Goal: Task Accomplishment & Management: Complete application form

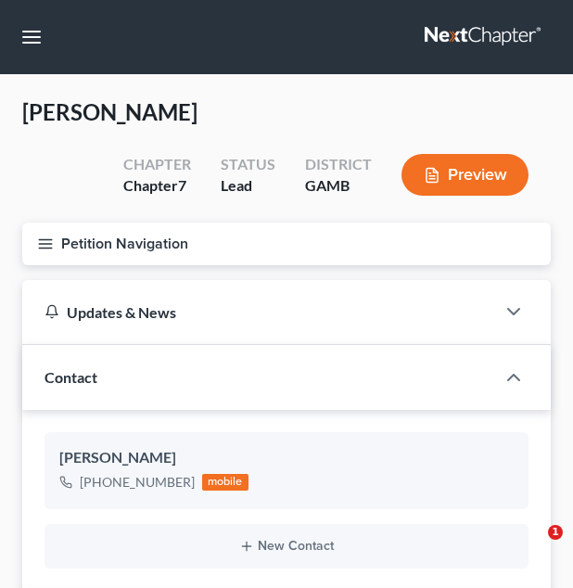
select select "10"
click at [171, 237] on button "Petition Navigation" at bounding box center [286, 244] width 529 height 43
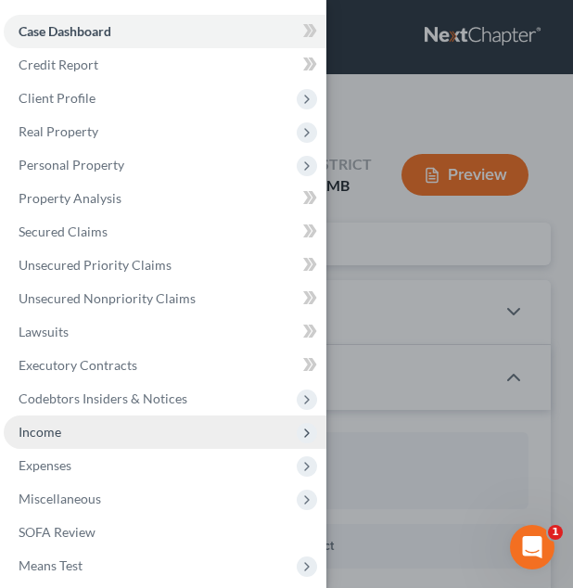
click at [103, 427] on span "Income" at bounding box center [165, 432] width 323 height 33
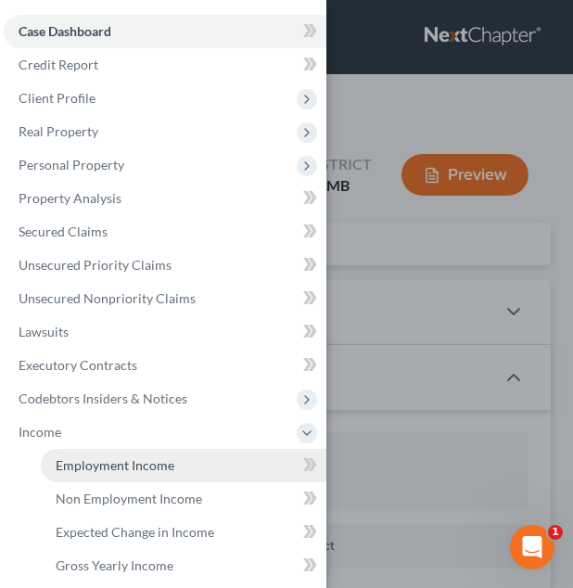
click at [144, 467] on span "Employment Income" at bounding box center [115, 465] width 119 height 16
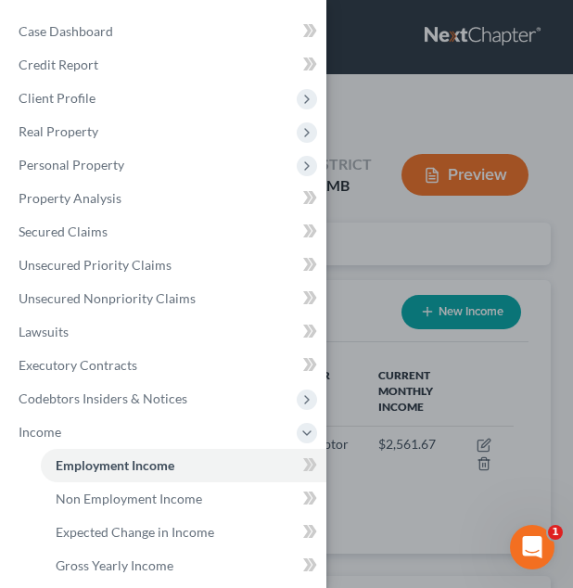
scroll to position [227, 492]
click at [378, 273] on div "Case Dashboard Payments Invoices Payments Payments Credit Report Client Profile" at bounding box center [286, 294] width 573 height 588
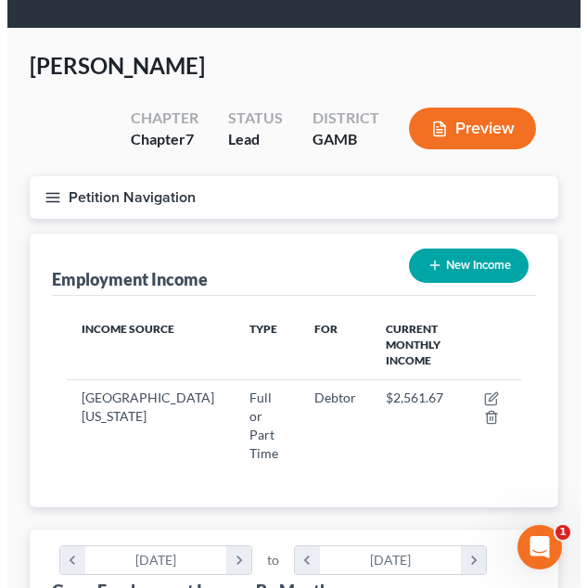
scroll to position [47, 0]
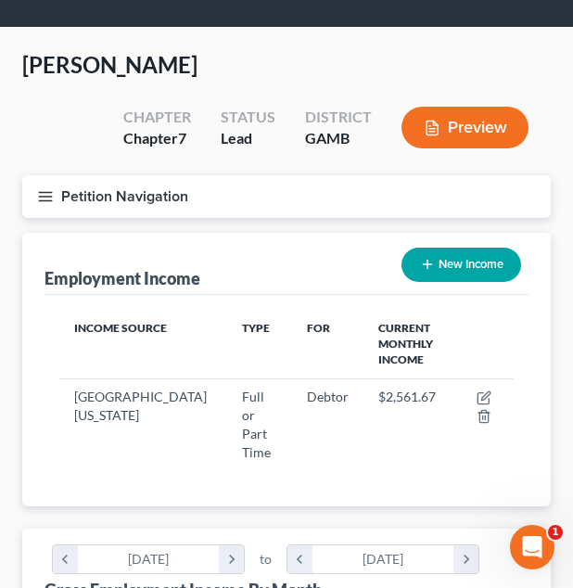
click at [429, 273] on button "New Income" at bounding box center [462, 265] width 120 height 34
select select "0"
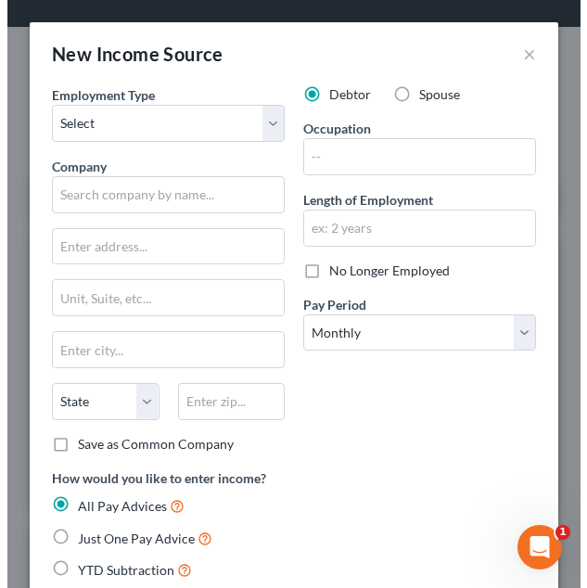
scroll to position [234, 506]
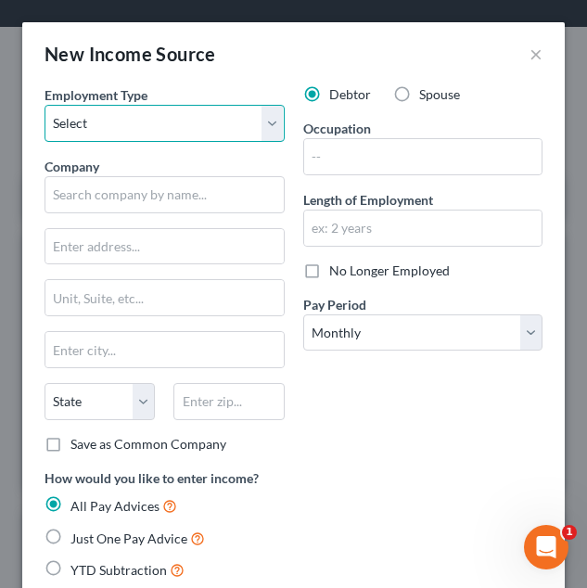
click at [224, 122] on select "Select Full or [DEMOGRAPHIC_DATA] Employment Self Employment" at bounding box center [165, 123] width 240 height 37
select select "0"
click at [45, 105] on select "Select Full or [DEMOGRAPHIC_DATA] Employment Self Employment" at bounding box center [165, 123] width 240 height 37
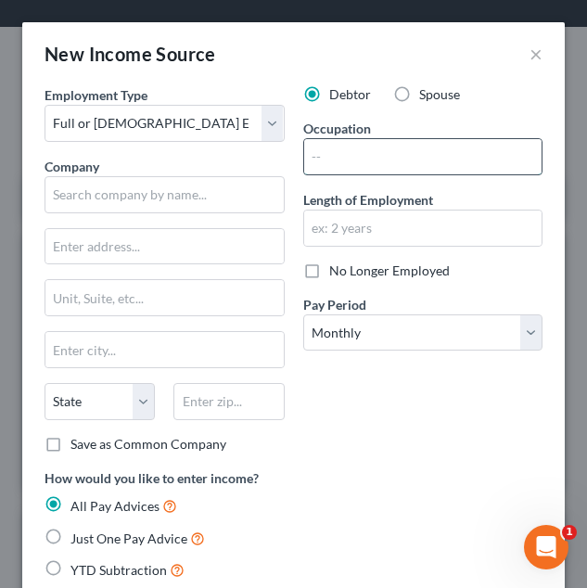
click at [348, 148] on input "text" at bounding box center [423, 156] width 238 height 35
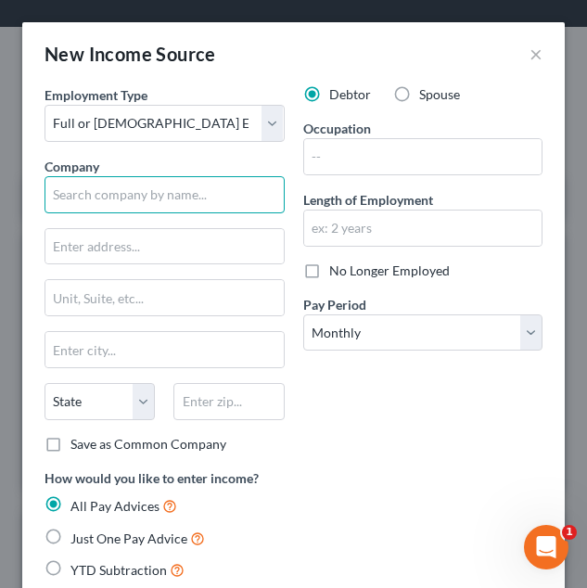
click at [149, 188] on input "text" at bounding box center [165, 194] width 240 height 37
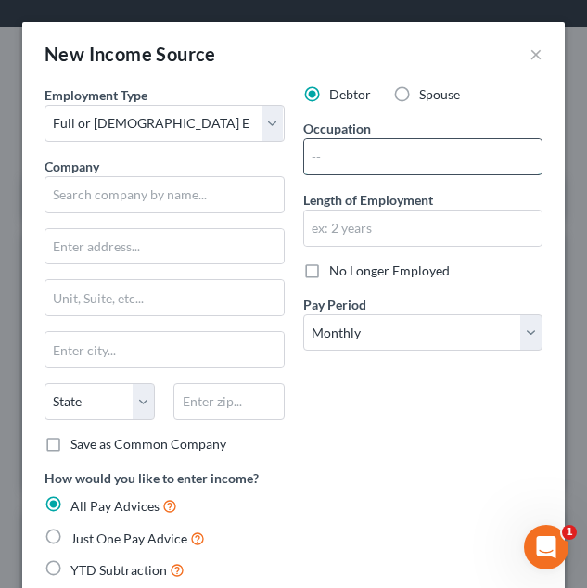
click at [432, 162] on input "text" at bounding box center [423, 156] width 238 height 35
click at [506, 112] on div "Debtor Spouse Occupation Length of Employment No Longer Employed Pay Period * S…" at bounding box center [423, 276] width 259 height 383
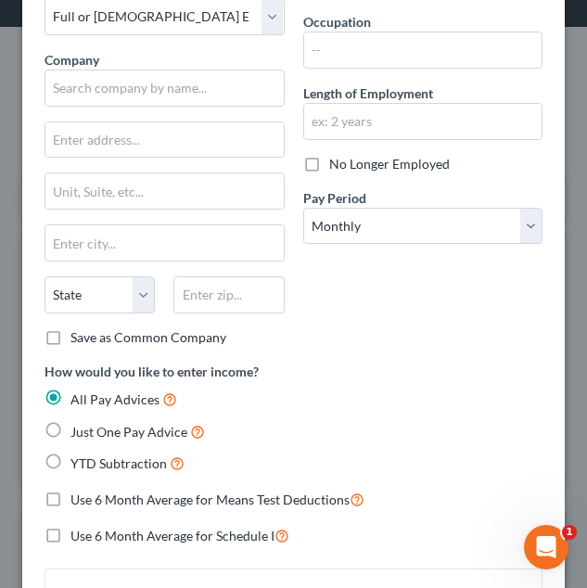
scroll to position [108, 0]
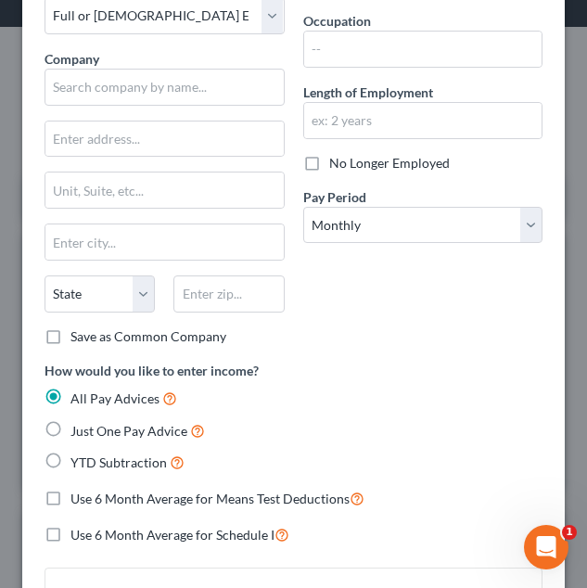
click at [98, 464] on span "YTD Subtraction" at bounding box center [118, 463] width 96 height 16
click at [90, 464] on input "YTD Subtraction" at bounding box center [84, 458] width 12 height 12
radio input "true"
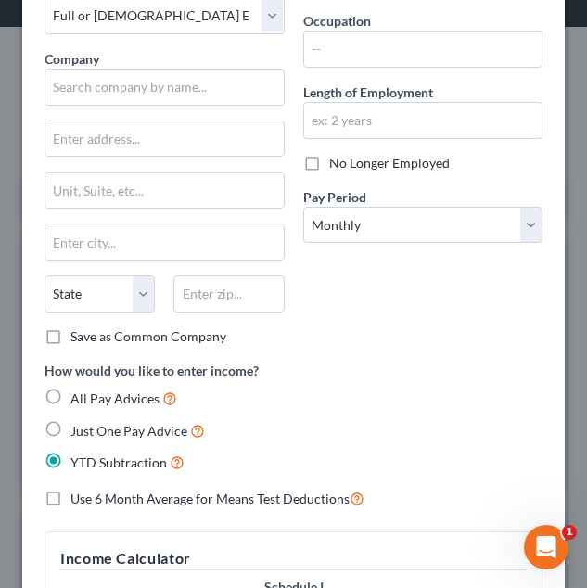
click at [86, 461] on span "YTD Subtraction" at bounding box center [118, 463] width 96 height 16
click at [86, 461] on input "YTD Subtraction" at bounding box center [84, 458] width 12 height 12
click at [86, 461] on span "YTD Subtraction" at bounding box center [118, 463] width 96 height 16
click at [86, 461] on input "YTD Subtraction" at bounding box center [84, 458] width 12 height 12
click at [121, 460] on span "YTD Subtraction" at bounding box center [118, 463] width 96 height 16
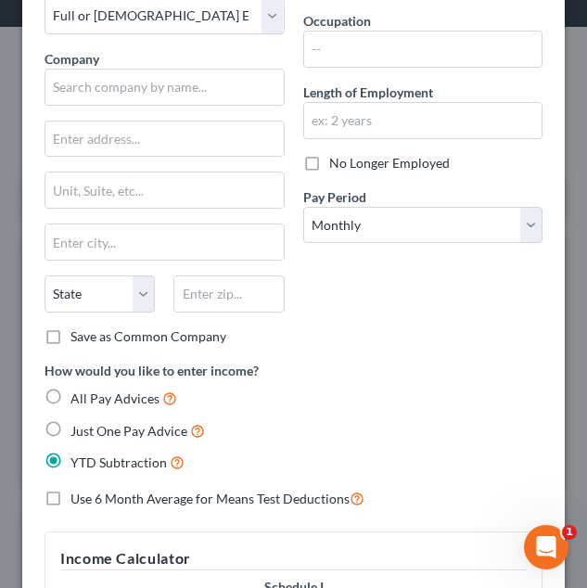
click at [90, 460] on input "YTD Subtraction" at bounding box center [84, 458] width 12 height 12
click at [352, 384] on div "How would you like to enter income? All Pay Advices Just One Pay Advice YTD Sub…" at bounding box center [294, 417] width 498 height 113
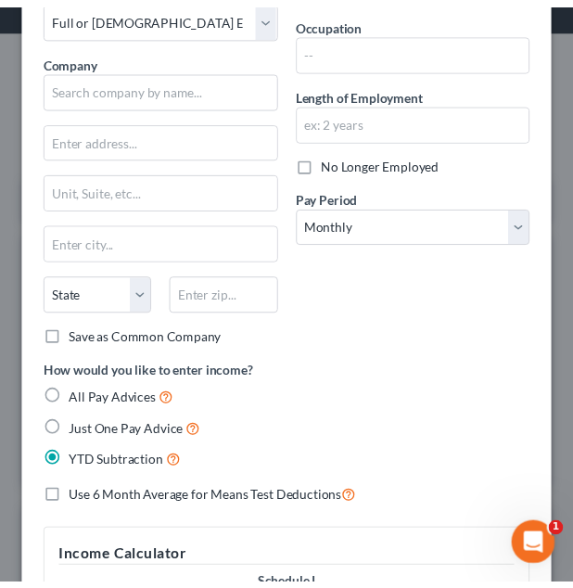
scroll to position [0, 0]
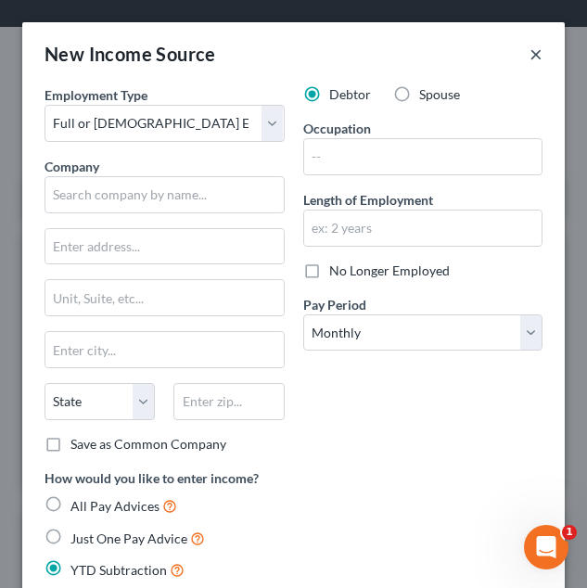
click at [530, 51] on button "×" at bounding box center [536, 54] width 13 height 22
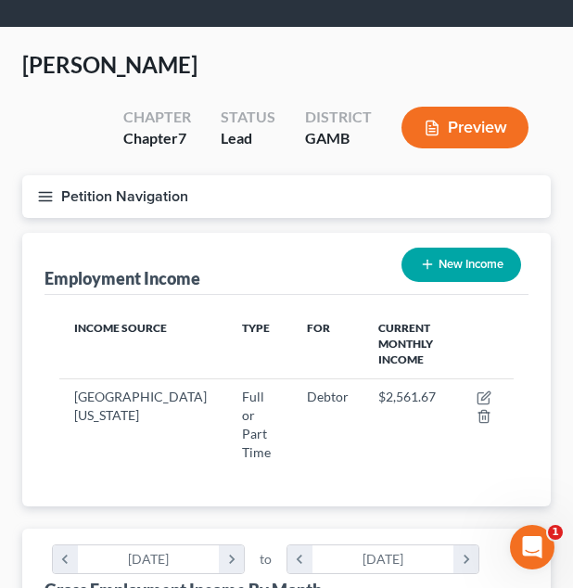
scroll to position [927392, 927127]
click at [153, 198] on button "Petition Navigation" at bounding box center [286, 196] width 529 height 43
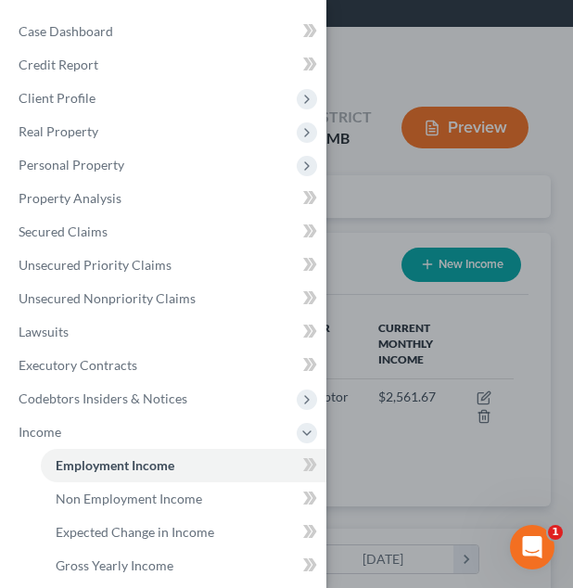
click at [340, 133] on div "Case Dashboard Payments Invoices Payments Payments Credit Report Client Profile" at bounding box center [286, 294] width 573 height 588
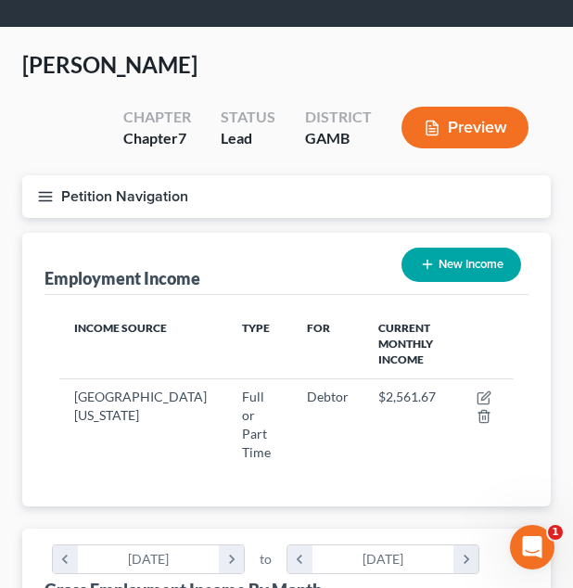
scroll to position [0, 0]
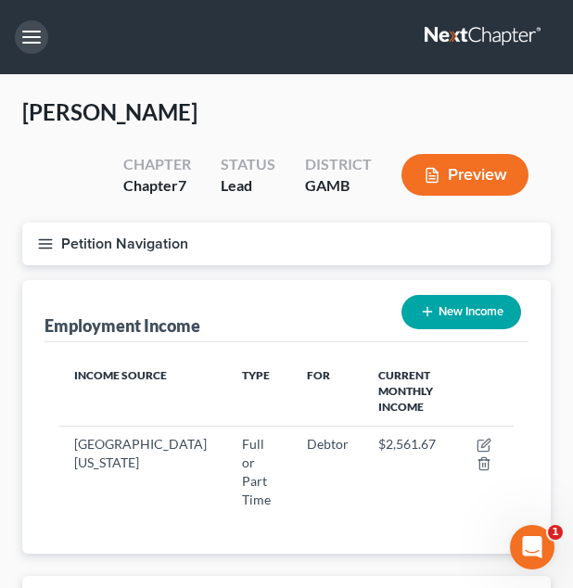
click at [20, 45] on button "button" at bounding box center [31, 36] width 33 height 33
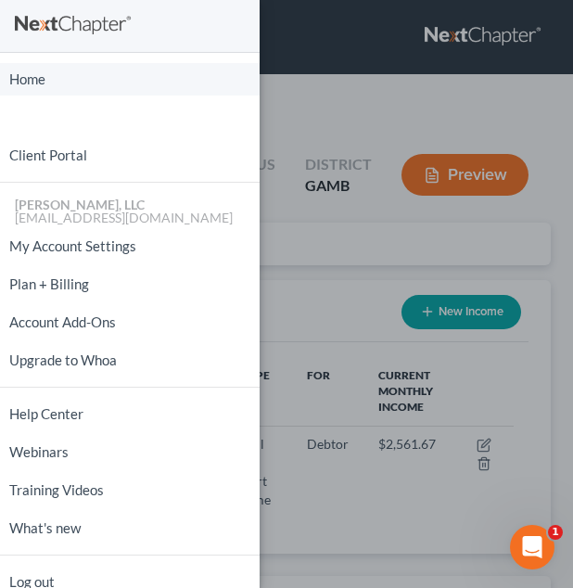
click at [26, 78] on link "Home" at bounding box center [130, 79] width 260 height 32
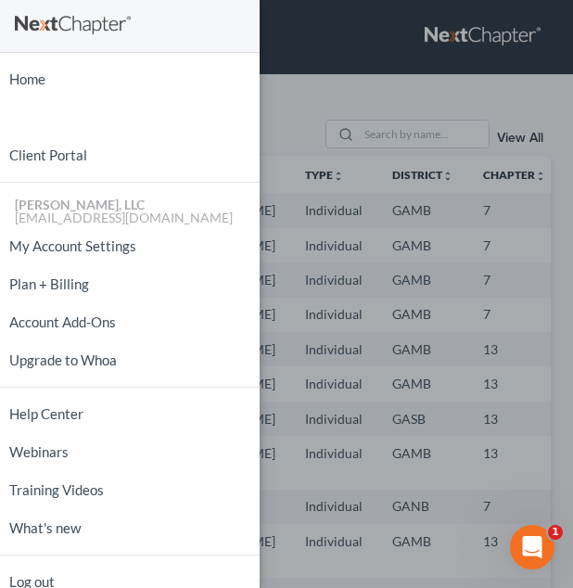
click at [329, 299] on div "Home New Case Client Portal [PERSON_NAME], LLC [EMAIL_ADDRESS][DOMAIN_NAME] My …" at bounding box center [286, 294] width 573 height 588
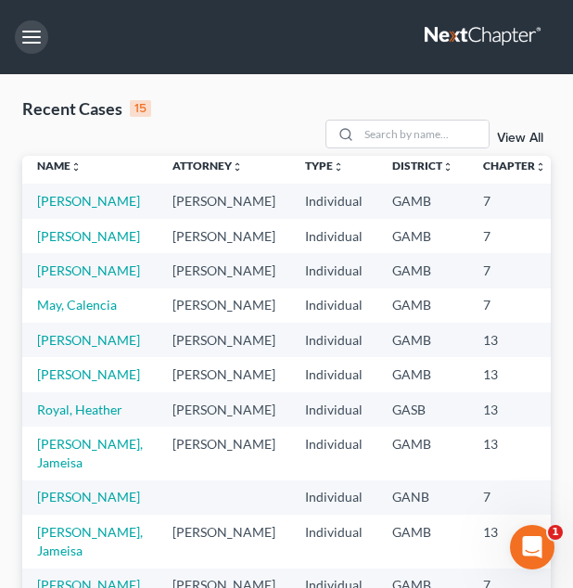
scroll to position [10, 0]
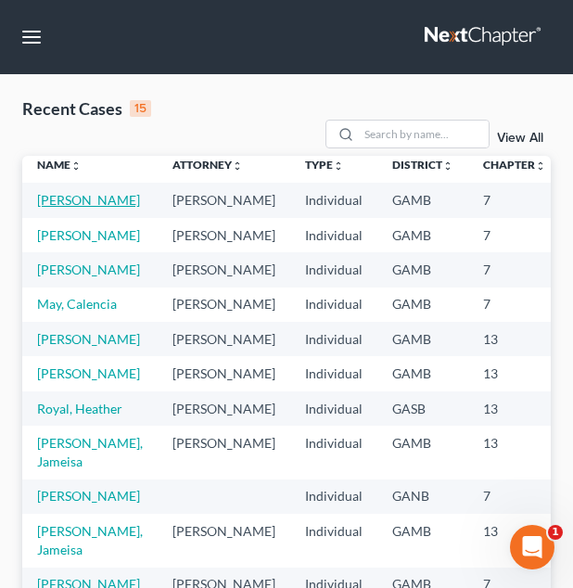
click at [62, 208] on link "[PERSON_NAME]" at bounding box center [88, 200] width 103 height 16
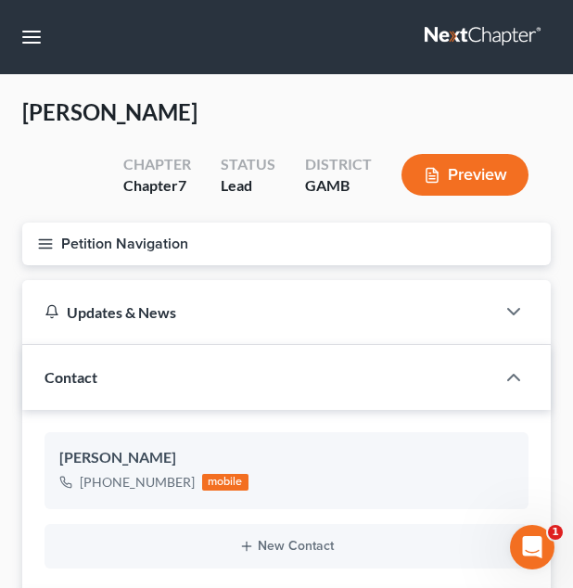
click at [171, 244] on button "Petition Navigation" at bounding box center [286, 244] width 529 height 43
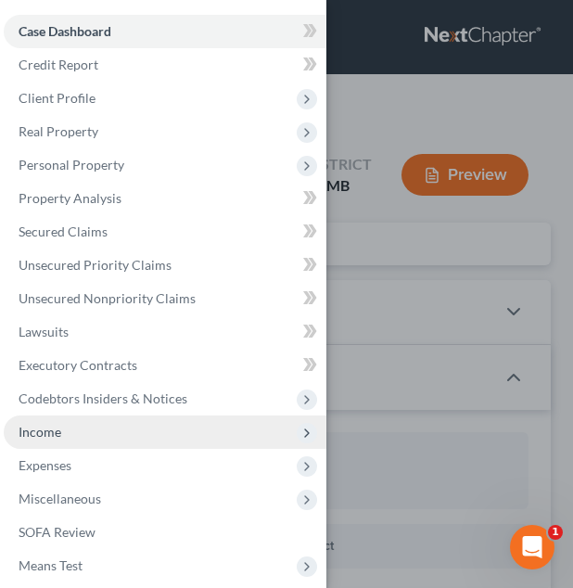
click at [94, 428] on span "Income" at bounding box center [165, 432] width 323 height 33
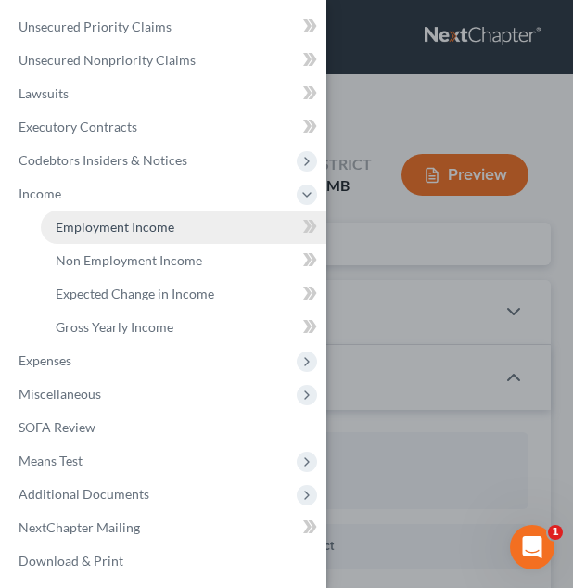
scroll to position [244, 0]
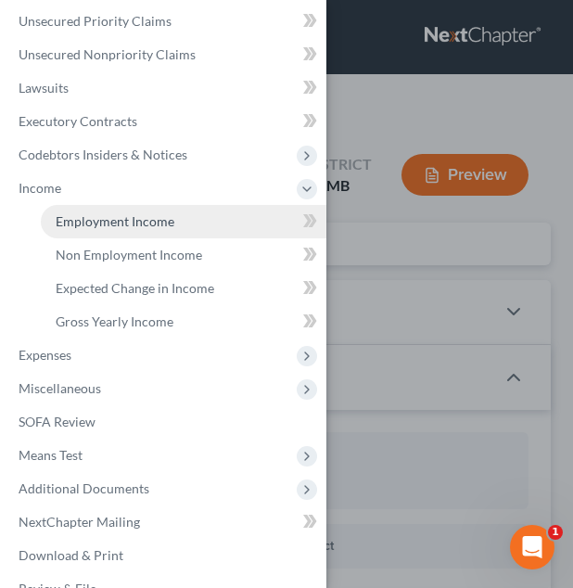
click at [138, 224] on span "Employment Income" at bounding box center [115, 221] width 119 height 16
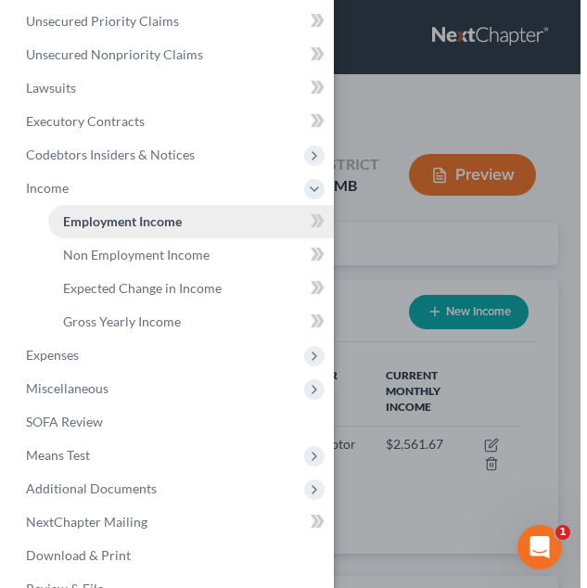
scroll to position [227, 492]
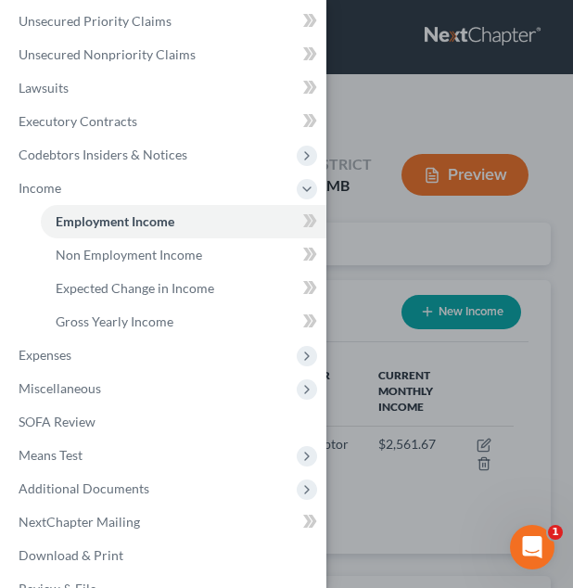
click at [370, 247] on div "Case Dashboard Payments Invoices Payments Payments Credit Report Client Profile" at bounding box center [286, 294] width 573 height 588
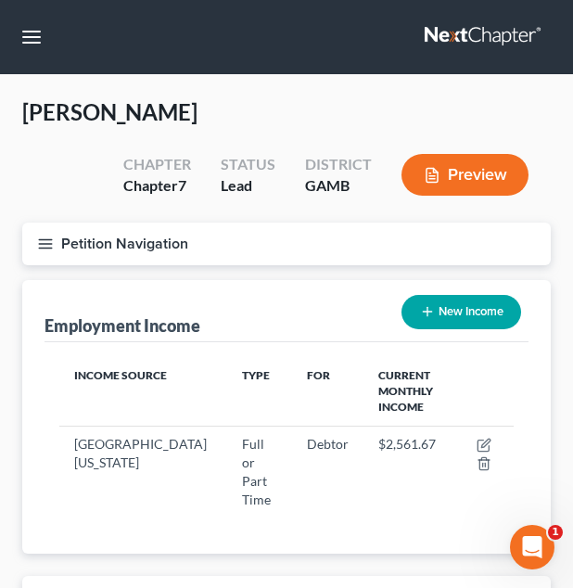
click at [449, 303] on button "New Income" at bounding box center [462, 312] width 120 height 34
select select "0"
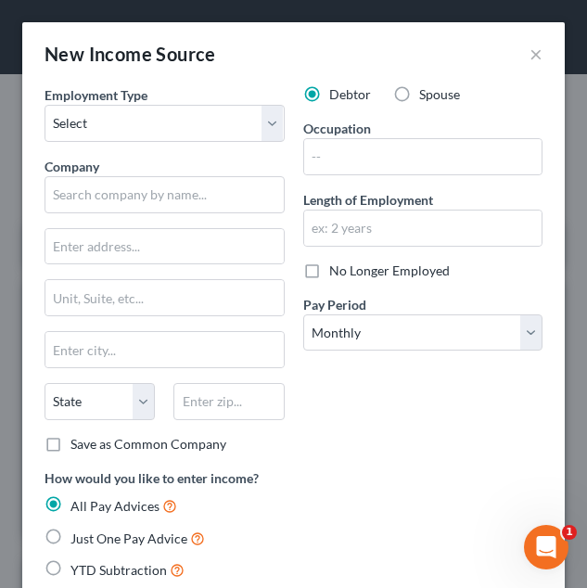
scroll to position [234, 506]
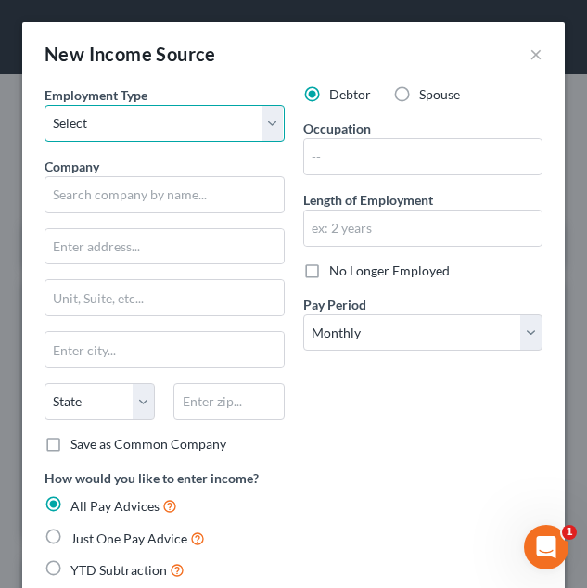
click at [160, 120] on select "Select Full or [DEMOGRAPHIC_DATA] Employment Self Employment" at bounding box center [165, 123] width 240 height 37
select select "0"
click at [45, 105] on select "Select Full or [DEMOGRAPHIC_DATA] Employment Self Employment" at bounding box center [165, 123] width 240 height 37
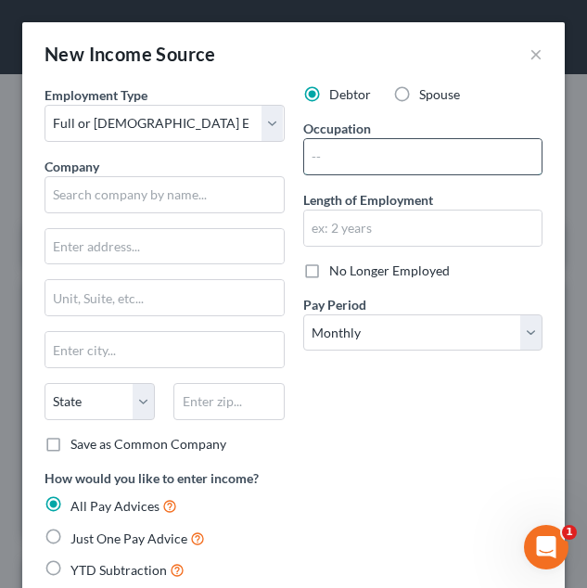
click at [352, 146] on input "text" at bounding box center [423, 156] width 238 height 35
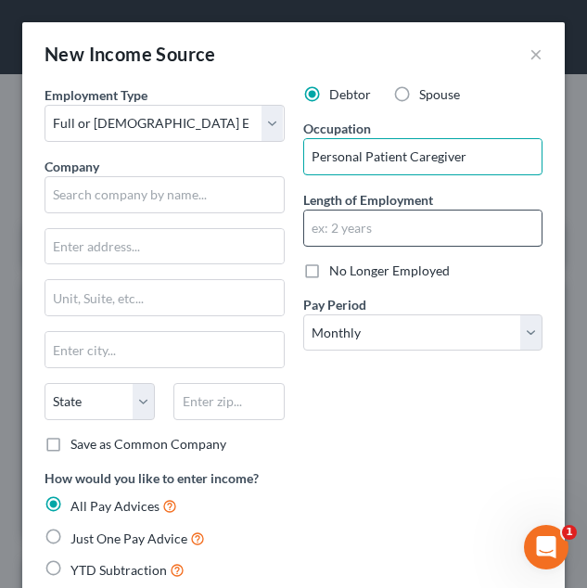
type input "Personal Patient Caregiver"
click at [400, 232] on input "text" at bounding box center [423, 228] width 238 height 35
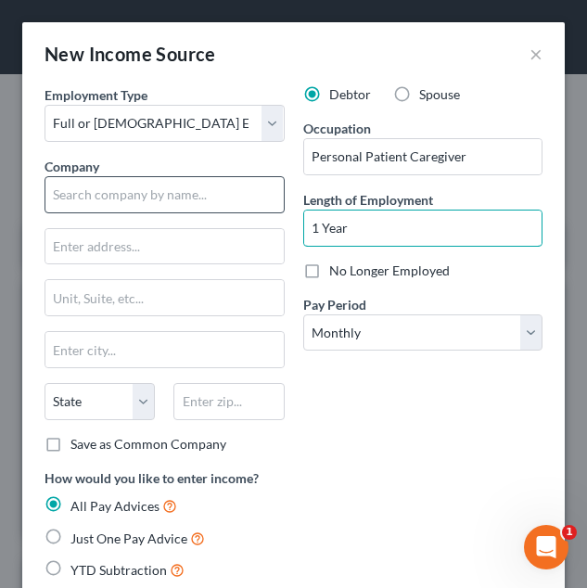
type input "1 Year"
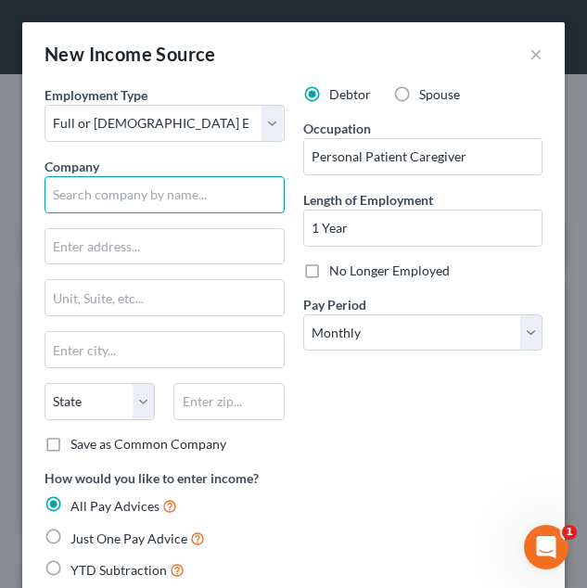
click at [141, 196] on input "text" at bounding box center [165, 194] width 240 height 37
click at [254, 160] on div "Company *" at bounding box center [165, 185] width 240 height 57
click at [225, 179] on input "text" at bounding box center [165, 194] width 240 height 37
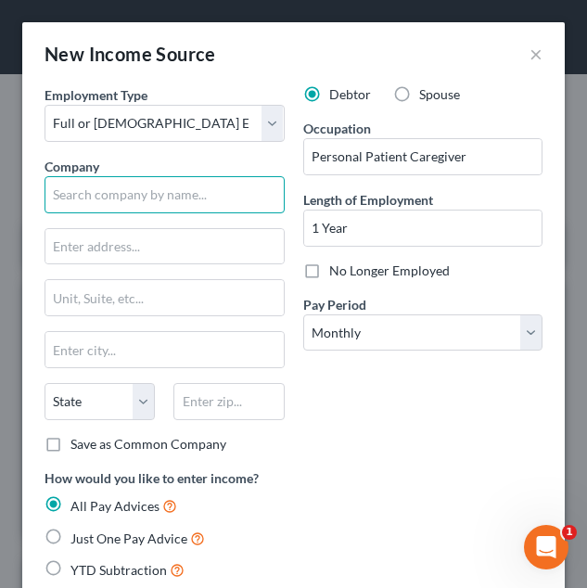
click at [225, 179] on input "text" at bounding box center [165, 194] width 240 height 37
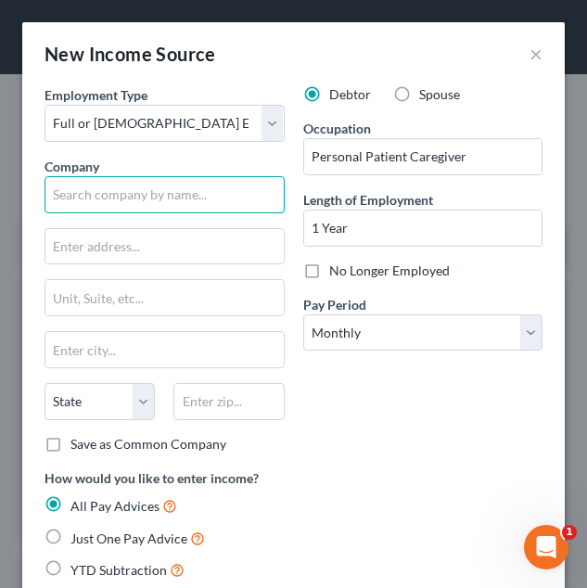
drag, startPoint x: 225, startPoint y: 179, endPoint x: 215, endPoint y: 177, distance: 10.4
click at [215, 177] on input "text" at bounding box center [165, 194] width 240 height 37
type input "Little Helpers"
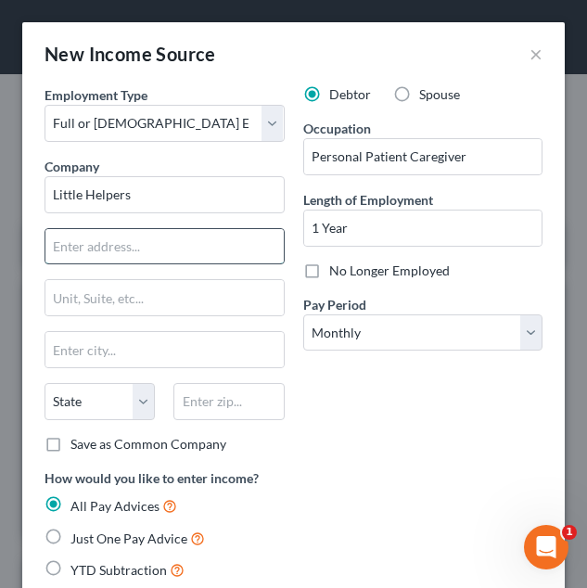
click at [156, 241] on input "text" at bounding box center [164, 246] width 238 height 35
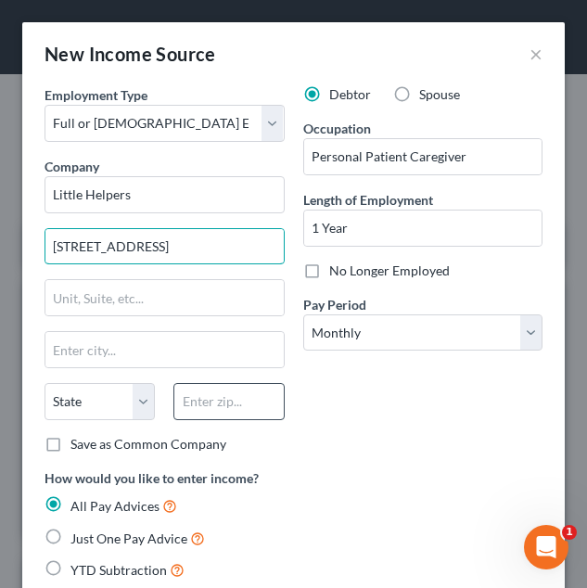
type input "[STREET_ADDRESS]"
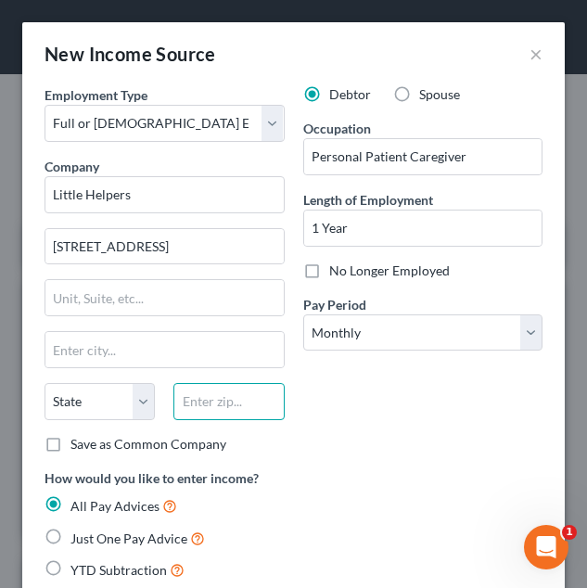
click at [195, 406] on input "text" at bounding box center [228, 401] width 110 height 37
type input "31201"
type input "Macon"
select select "10"
click at [354, 397] on div "Debtor Spouse Occupation Personal Patient Caregiver Length of Employment 1 Year…" at bounding box center [423, 276] width 259 height 383
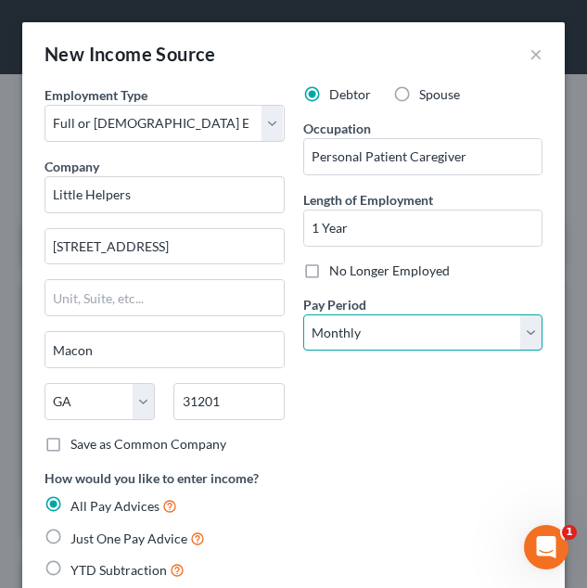
click at [364, 337] on select "Select Monthly Twice Monthly Every Other Week Weekly" at bounding box center [423, 332] width 240 height 37
select select "2"
click at [303, 314] on select "Select Monthly Twice Monthly Every Other Week Weekly" at bounding box center [423, 332] width 240 height 37
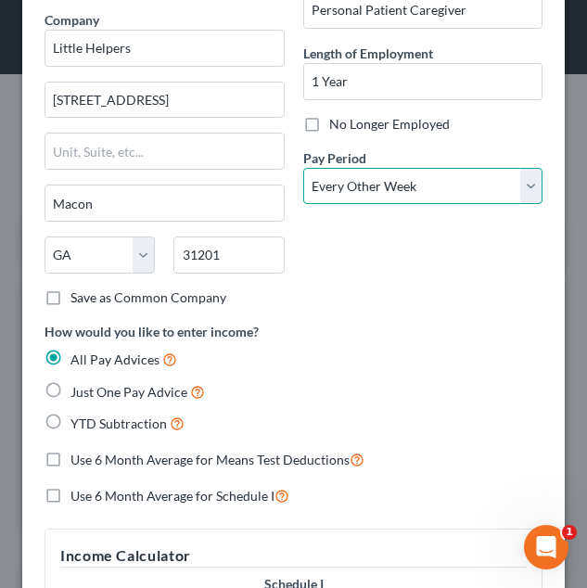
scroll to position [156, 0]
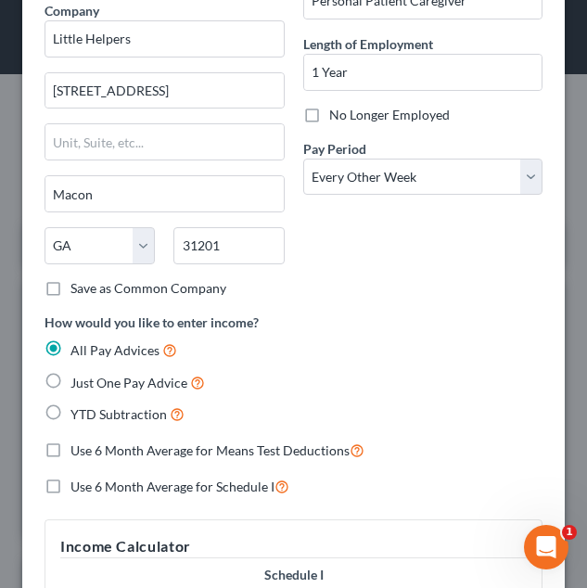
click at [121, 408] on span "YTD Subtraction" at bounding box center [118, 414] width 96 height 16
click at [90, 408] on input "YTD Subtraction" at bounding box center [84, 410] width 12 height 12
radio input "true"
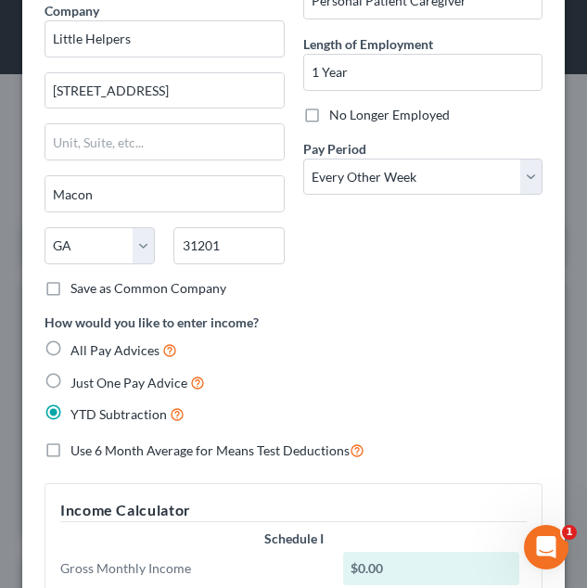
click at [114, 445] on span "Use 6 Month Average for Means Test Deductions" at bounding box center [209, 450] width 279 height 16
click at [90, 445] on input "Use 6 Month Average for Means Test Deductions" at bounding box center [84, 446] width 12 height 12
checkbox input "true"
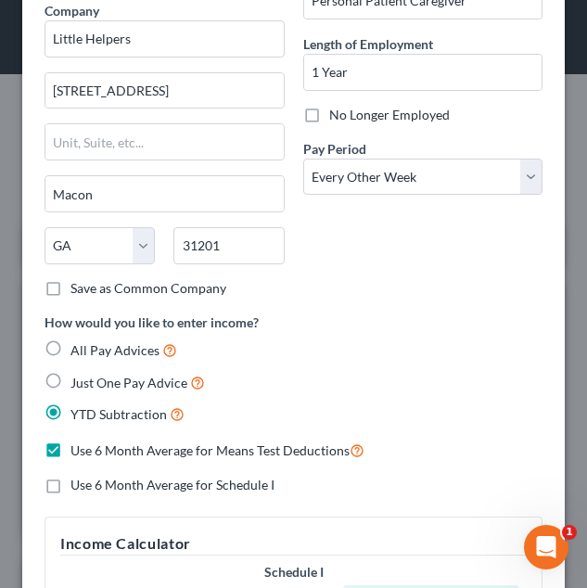
click at [114, 478] on span "Use 6 Month Average for Schedule I" at bounding box center [172, 485] width 204 height 16
click at [90, 478] on input "Use 6 Month Average for Schedule I" at bounding box center [84, 482] width 12 height 12
checkbox input "true"
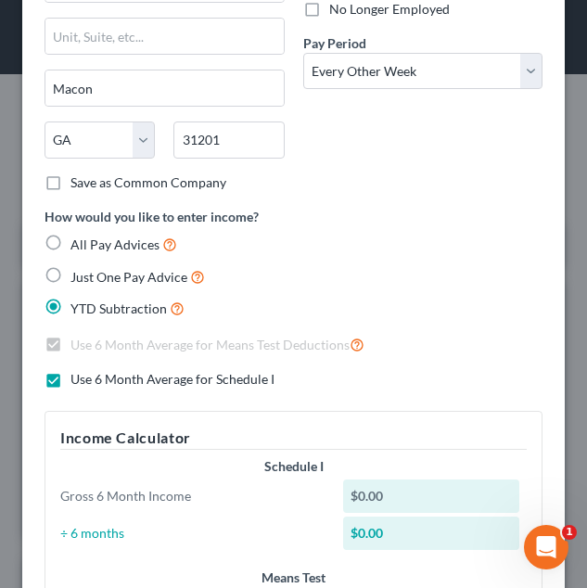
scroll to position [0, 0]
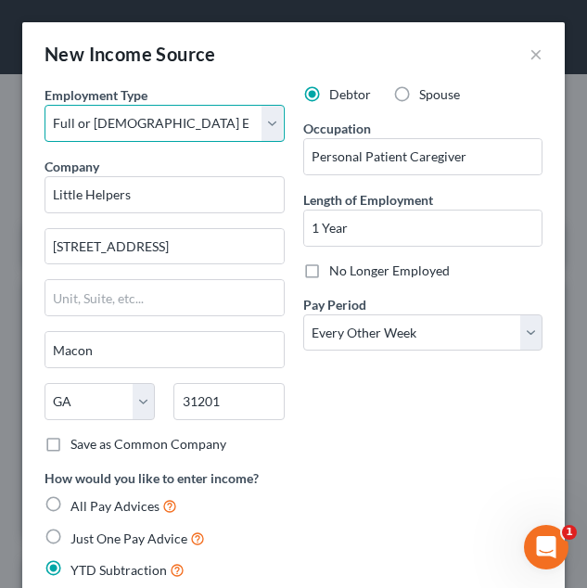
click at [216, 113] on select "Select Full or [DEMOGRAPHIC_DATA] Employment Self Employment" at bounding box center [165, 123] width 240 height 37
click at [45, 105] on select "Select Full or [DEMOGRAPHIC_DATA] Employment Self Employment" at bounding box center [165, 123] width 240 height 37
click at [218, 123] on select "Select Full or [DEMOGRAPHIC_DATA] Employment Self Employment" at bounding box center [165, 123] width 240 height 37
select select "0"
click at [45, 105] on select "Select Full or [DEMOGRAPHIC_DATA] Employment Self Employment" at bounding box center [165, 123] width 240 height 37
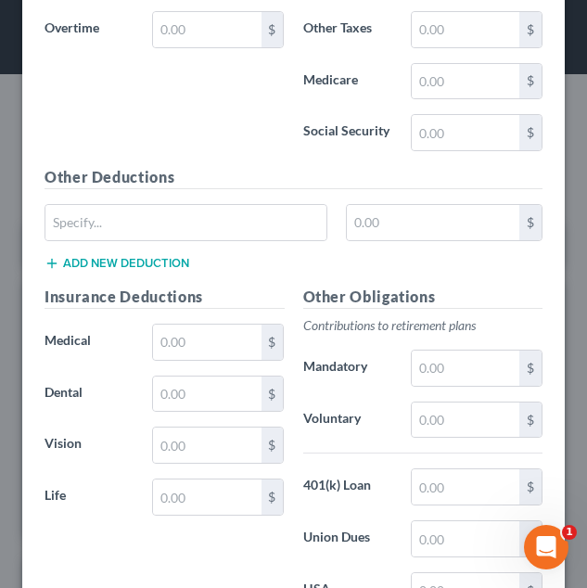
scroll to position [1376, 0]
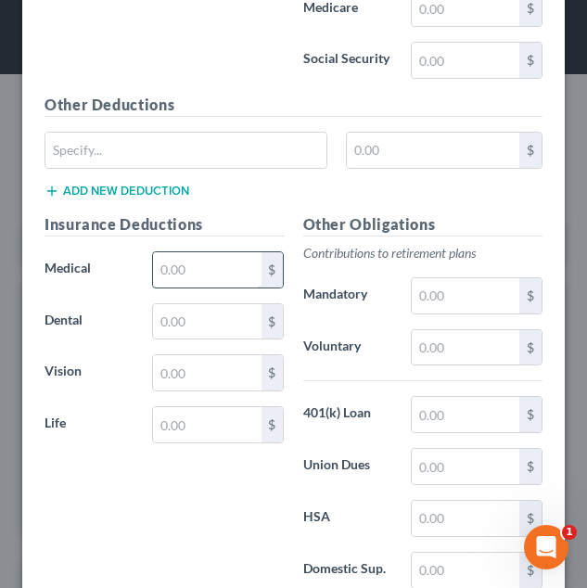
click at [190, 278] on input "text" at bounding box center [207, 269] width 108 height 35
click at [228, 241] on div "Insurance Deductions Medical $ Dental $ Vision $ Life $" at bounding box center [164, 408] width 259 height 391
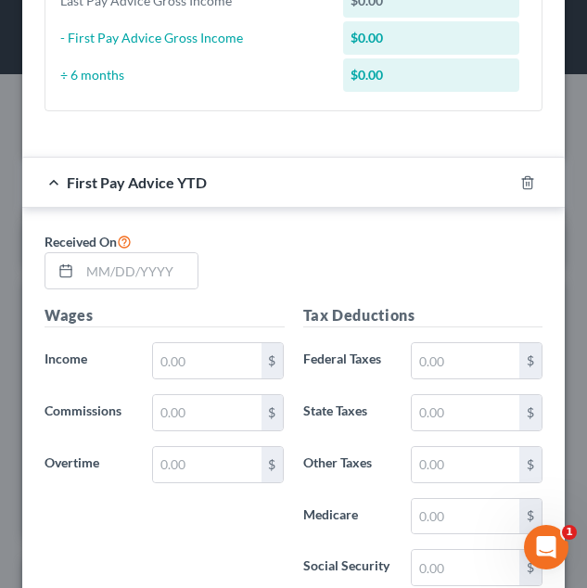
scroll to position [868, 0]
click at [133, 262] on input "text" at bounding box center [139, 270] width 118 height 35
click at [327, 252] on div "Received On" at bounding box center [293, 267] width 517 height 74
click at [199, 355] on input "text" at bounding box center [207, 360] width 108 height 35
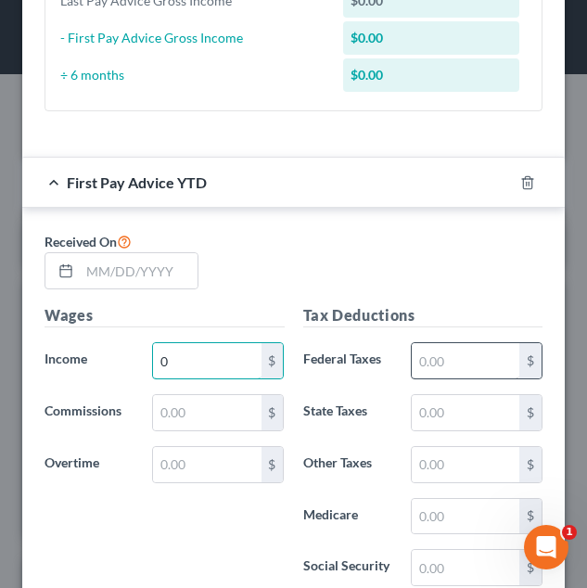
type input "0"
click at [418, 350] on input "text" at bounding box center [466, 360] width 108 height 35
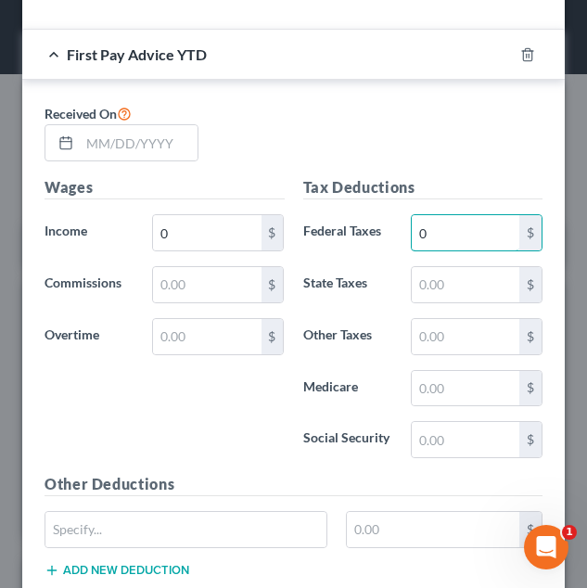
type input "0"
click at [298, 284] on label "State Taxes" at bounding box center [348, 284] width 108 height 37
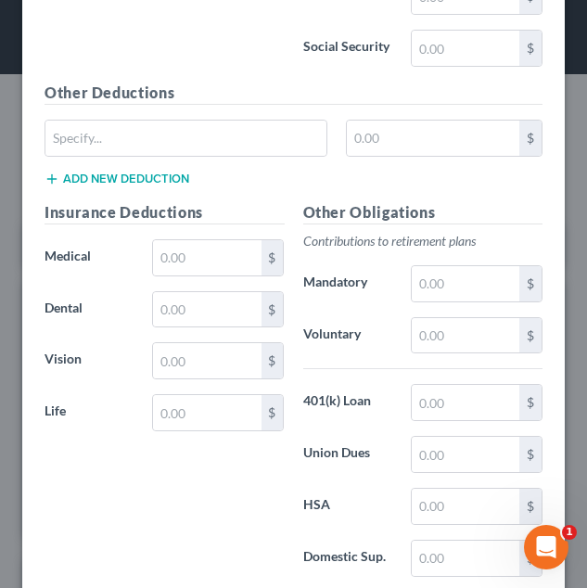
scroll to position [1389, 0]
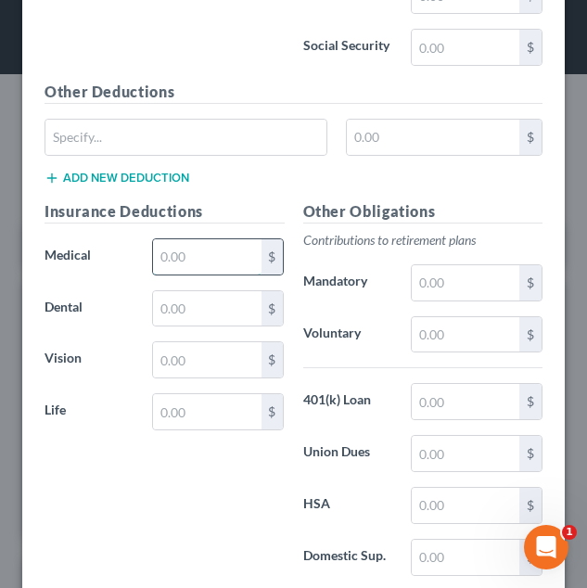
click at [202, 254] on input "text" at bounding box center [207, 256] width 108 height 35
type input "0"
click at [385, 251] on div "Other Obligations Contributions to retirement plans Mandatory $ Voluntary $ 401…" at bounding box center [423, 395] width 259 height 391
click at [440, 274] on input "text" at bounding box center [466, 282] width 108 height 35
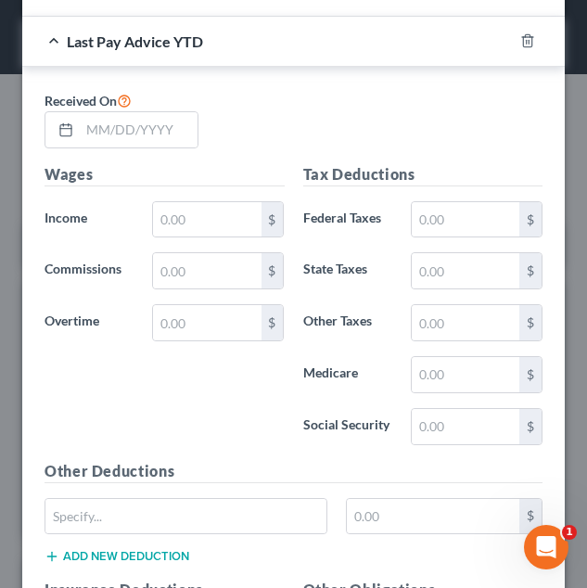
scroll to position [1985, 0]
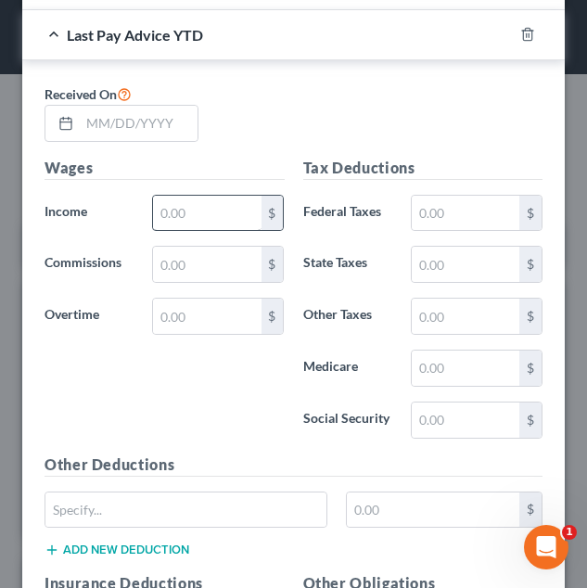
type input "0"
click at [193, 203] on input "text" at bounding box center [207, 213] width 108 height 35
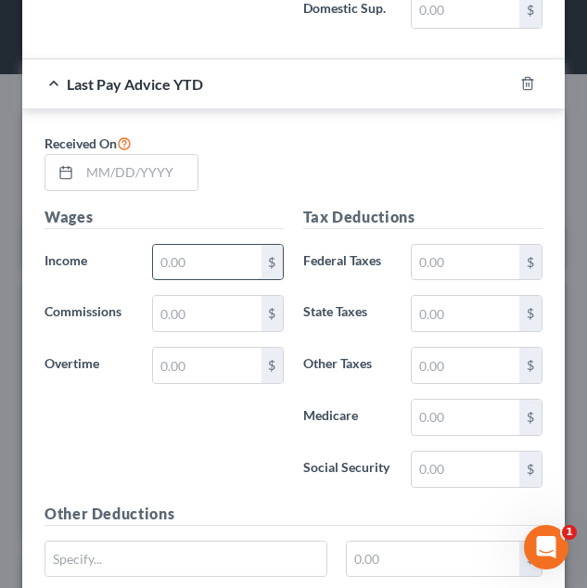
scroll to position [1937, 0]
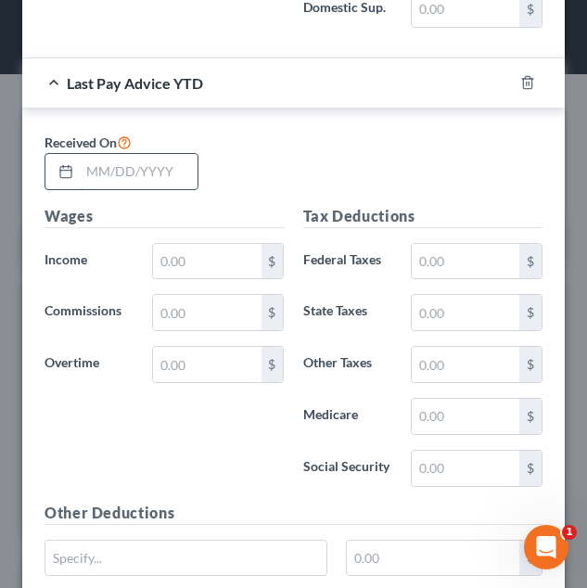
click at [122, 181] on input "text" at bounding box center [139, 171] width 118 height 35
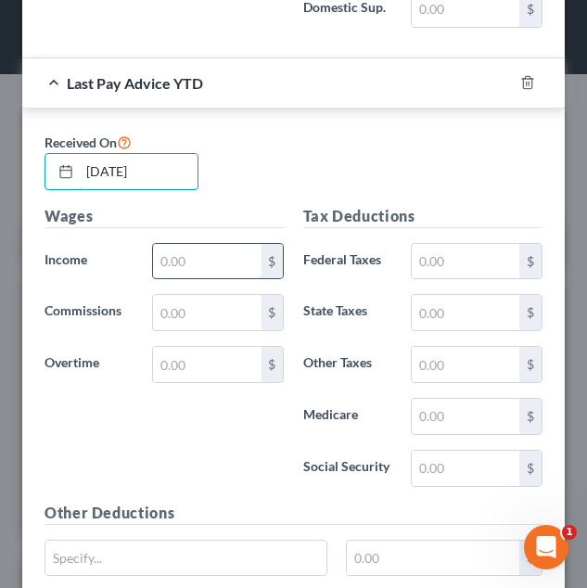
type input "[DATE]"
click at [196, 267] on input "text" at bounding box center [207, 261] width 108 height 35
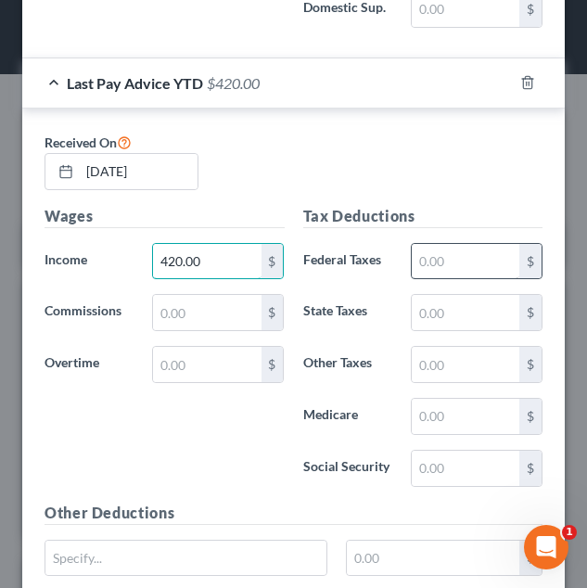
type input "420.00"
click at [412, 261] on input "text" at bounding box center [466, 261] width 108 height 35
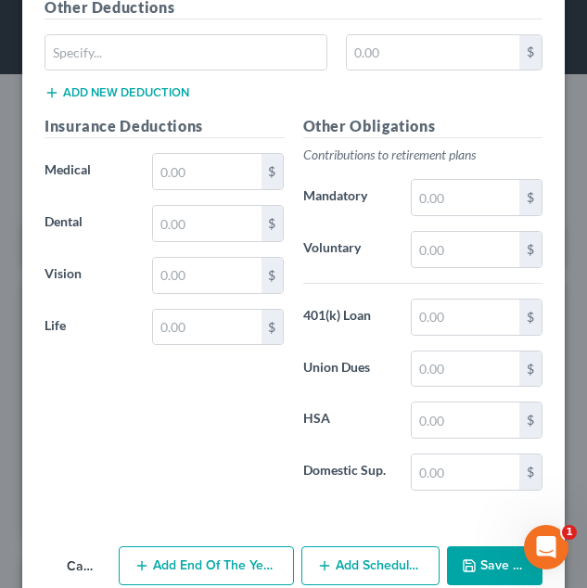
scroll to position [2443, 0]
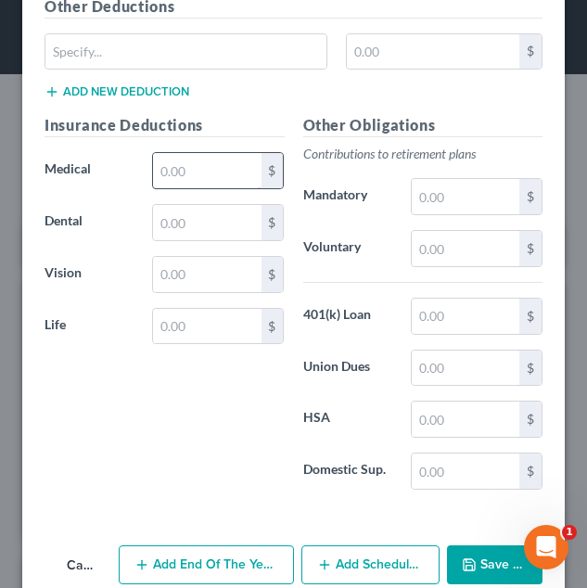
type input "0.0"
click at [205, 173] on input "text" at bounding box center [207, 170] width 108 height 35
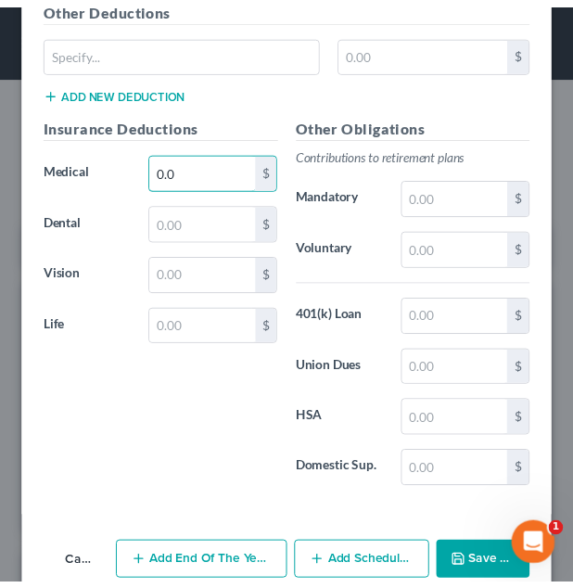
scroll to position [2464, 0]
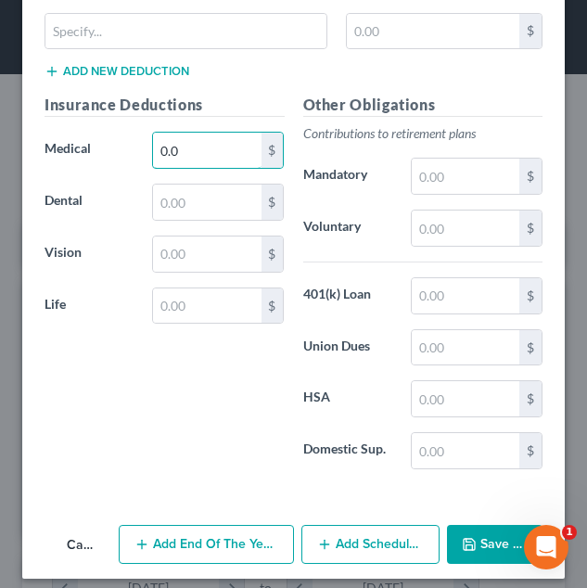
type input "0.0"
click at [464, 532] on button "Save & Close" at bounding box center [495, 544] width 96 height 39
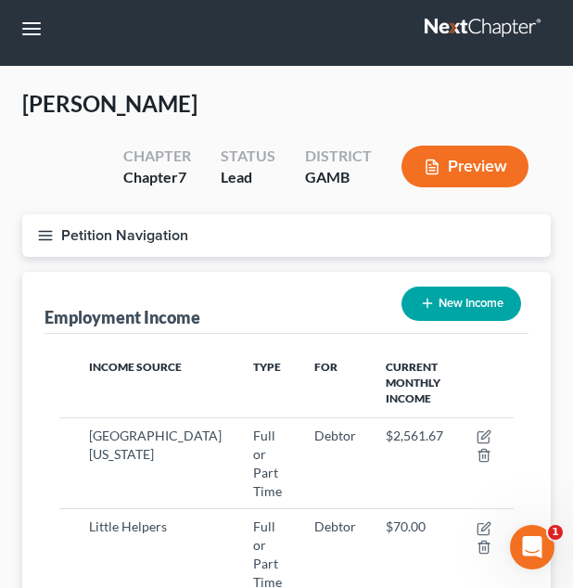
scroll to position [0, 0]
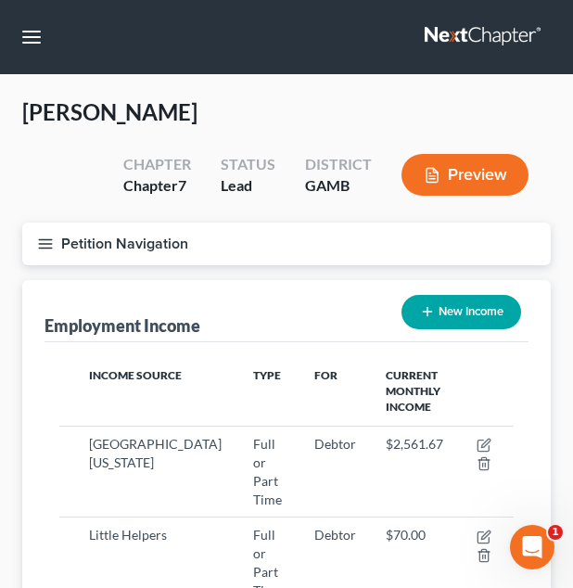
click at [147, 233] on button "Petition Navigation" at bounding box center [286, 244] width 529 height 43
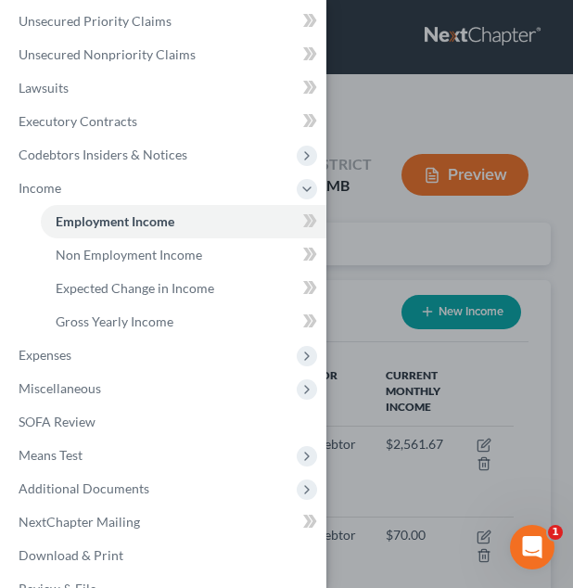
click at [340, 145] on div "Case Dashboard Payments Invoices Payments Payments Credit Report Client Profile" at bounding box center [286, 294] width 573 height 588
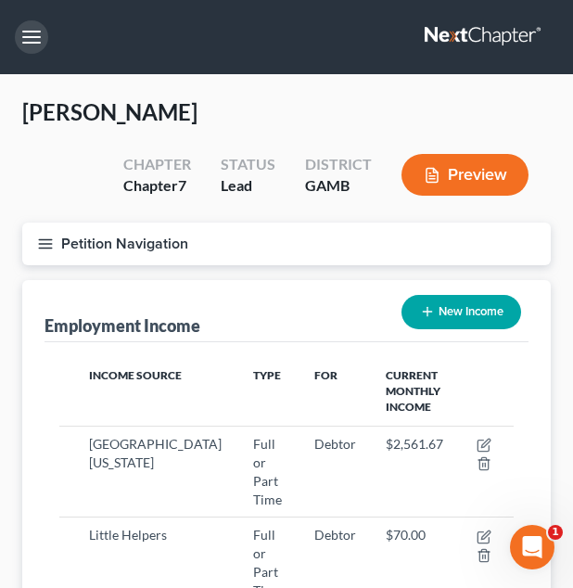
click at [25, 37] on button "button" at bounding box center [31, 36] width 33 height 33
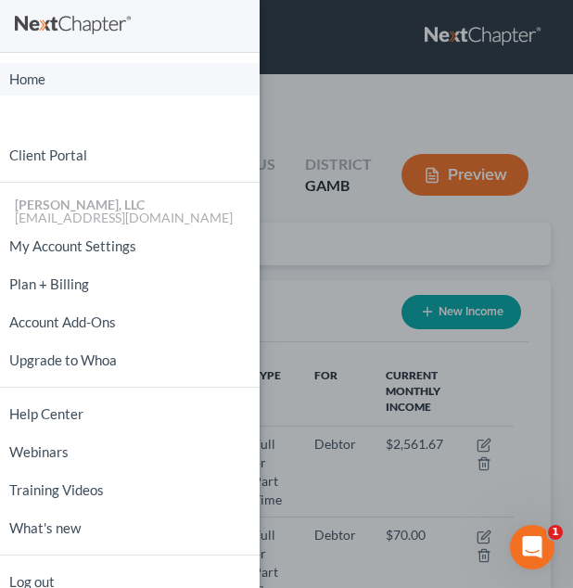
click at [34, 69] on link "Home" at bounding box center [130, 79] width 260 height 32
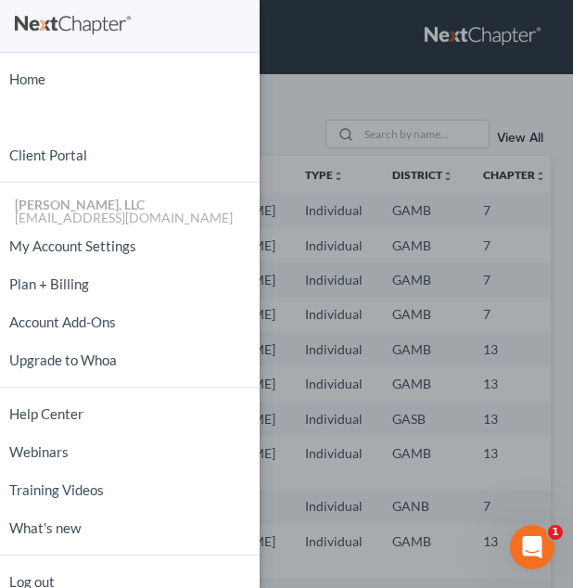
click at [304, 258] on div "Home New Case Client Portal [PERSON_NAME], LLC [EMAIL_ADDRESS][DOMAIN_NAME] My …" at bounding box center [286, 294] width 573 height 588
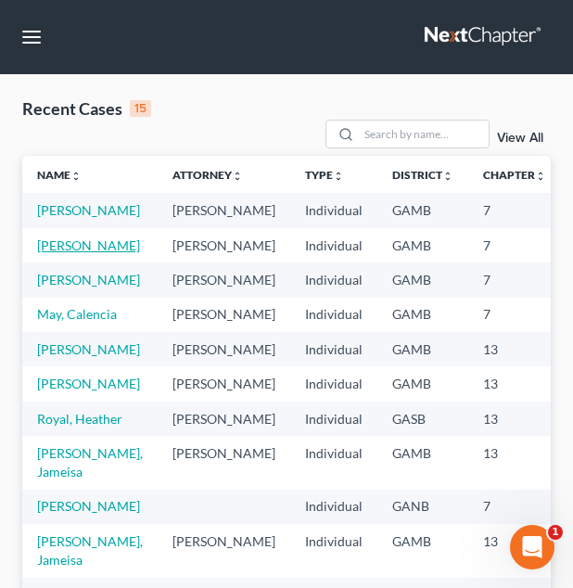
click at [46, 253] on link "[PERSON_NAME]" at bounding box center [88, 245] width 103 height 16
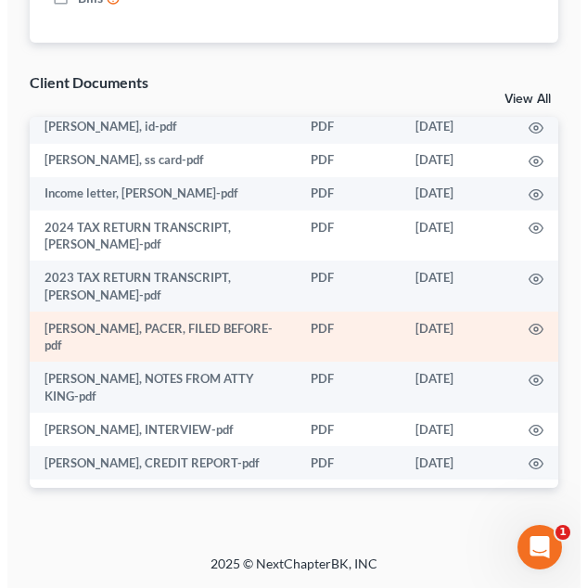
scroll to position [50, 0]
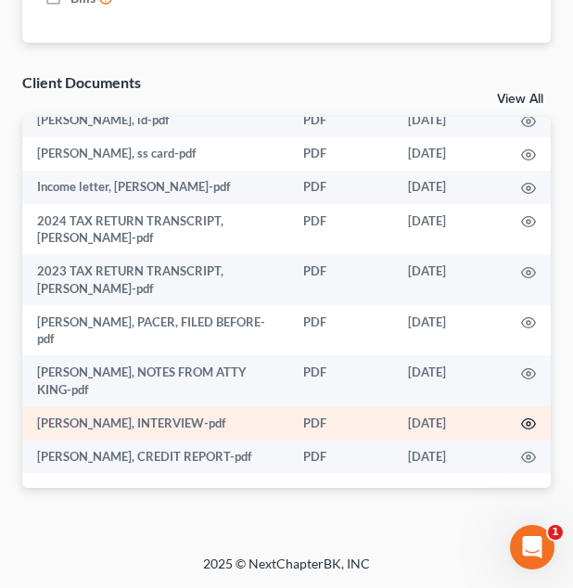
click at [522, 427] on icon "button" at bounding box center [529, 424] width 14 height 10
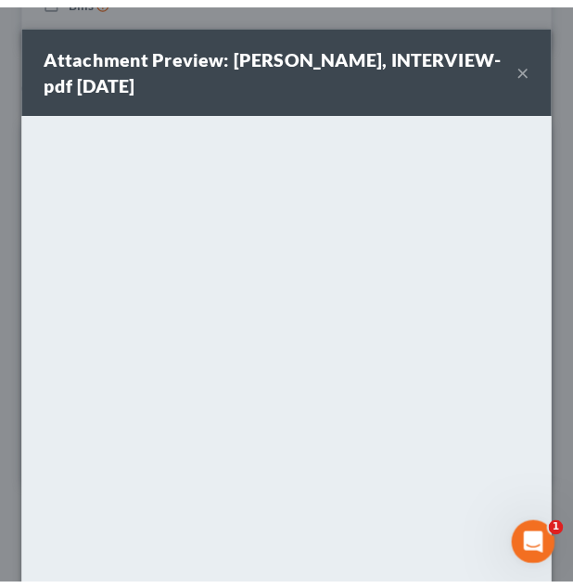
scroll to position [214, 0]
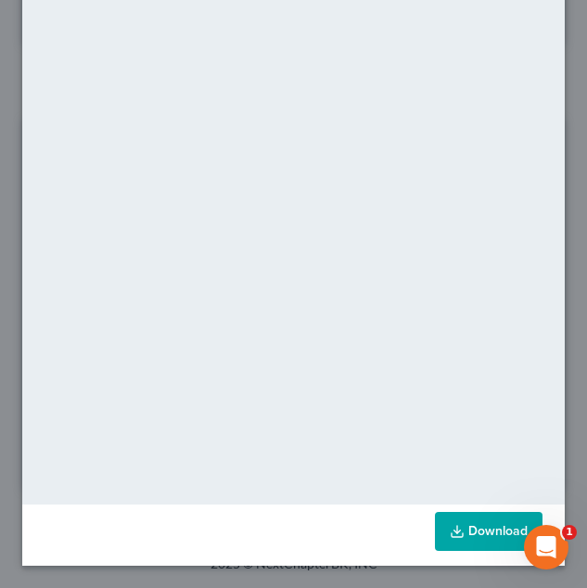
click at [462, 533] on link "Download" at bounding box center [489, 531] width 108 height 39
click at [562, 88] on div "Attachment Preview: [PERSON_NAME], INTERVIEW-pdf [DATE] × <object ng-attr-data=…" at bounding box center [293, 294] width 587 height 588
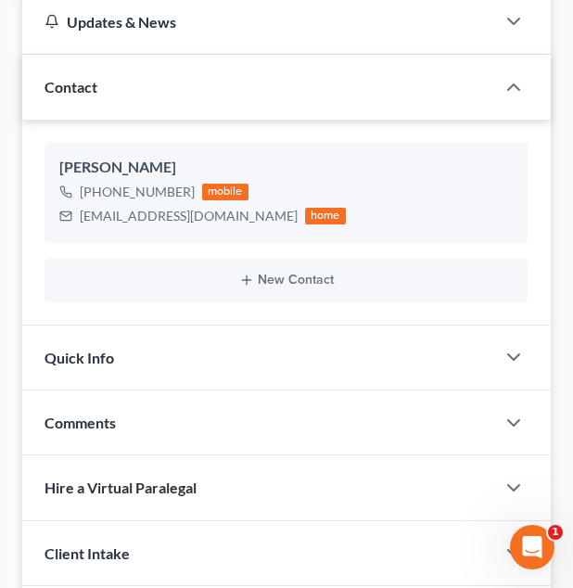
scroll to position [0, 0]
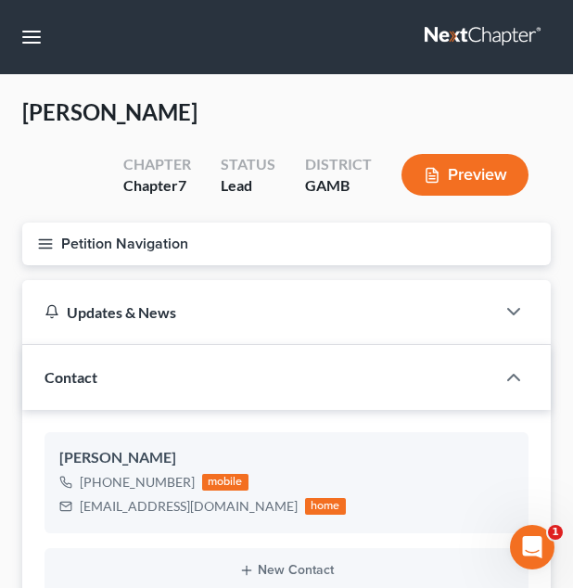
click at [390, 252] on button "Petition Navigation" at bounding box center [286, 244] width 529 height 43
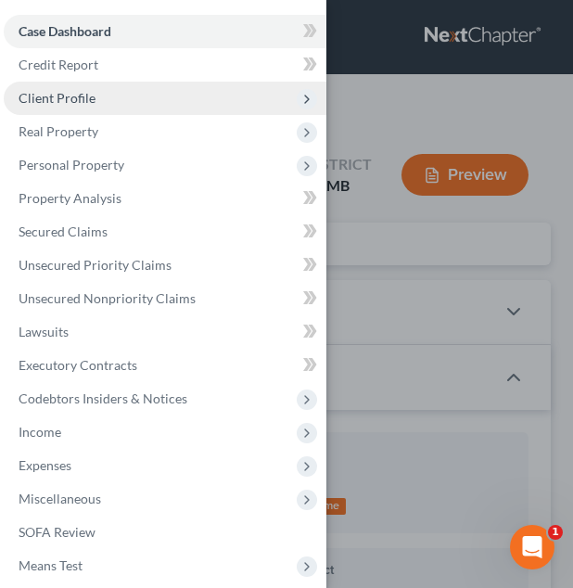
click at [173, 93] on span "Client Profile" at bounding box center [165, 98] width 323 height 33
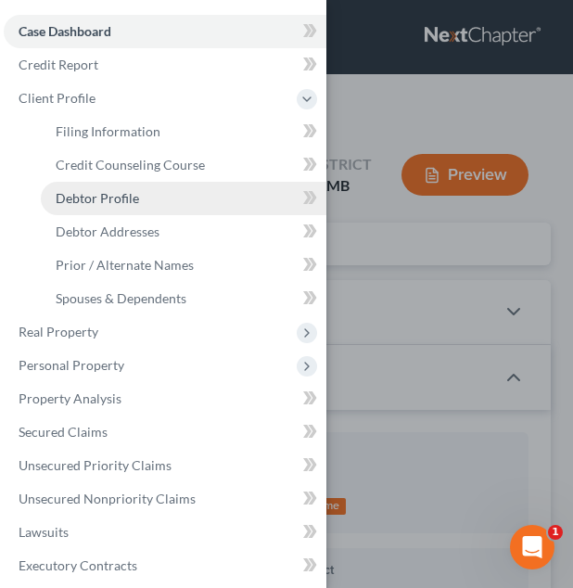
click at [154, 199] on link "Debtor Profile" at bounding box center [184, 198] width 286 height 33
select select "0"
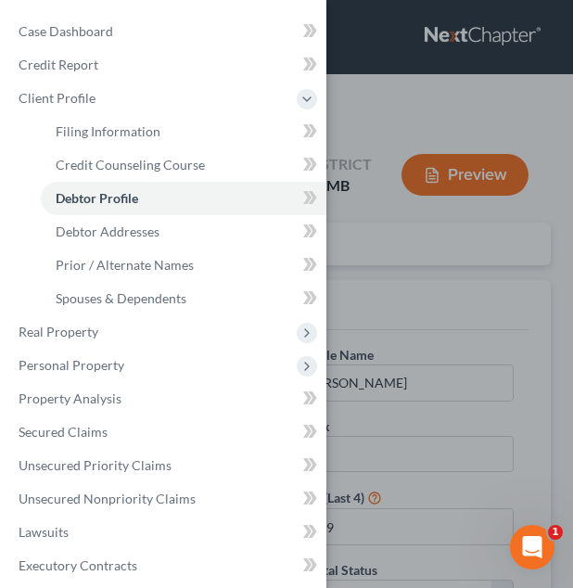
click at [460, 341] on div "Case Dashboard Payments Invoices Payments Payments Credit Report Client Profile" at bounding box center [286, 294] width 573 height 588
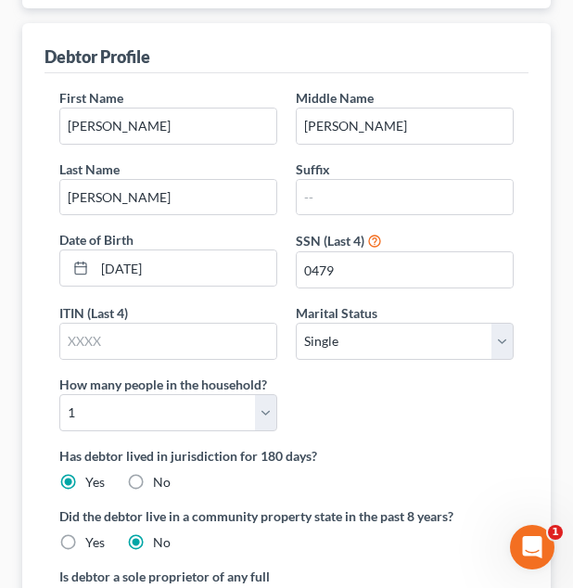
scroll to position [258, 0]
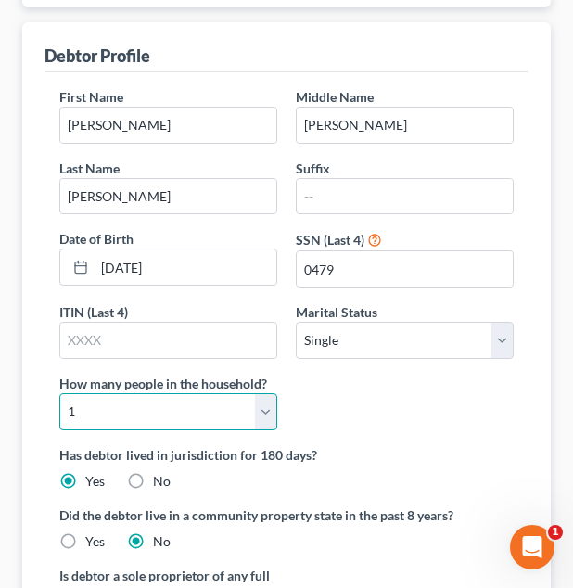
click at [198, 408] on select "Select 1 2 3 4 5 6 7 8 9 10 11 12 13 14 15 16 17 18 19 20" at bounding box center [168, 411] width 218 height 37
select select "1"
click at [59, 393] on select "Select 1 2 3 4 5 6 7 8 9 10 11 12 13 14 15 16 17 18 19 20" at bounding box center [168, 411] width 218 height 37
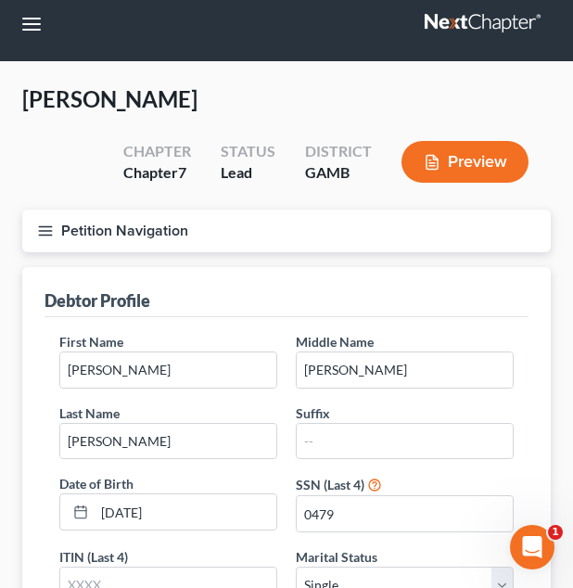
click at [179, 216] on button "Petition Navigation" at bounding box center [286, 231] width 529 height 43
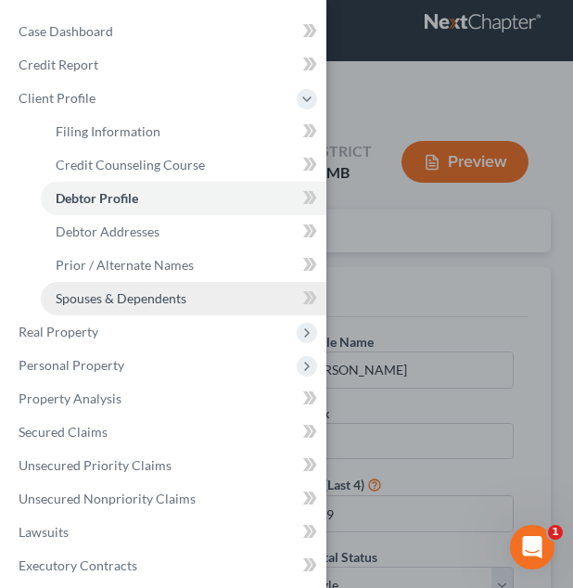
click at [159, 303] on span "Spouses & Dependents" at bounding box center [121, 298] width 131 height 16
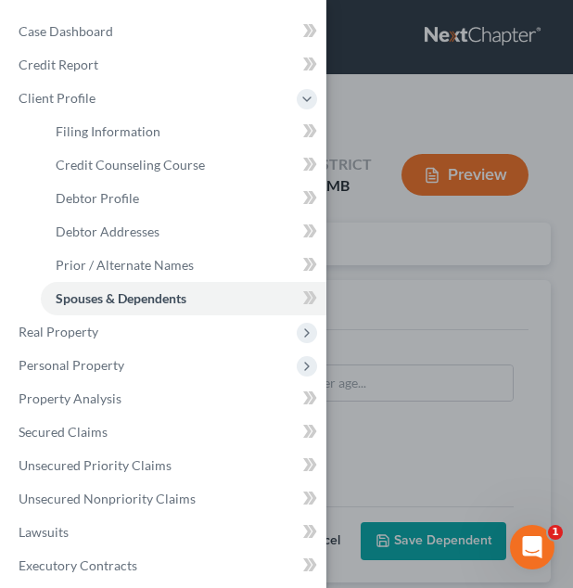
click at [372, 318] on div "Case Dashboard Payments Invoices Payments Payments Credit Report Client Profile" at bounding box center [286, 294] width 573 height 588
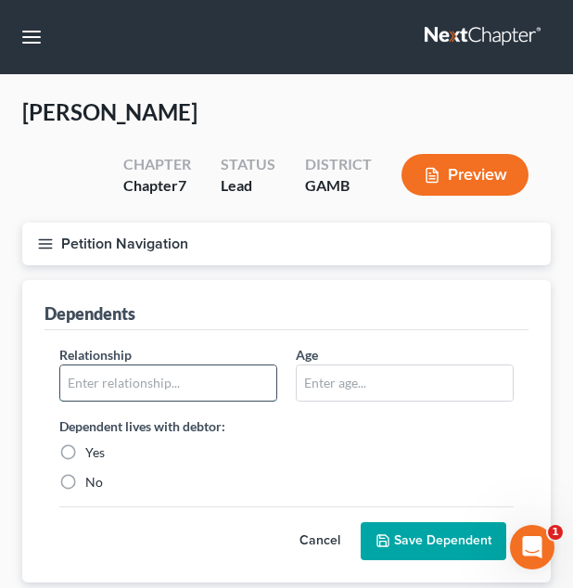
click at [203, 383] on input "text" at bounding box center [168, 382] width 216 height 35
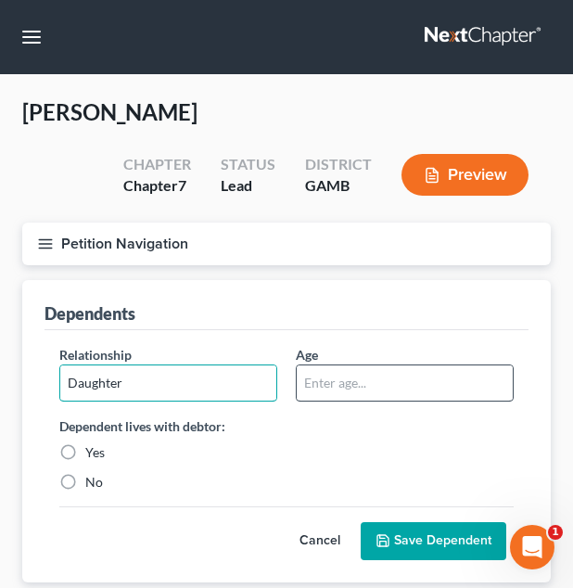
type input "Daughter"
click at [322, 390] on input "text" at bounding box center [405, 382] width 216 height 35
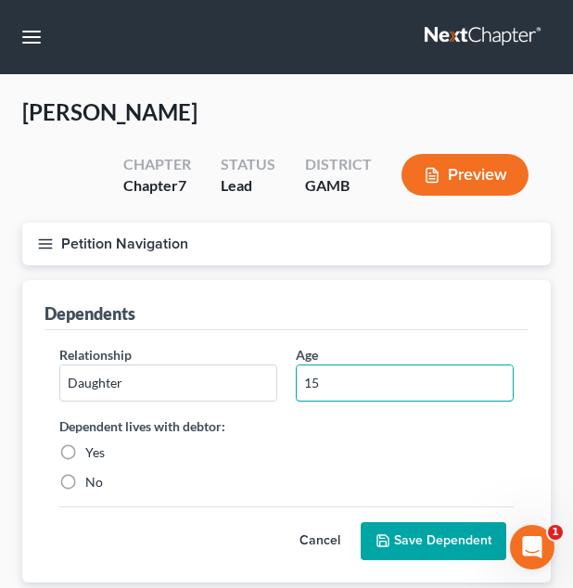
type input "15"
click at [90, 442] on div "Dependent lives with debtor: Yes No" at bounding box center [168, 454] width 237 height 75
click at [90, 444] on label "Yes" at bounding box center [94, 452] width 19 height 19
click at [93, 444] on input "Yes" at bounding box center [99, 449] width 12 height 12
radio input "true"
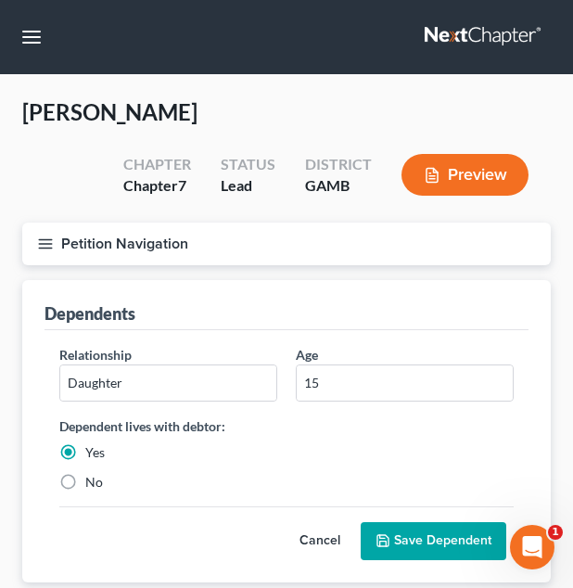
click at [472, 543] on button "Save Dependent" at bounding box center [434, 541] width 146 height 39
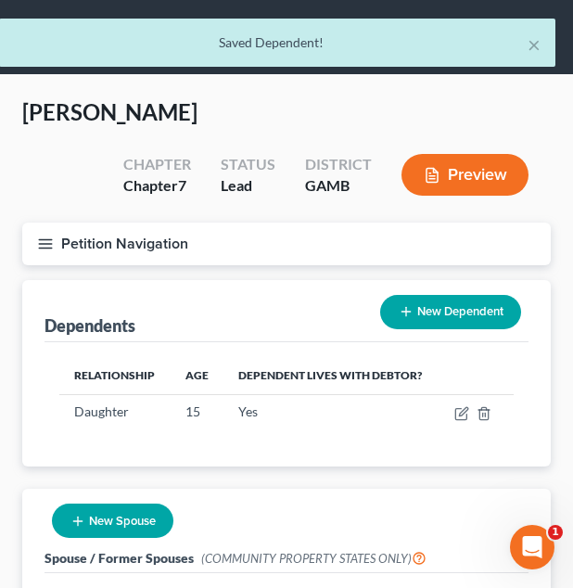
click at [213, 258] on button "Petition Navigation" at bounding box center [286, 244] width 529 height 43
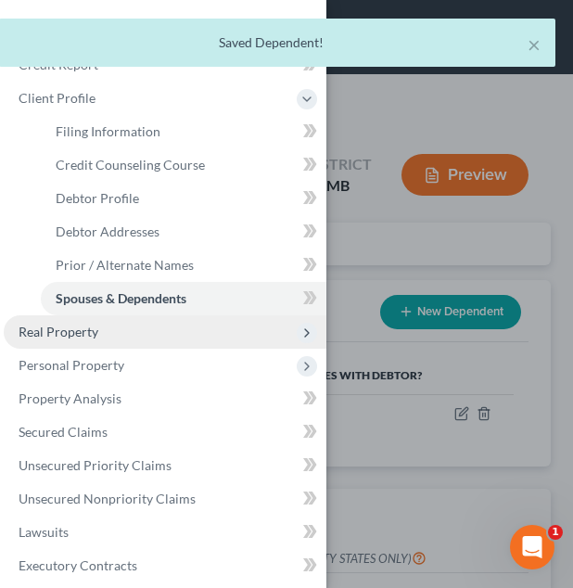
click at [173, 328] on span "Real Property" at bounding box center [165, 331] width 323 height 33
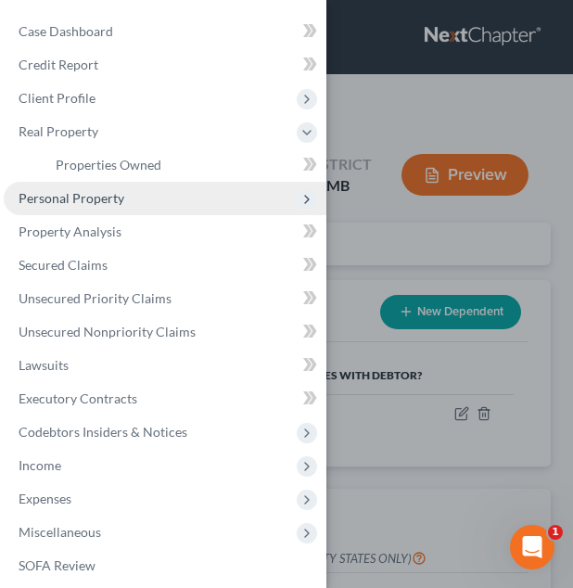
click at [143, 193] on span "Personal Property" at bounding box center [165, 198] width 323 height 33
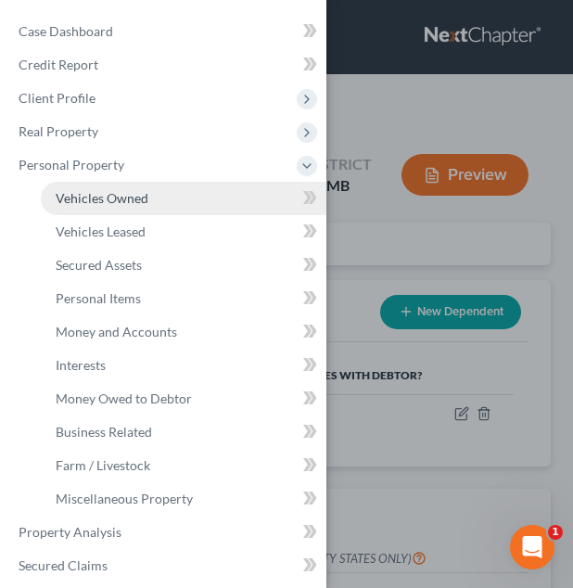
click at [141, 193] on span "Vehicles Owned" at bounding box center [102, 198] width 93 height 16
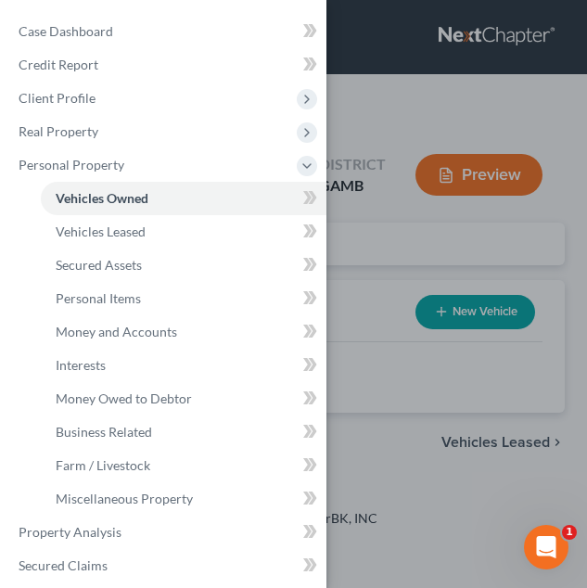
click at [519, 230] on div "Case Dashboard Payments Invoices Payments Payments Credit Report Client Profile" at bounding box center [293, 294] width 587 height 588
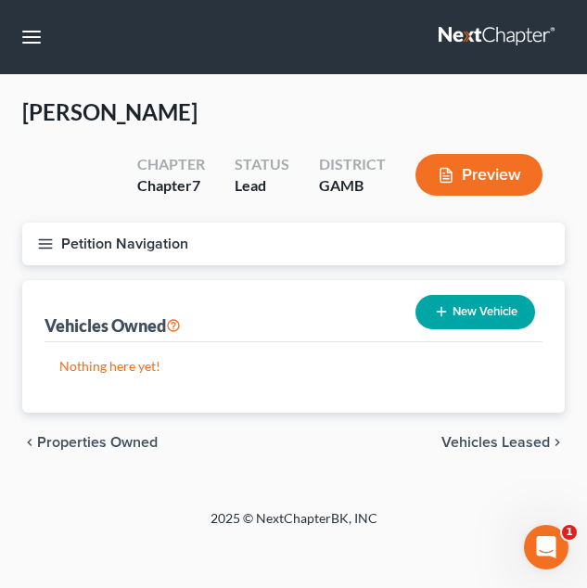
click at [468, 311] on button "New Vehicle" at bounding box center [476, 312] width 120 height 34
select select "0"
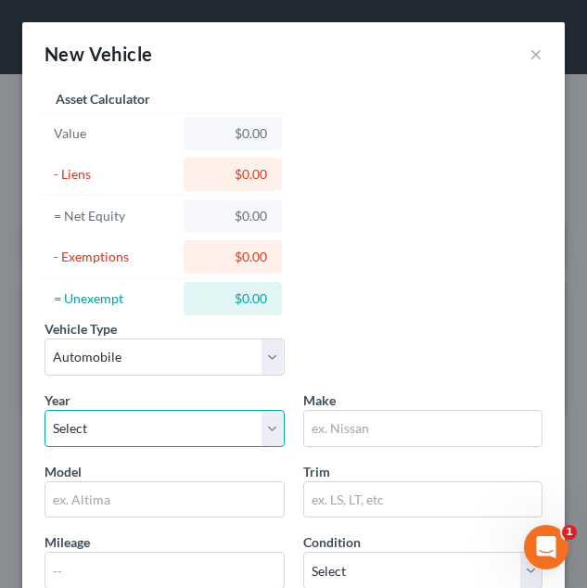
click at [154, 438] on select "Select 2026 2025 2024 2023 2022 2021 2020 2019 2018 2017 2016 2015 2014 2013 20…" at bounding box center [165, 428] width 240 height 37
select select "9"
click at [45, 410] on select "Select 2026 2025 2024 2023 2022 2021 2020 2019 2018 2017 2016 2015 2014 2013 20…" at bounding box center [165, 428] width 240 height 37
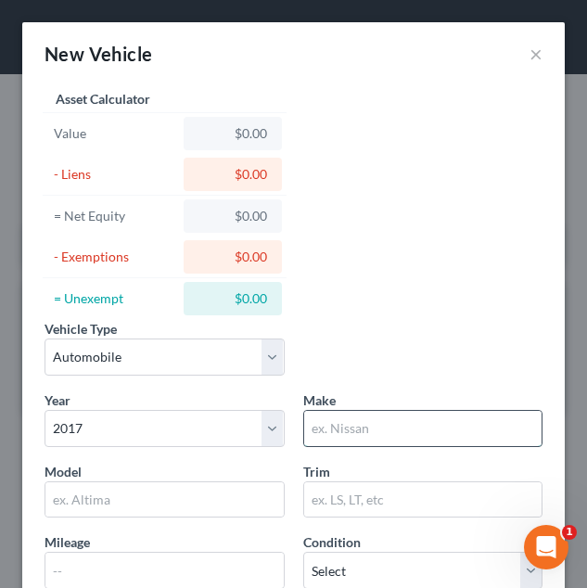
click at [338, 415] on input "text" at bounding box center [423, 428] width 238 height 35
type input "Toyota"
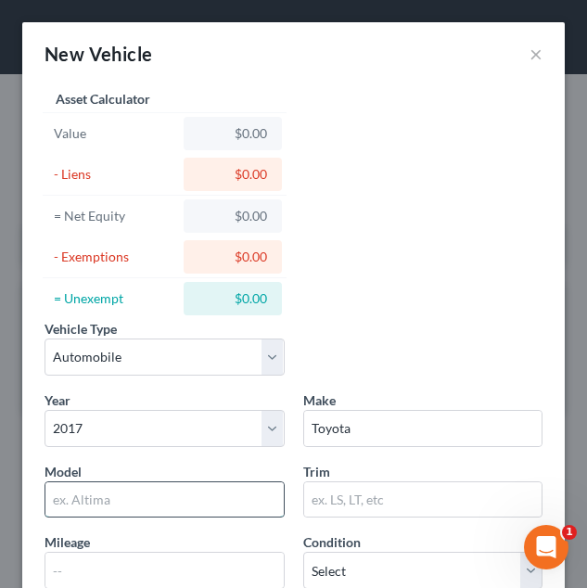
click at [110, 493] on input "text" at bounding box center [164, 499] width 238 height 35
type input "c"
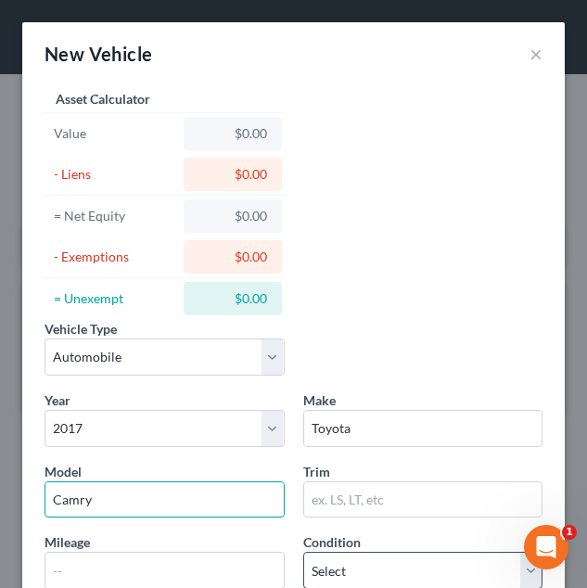
type input "Camry"
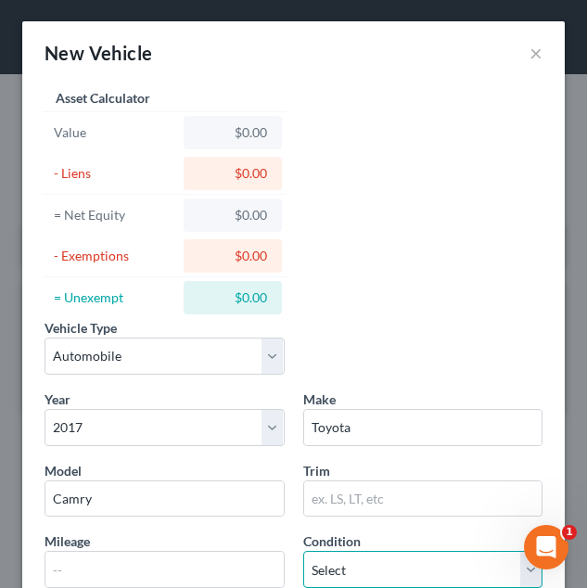
click at [361, 558] on select "Select Excellent Very Good Good Fair Poor" at bounding box center [423, 569] width 240 height 37
select select "3"
click at [303, 551] on select "Select Excellent Very Good Good Fair Poor" at bounding box center [423, 569] width 240 height 37
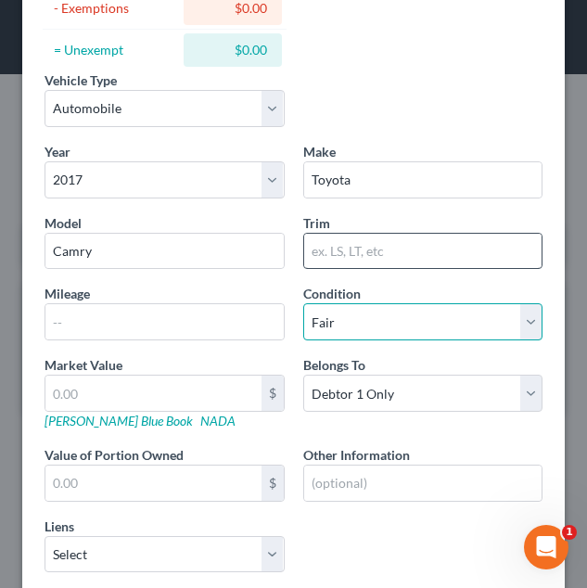
scroll to position [253, 0]
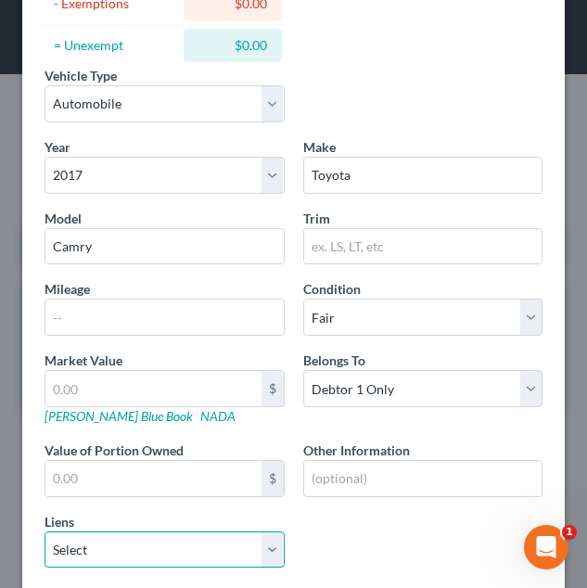
click at [254, 550] on select "Select Robins Fcu - $7,641.00 Bk Of Amer - $342.00" at bounding box center [165, 550] width 240 height 37
select select "0"
click at [45, 532] on select "Select Robins Fcu - $7,641.00 Bk Of Amer - $342.00" at bounding box center [165, 550] width 240 height 37
select select
select select "10"
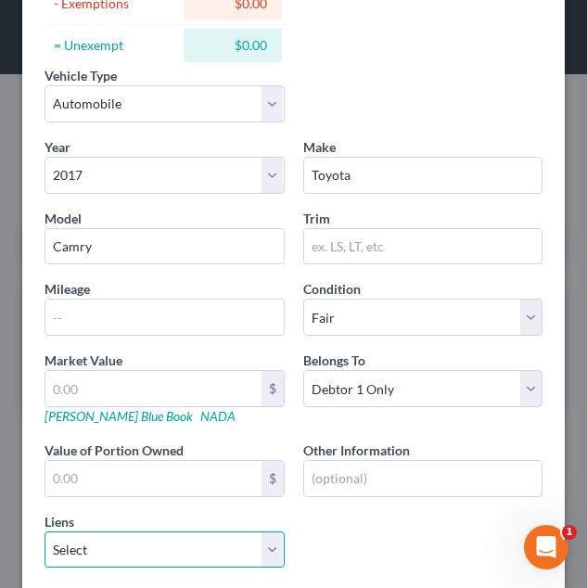
select select "0"
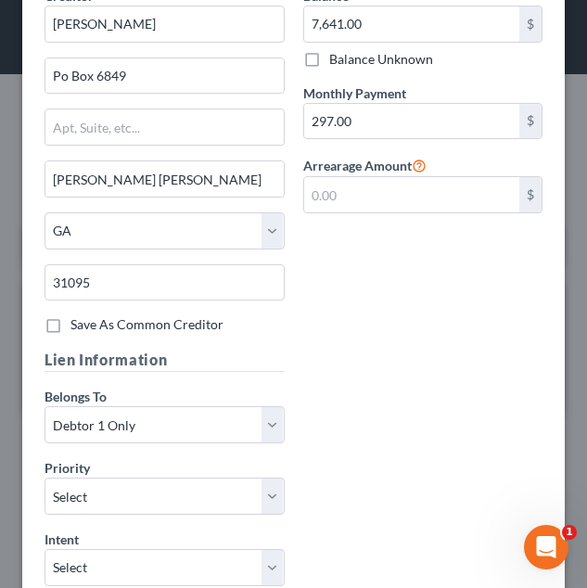
scroll to position [978, 0]
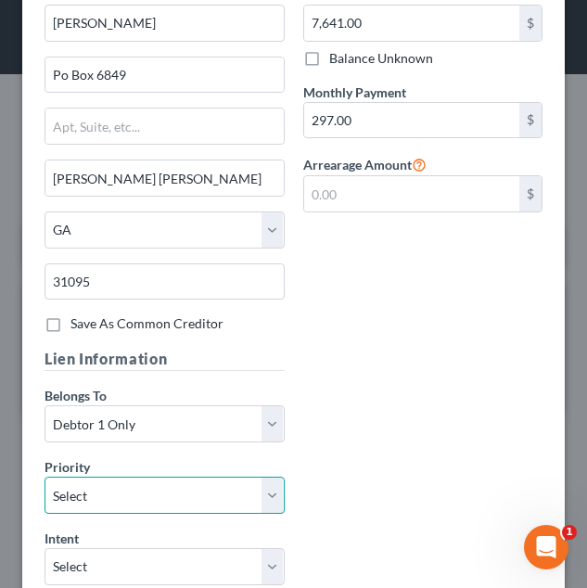
click at [215, 497] on select "Select 1st 2nd 3rd 4th 5th 6th 7th 8th 9th 10th 11th 12th 13th 14th 15th 16th 1…" at bounding box center [165, 495] width 240 height 37
select select "0"
click at [45, 477] on select "Select 1st 2nd 3rd 4th 5th 6th 7th 8th 9th 10th 11th 12th 13th 14th 15th 16th 1…" at bounding box center [165, 495] width 240 height 37
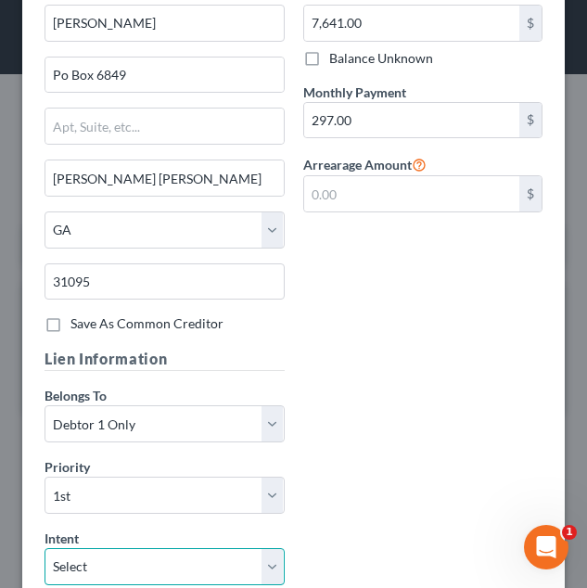
click at [215, 551] on select "Select Surrender Redeem Reaffirm Avoid Other" at bounding box center [165, 566] width 240 height 37
select select "2"
click at [45, 548] on select "Select Surrender Redeem Reaffirm Avoid Other" at bounding box center [165, 566] width 240 height 37
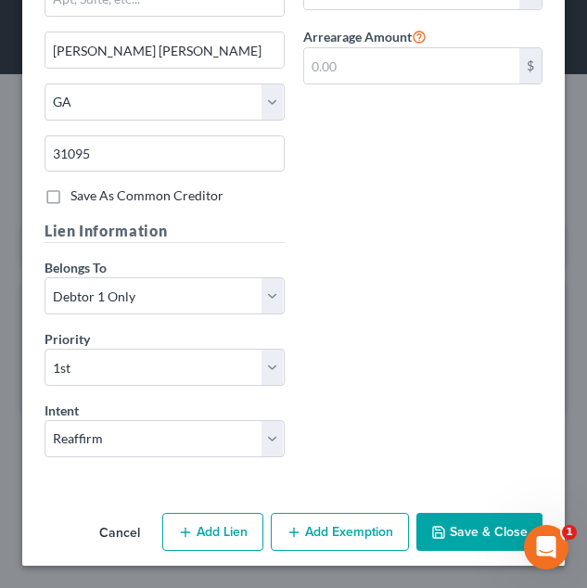
click at [489, 523] on button "Save & Close" at bounding box center [480, 532] width 126 height 39
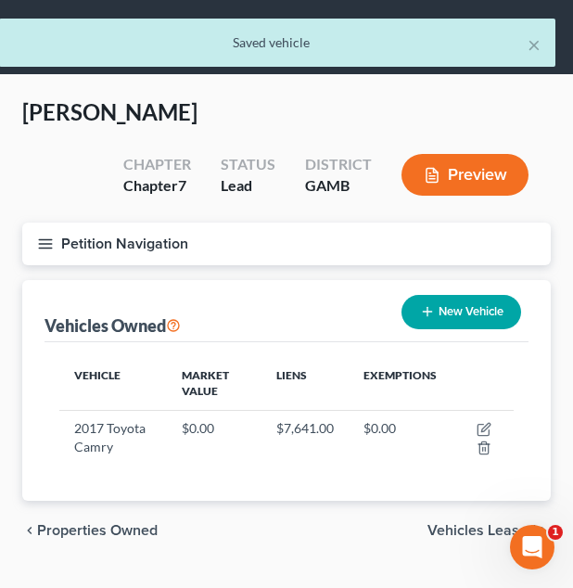
click at [329, 262] on button "Petition Navigation" at bounding box center [286, 244] width 529 height 43
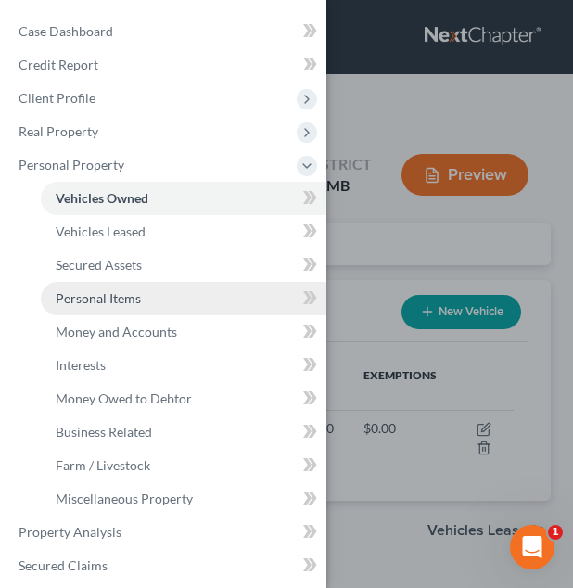
click at [175, 288] on link "Personal Items" at bounding box center [184, 298] width 286 height 33
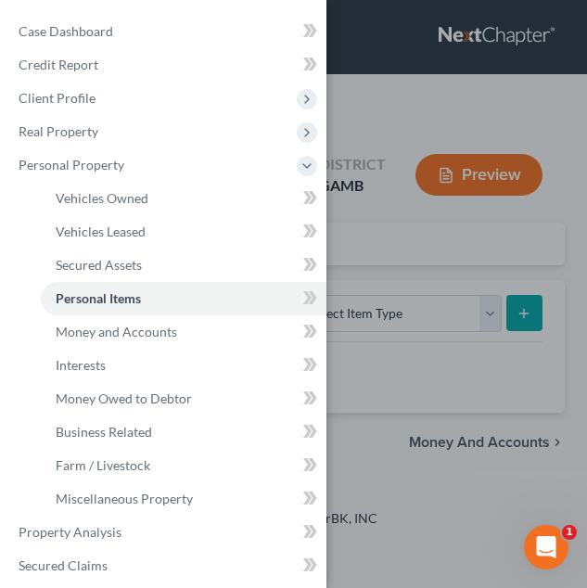
click at [455, 289] on div "Case Dashboard Payments Invoices Payments Payments Credit Report Client Profile" at bounding box center [293, 294] width 587 height 588
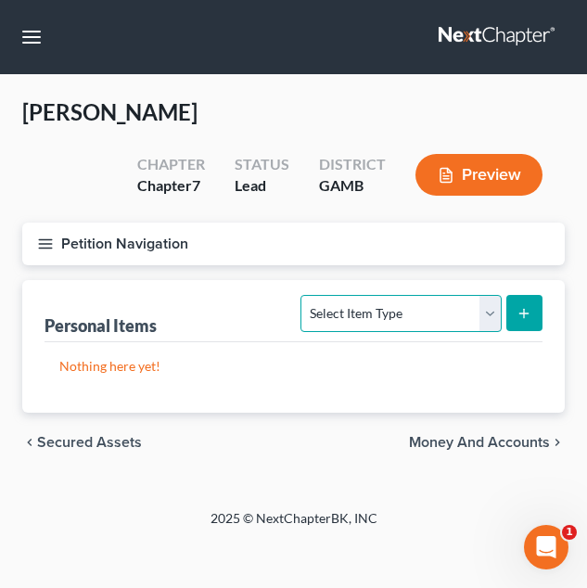
click at [365, 319] on select "Select Item Type Clothing Collectibles Of Value Electronics Firearms Household …" at bounding box center [401, 313] width 200 height 37
select select "clothing"
click at [303, 295] on select "Select Item Type Clothing Collectibles Of Value Electronics Firearms Household …" at bounding box center [401, 313] width 200 height 37
click at [513, 317] on button "submit" at bounding box center [524, 313] width 36 height 36
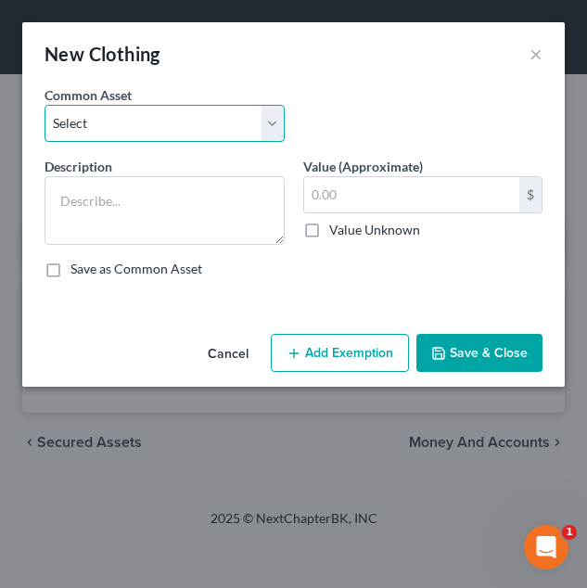
click at [220, 138] on select "Select Debtor's Clothing Debtor's Clothing" at bounding box center [165, 123] width 240 height 37
select select "1"
click at [45, 105] on select "Select Debtor's Clothing Debtor's Clothing" at bounding box center [165, 123] width 240 height 37
type textarea "Debtor's Clothing"
type input "200.00"
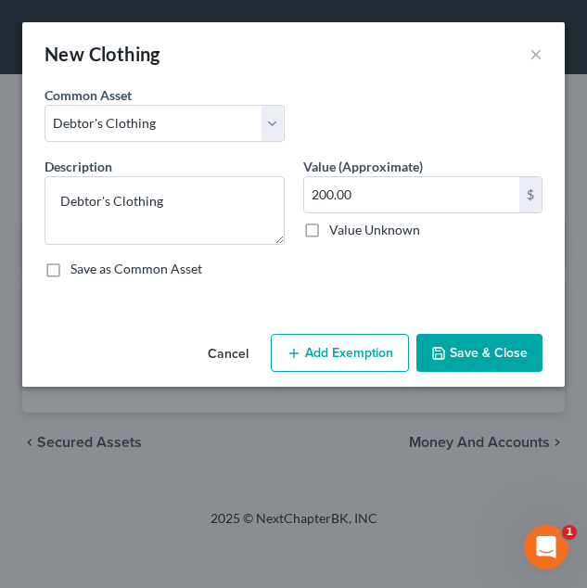
click at [329, 340] on button "Add Exemption" at bounding box center [340, 353] width 138 height 39
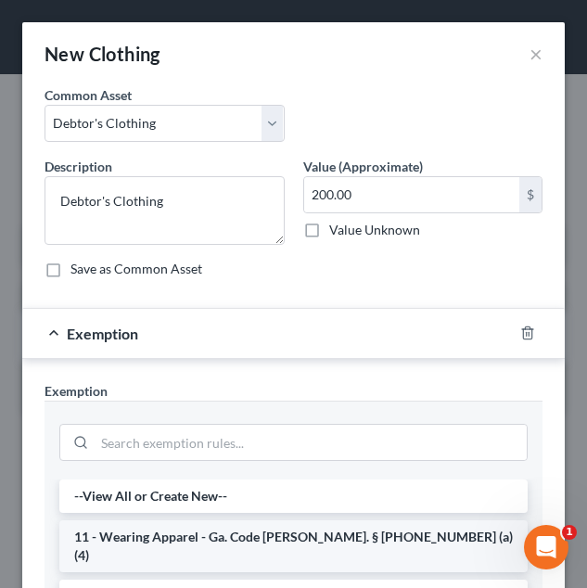
click at [258, 538] on li "11 - Wearing Apparel - Ga. Code [PERSON_NAME]. § [PHONE_NUMBER] (a)(4)" at bounding box center [293, 546] width 468 height 52
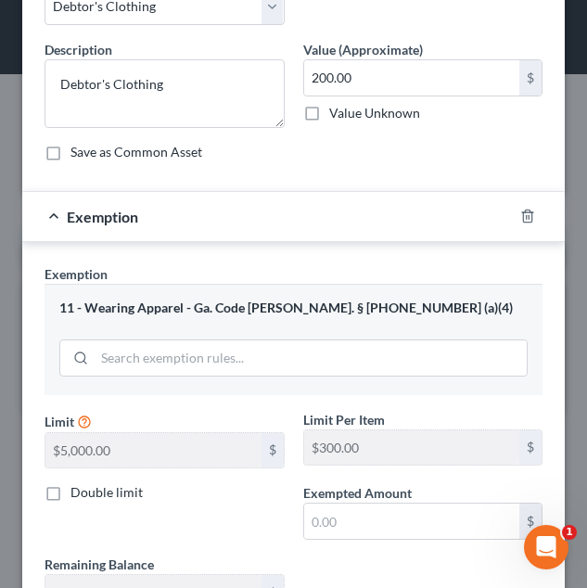
scroll to position [118, 0]
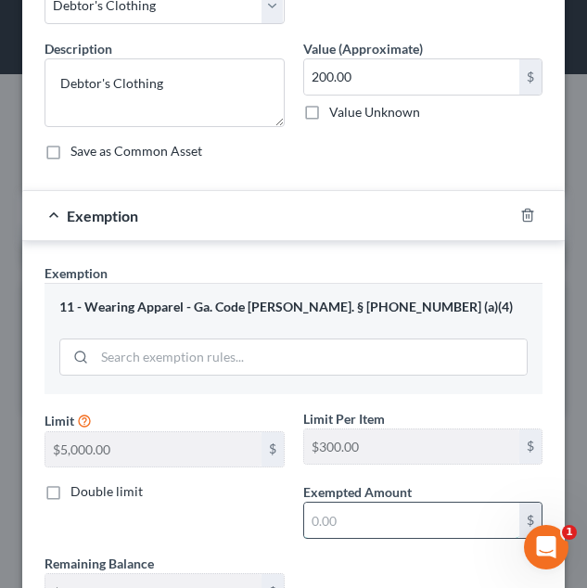
click at [385, 519] on input "text" at bounding box center [412, 520] width 216 height 35
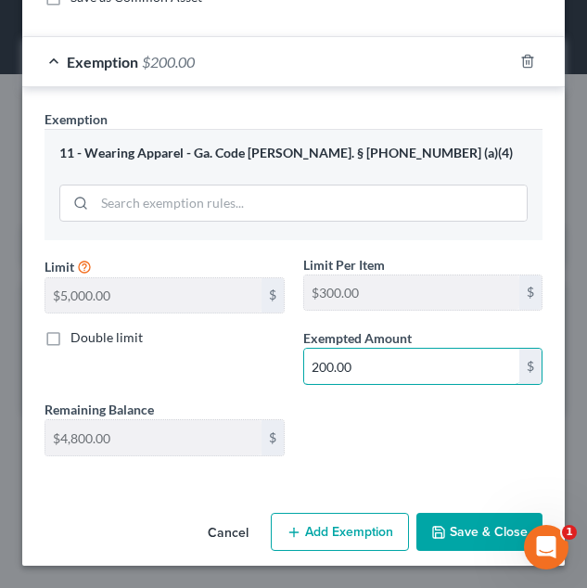
type input "200.00"
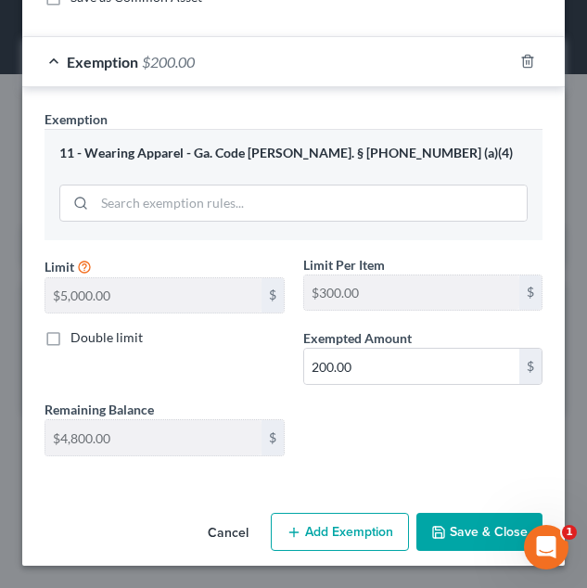
click at [428, 546] on button "Save & Close" at bounding box center [480, 532] width 126 height 39
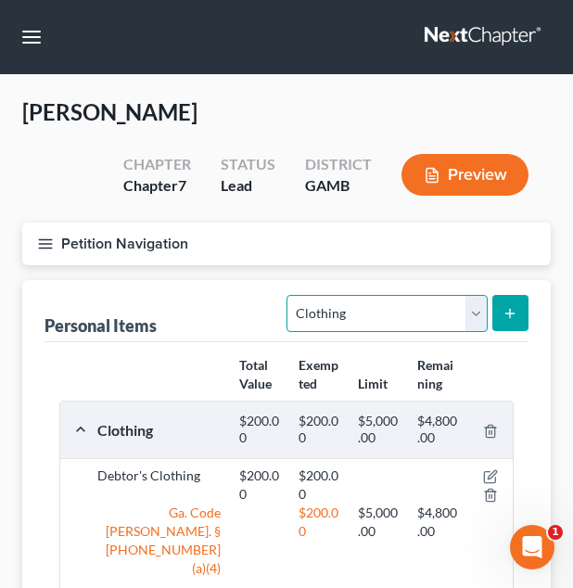
click at [316, 303] on select "Select Item Type Clothing Collectibles Of Value Electronics Firearms Household …" at bounding box center [387, 313] width 200 height 37
select select "electronics"
click at [289, 295] on select "Select Item Type Clothing Collectibles Of Value Electronics Firearms Household …" at bounding box center [387, 313] width 200 height 37
click at [504, 312] on icon "submit" at bounding box center [510, 313] width 15 height 15
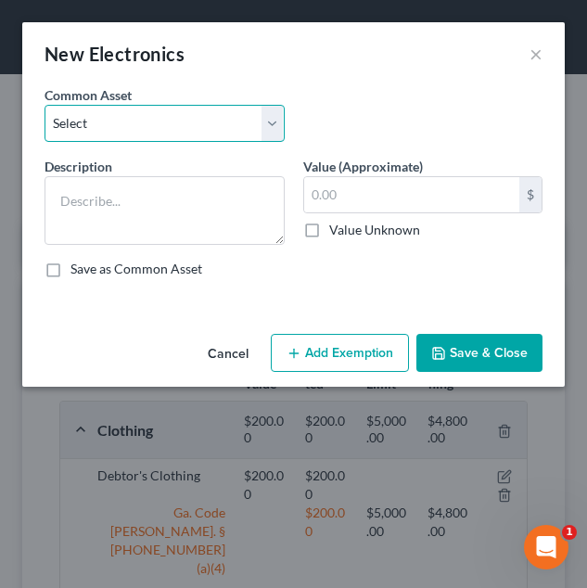
click at [227, 115] on select "Select Debtor's TV and Computer Debtor's TV and Computer Debtor's TV and Comput…" at bounding box center [165, 123] width 240 height 37
select select "0"
click at [45, 105] on select "Select Debtor's TV and Computer Debtor's TV and Computer Debtor's TV and Comput…" at bounding box center [165, 123] width 240 height 37
type textarea "Debtor's TV and Computer"
type input "500.00"
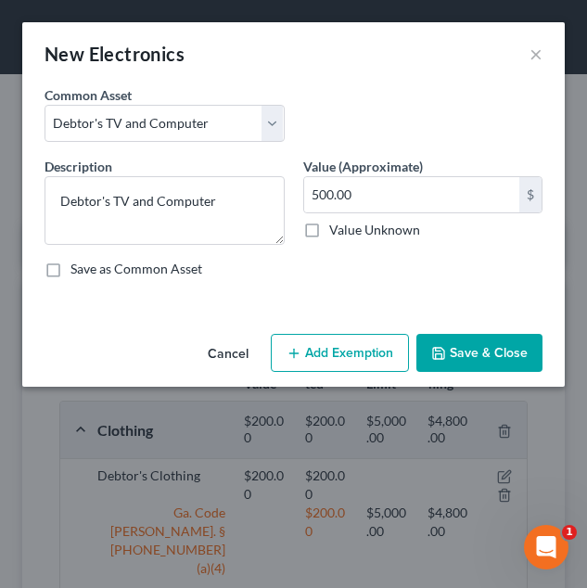
click at [302, 340] on button "Add Exemption" at bounding box center [340, 353] width 138 height 39
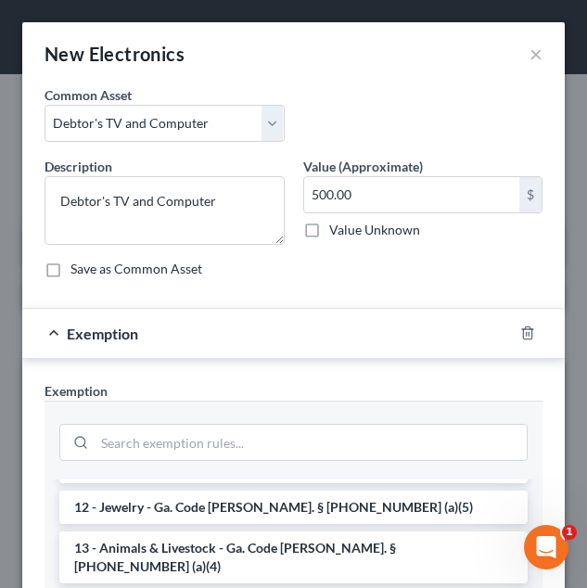
scroll to position [277, 0]
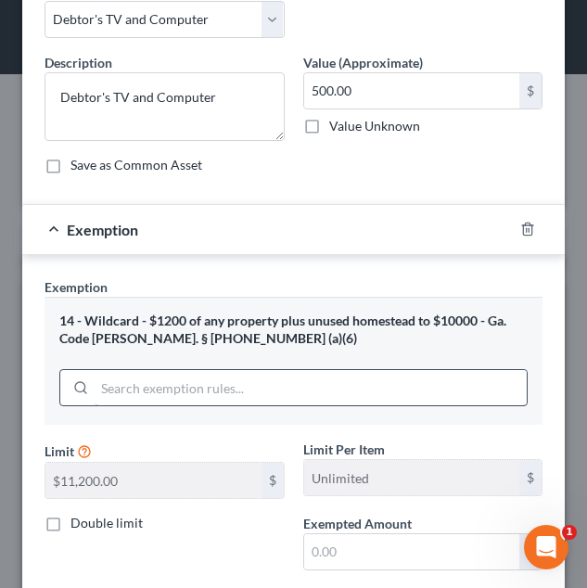
scroll to position [105, 0]
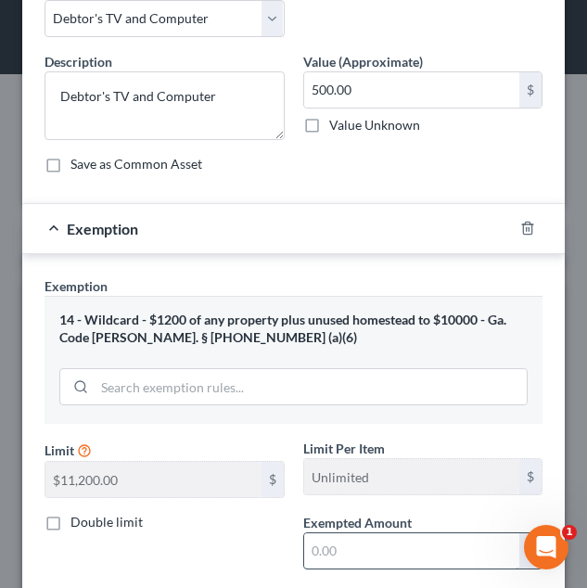
click at [343, 538] on input "text" at bounding box center [412, 550] width 216 height 35
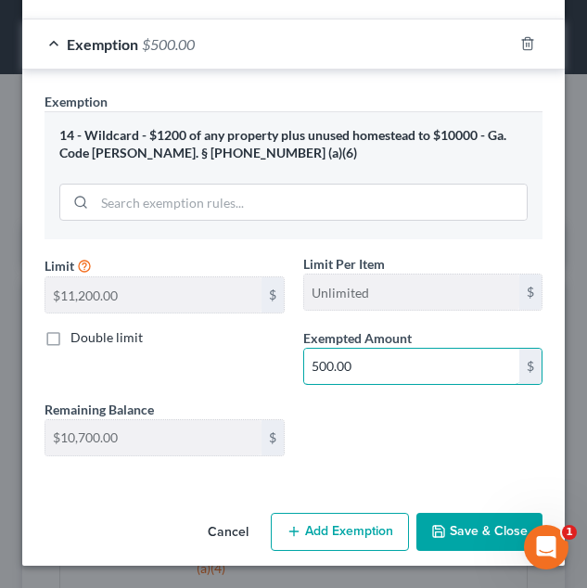
type input "500.00"
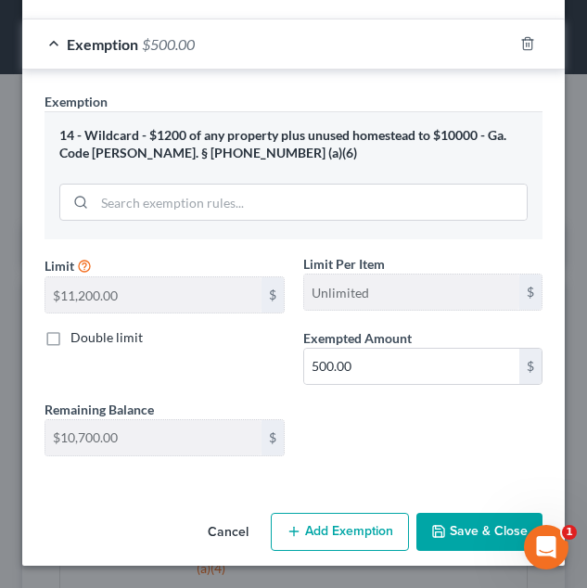
click at [431, 532] on icon "button" at bounding box center [438, 531] width 15 height 15
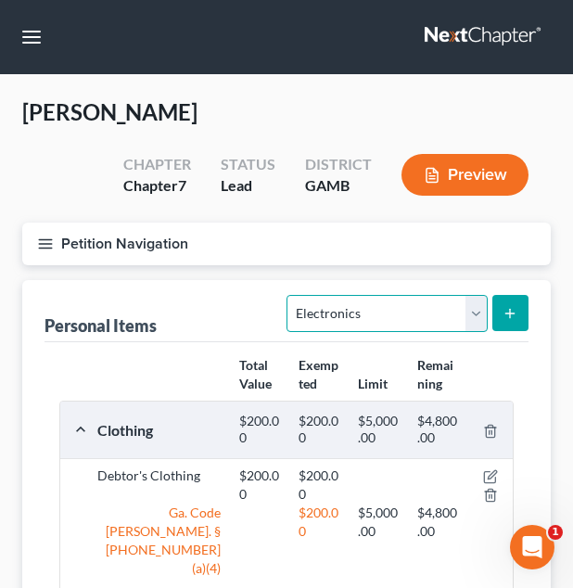
click at [422, 325] on select "Select Item Type Clothing Collectibles Of Value Electronics Firearms Household …" at bounding box center [387, 313] width 200 height 37
select select "household_goods"
click at [289, 295] on select "Select Item Type Clothing Collectibles Of Value Electronics Firearms Household …" at bounding box center [387, 313] width 200 height 37
click at [511, 300] on button "submit" at bounding box center [511, 313] width 36 height 36
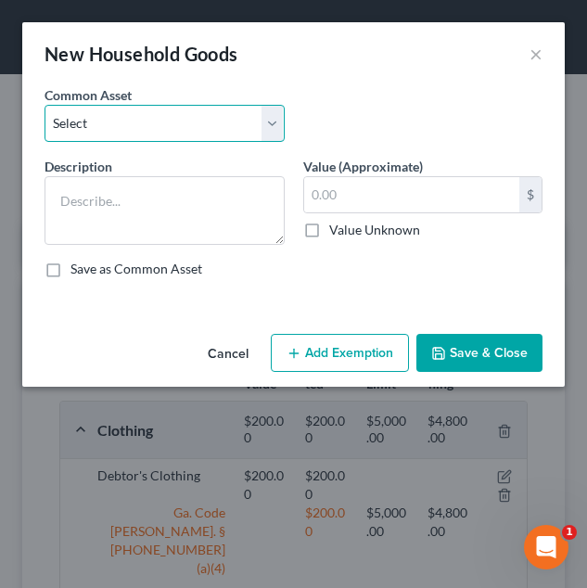
click at [227, 122] on select "Select Debtor's Furniture Debtor's Furniture" at bounding box center [165, 123] width 240 height 37
select select "0"
click at [45, 105] on select "Select Debtor's Furniture Debtor's Furniture" at bounding box center [165, 123] width 240 height 37
type textarea "Debtor's Furniture"
type input "3,000.00"
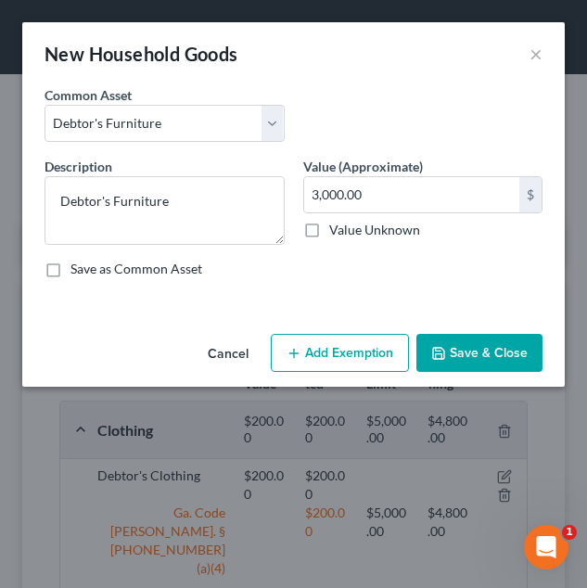
click at [327, 352] on button "Add Exemption" at bounding box center [340, 353] width 138 height 39
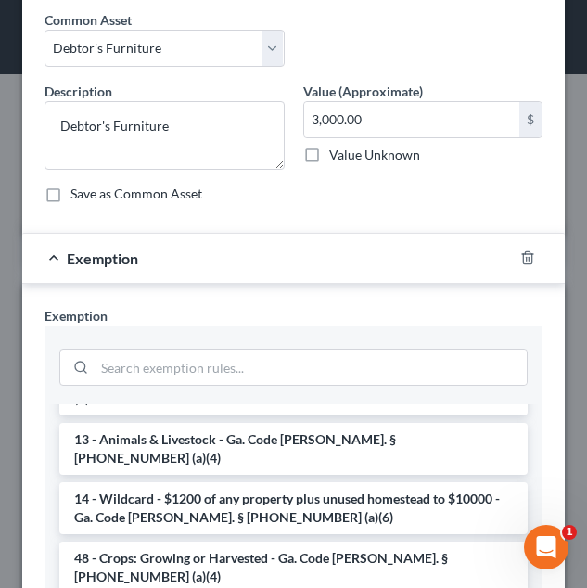
scroll to position [112, 0]
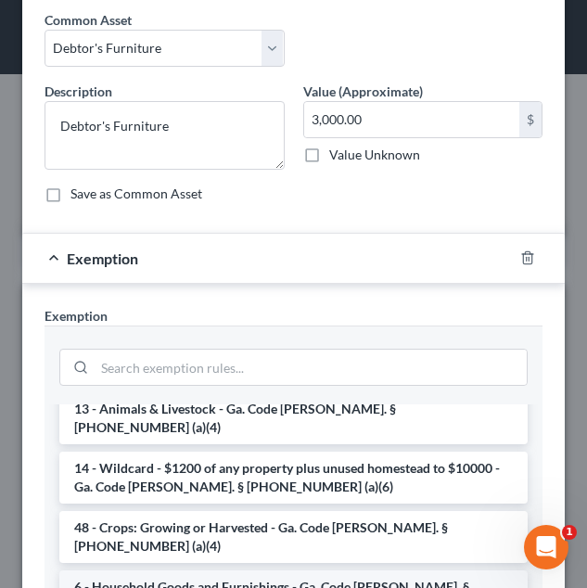
click at [287, 570] on li "6 - Household Goods and Furnishings - Ga. Code [PERSON_NAME]. § [PHONE_NUMBER] …" at bounding box center [293, 596] width 468 height 52
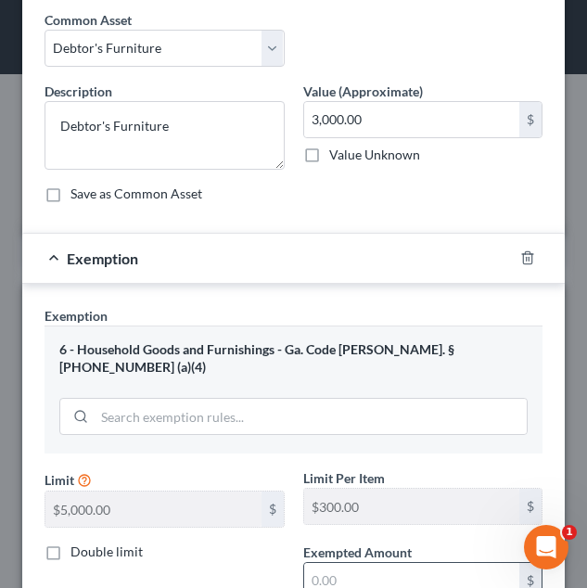
click at [378, 576] on input "text" at bounding box center [412, 580] width 216 height 35
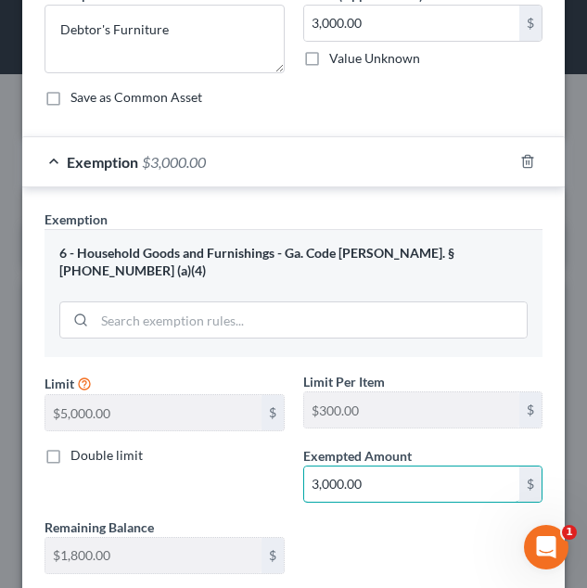
type input "3,000.00"
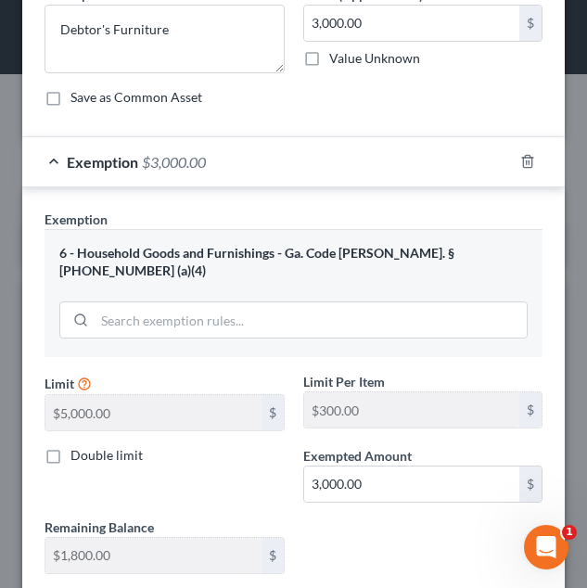
click at [480, 213] on div "Exemption * 6 - Household Goods and Furnishings - Ga. Code [PERSON_NAME]. § [PH…" at bounding box center [294, 283] width 498 height 147
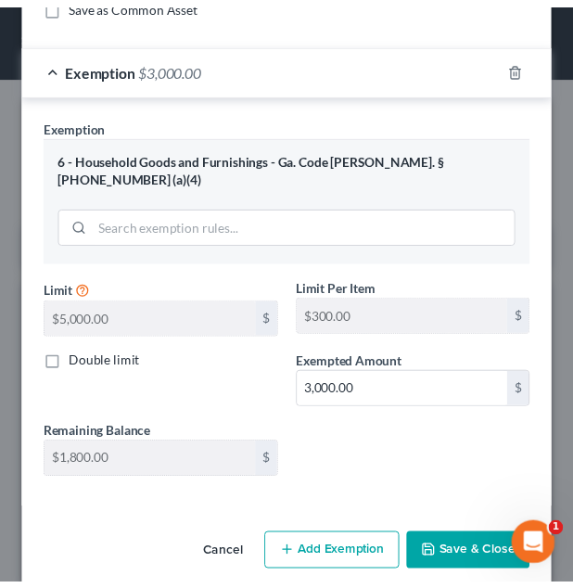
scroll to position [272, 0]
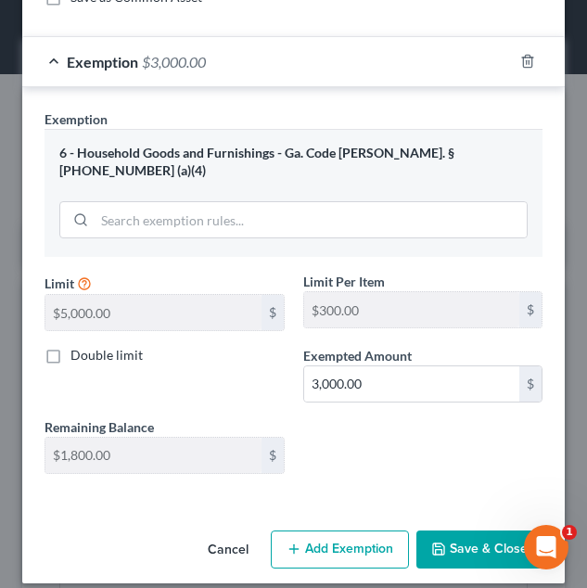
click at [458, 531] on button "Save & Close" at bounding box center [480, 550] width 126 height 39
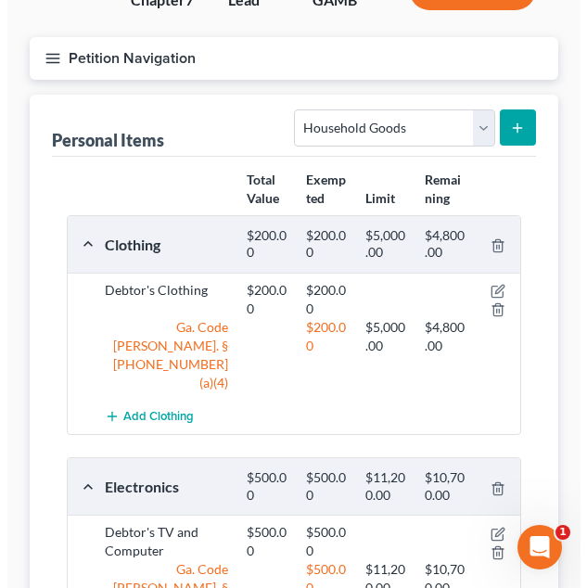
scroll to position [184, 0]
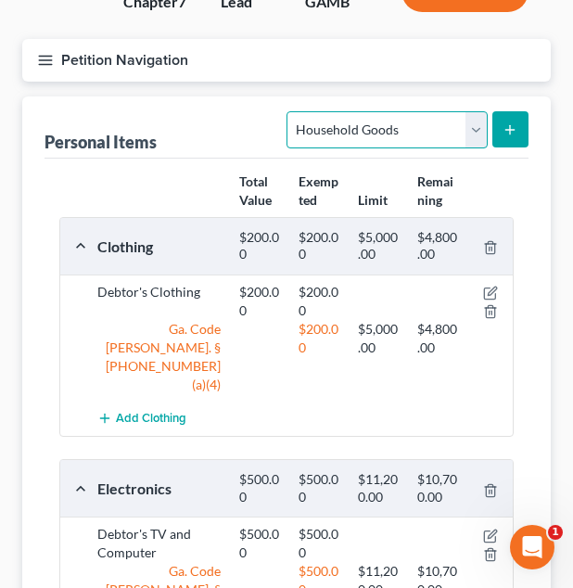
click at [425, 128] on select "Select Item Type Clothing Collectibles Of Value Electronics Firearms Household …" at bounding box center [387, 129] width 200 height 37
select select "firearms"
click at [289, 111] on select "Select Item Type Clothing Collectibles Of Value Electronics Firearms Household …" at bounding box center [387, 129] width 200 height 37
click at [515, 139] on button "submit" at bounding box center [511, 129] width 36 height 36
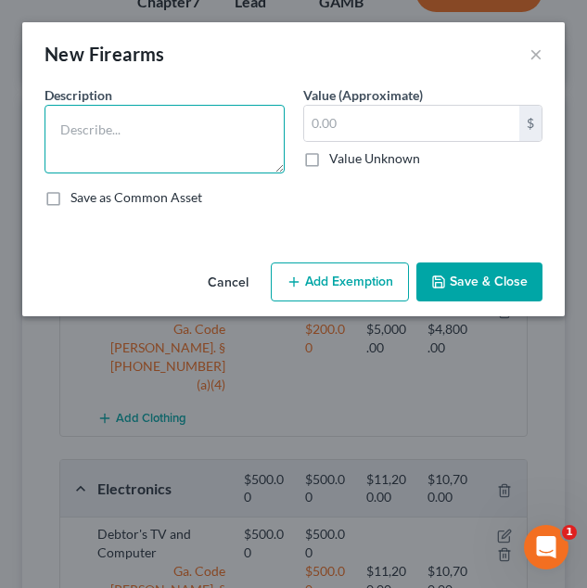
click at [171, 131] on textarea at bounding box center [165, 139] width 240 height 69
type textarea "p"
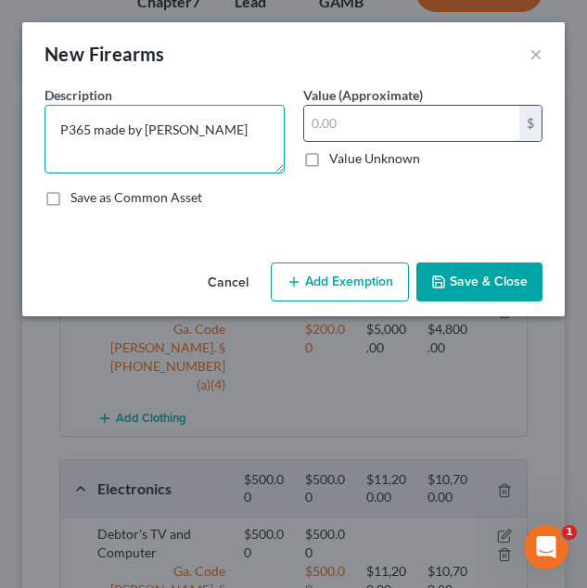
type textarea "P365 made by [PERSON_NAME]"
click at [329, 129] on input "text" at bounding box center [412, 123] width 216 height 35
click at [314, 131] on input "text" at bounding box center [412, 123] width 216 height 35
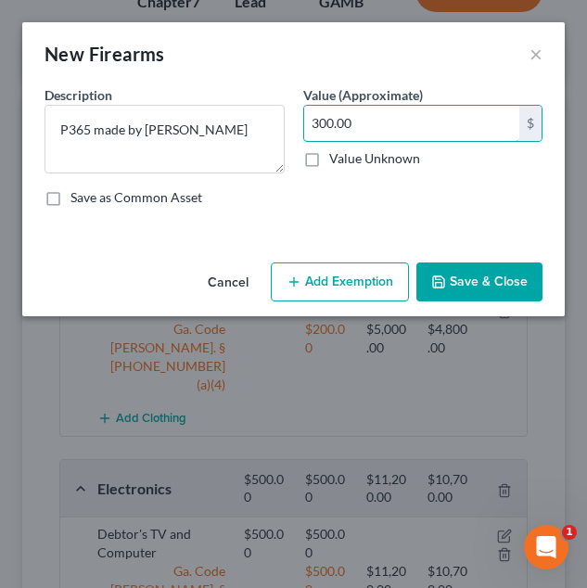
type input "300.00"
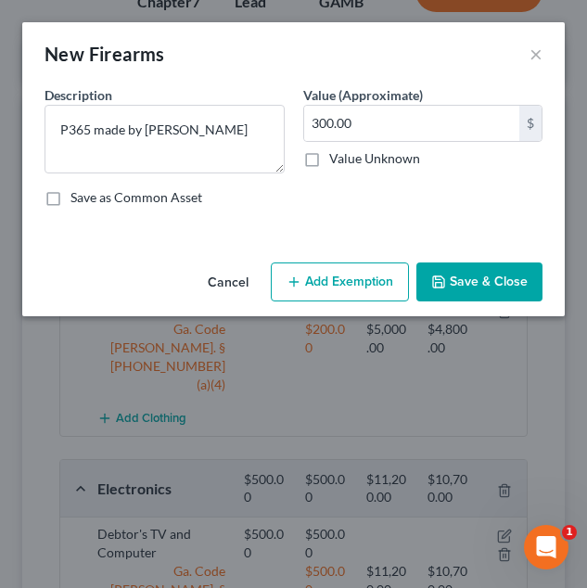
click at [327, 272] on button "Add Exemption" at bounding box center [340, 282] width 138 height 39
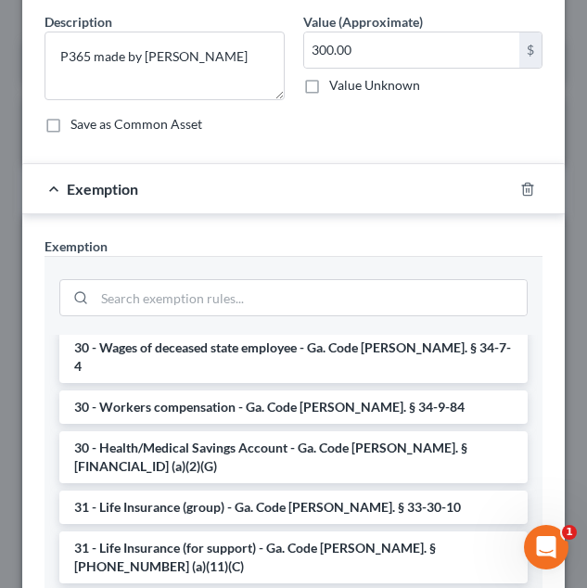
scroll to position [107, 0]
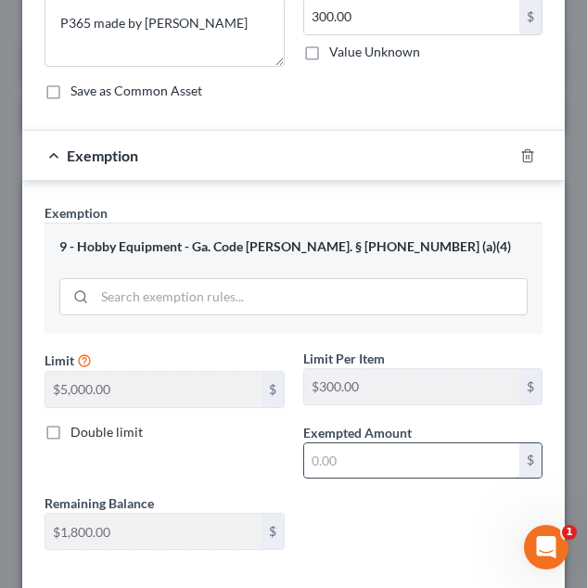
click at [391, 464] on input "text" at bounding box center [412, 460] width 216 height 35
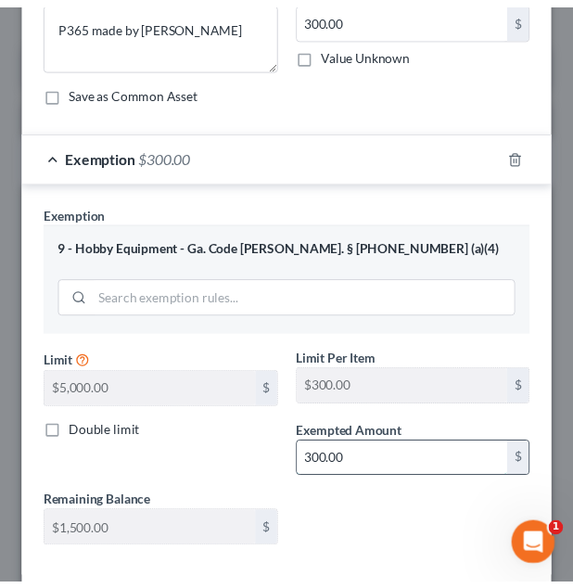
scroll to position [201, 0]
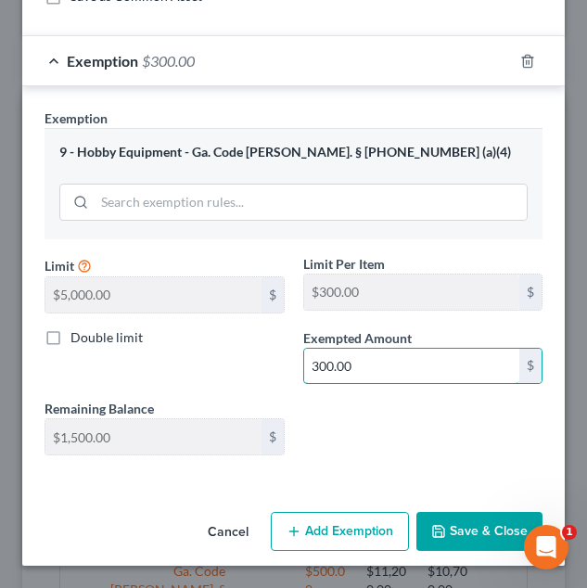
type input "300.00"
click at [461, 530] on button "Save & Close" at bounding box center [480, 531] width 126 height 39
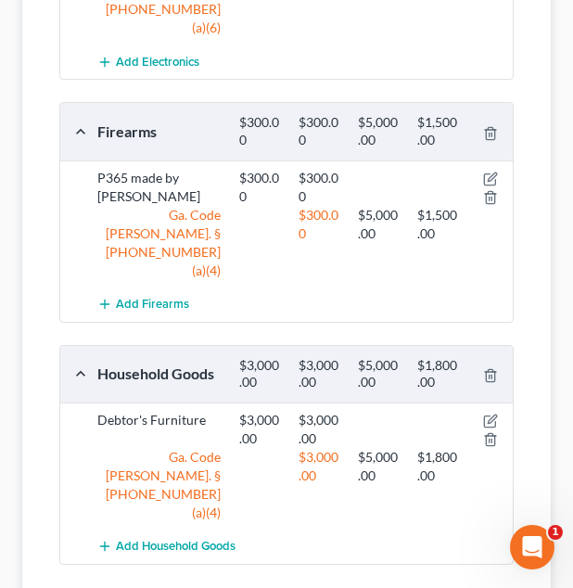
scroll to position [786, 0]
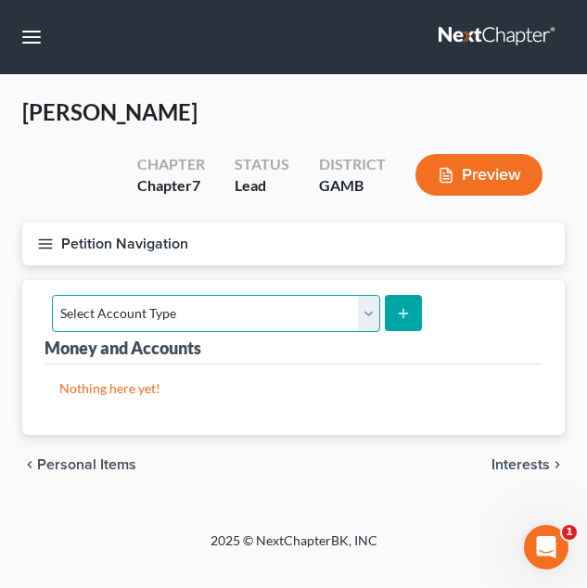
click at [340, 327] on select "Select Account Type Brokerage Cash on Hand Certificates of Deposit Checking Acc…" at bounding box center [216, 313] width 328 height 37
select select "checking"
click at [52, 295] on select "Select Account Type Brokerage Cash on Hand Certificates of Deposit Checking Acc…" at bounding box center [216, 313] width 328 height 37
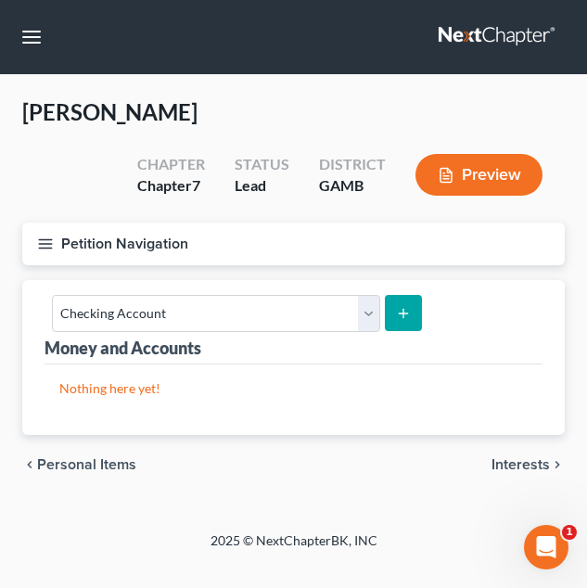
click at [391, 318] on button "submit" at bounding box center [403, 313] width 36 height 36
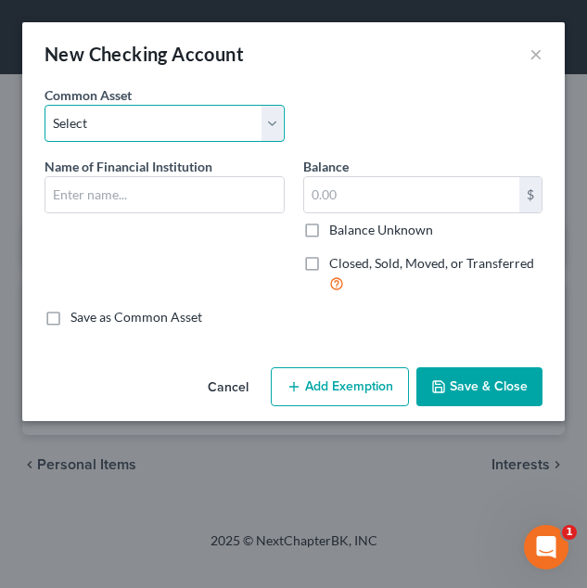
click at [196, 114] on select "Select USAA Bank Cadence Bank Colony Bank Chase Bank [US_STATE]’s Own Credit Un…" at bounding box center [165, 123] width 240 height 37
select select "19"
click at [45, 105] on select "Select USAA Bank Cadence Bank Colony Bank Chase Bank [US_STATE]’s Own Credit Un…" at bounding box center [165, 123] width 240 height 37
type input "Mid south FCU"
type input "1.00"
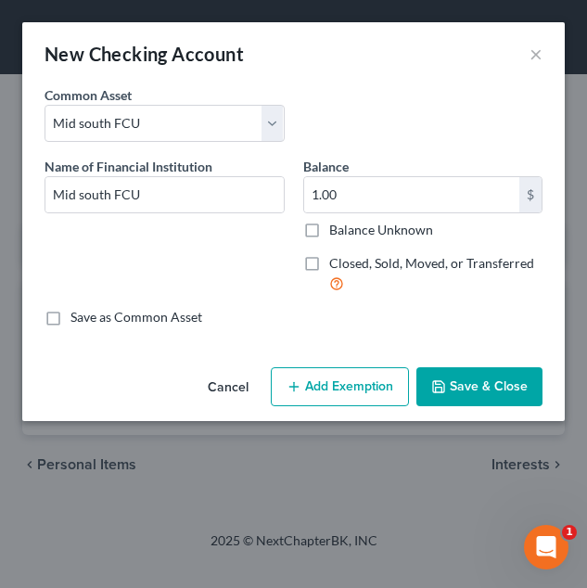
click at [332, 380] on button "Add Exemption" at bounding box center [340, 386] width 138 height 39
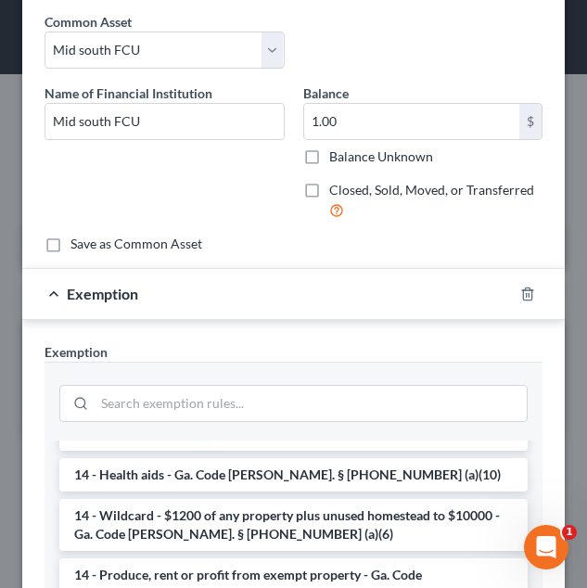
scroll to position [343, 0]
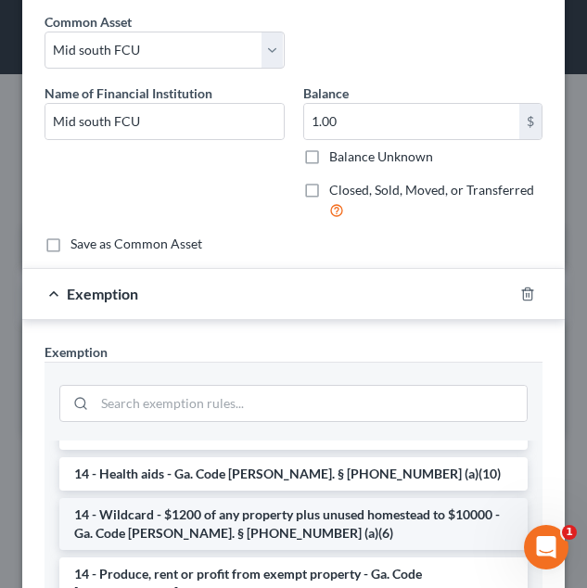
click at [312, 498] on li "14 - Wildcard - $1200 of any property plus unused homestead to $10000 - Ga. Cod…" at bounding box center [293, 524] width 468 height 52
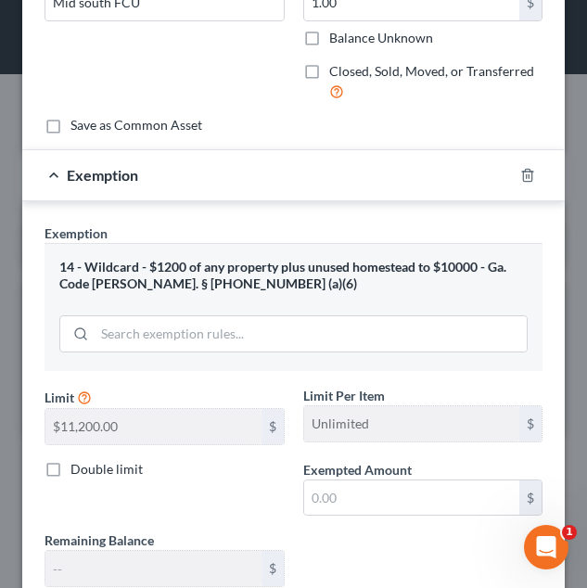
scroll to position [193, 0]
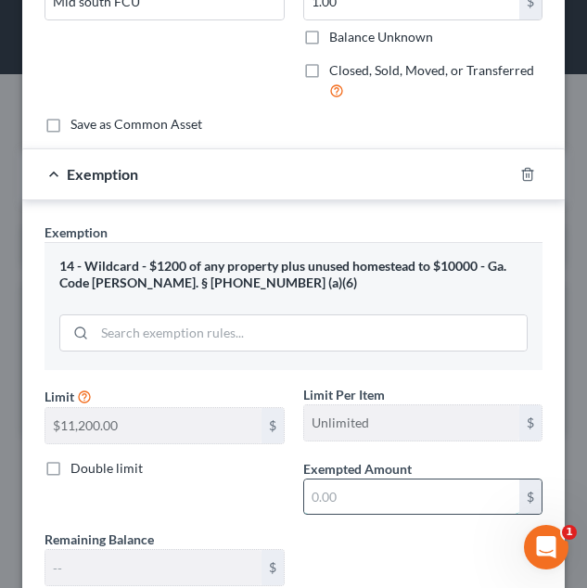
click at [350, 493] on input "text" at bounding box center [412, 497] width 216 height 35
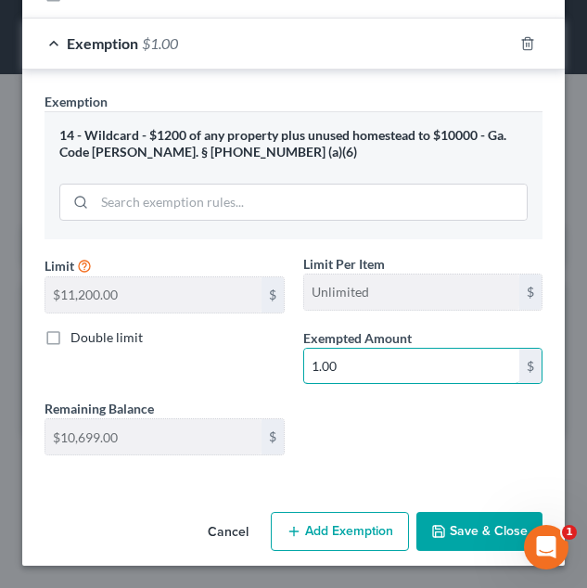
type input "1.00"
click at [463, 531] on button "Save & Close" at bounding box center [480, 531] width 126 height 39
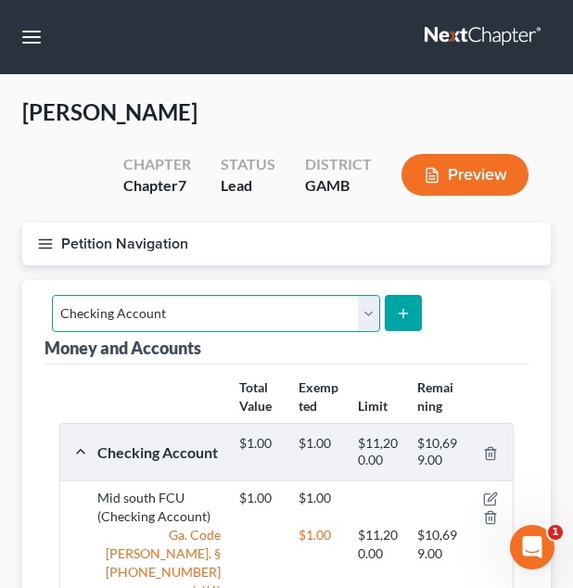
click at [345, 317] on select "Select Account Type Brokerage Cash on Hand Certificates of Deposit Checking Acc…" at bounding box center [216, 313] width 328 height 37
select select "savings"
click at [52, 295] on select "Select Account Type Brokerage Cash on Hand Certificates of Deposit Checking Acc…" at bounding box center [216, 313] width 328 height 37
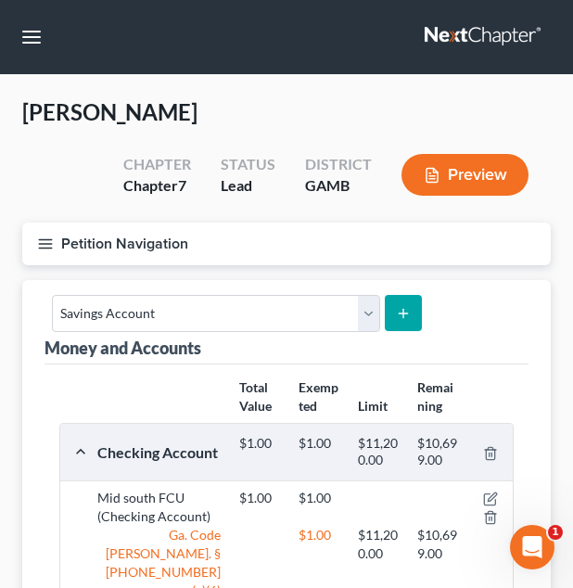
click at [391, 305] on button "submit" at bounding box center [403, 313] width 36 height 36
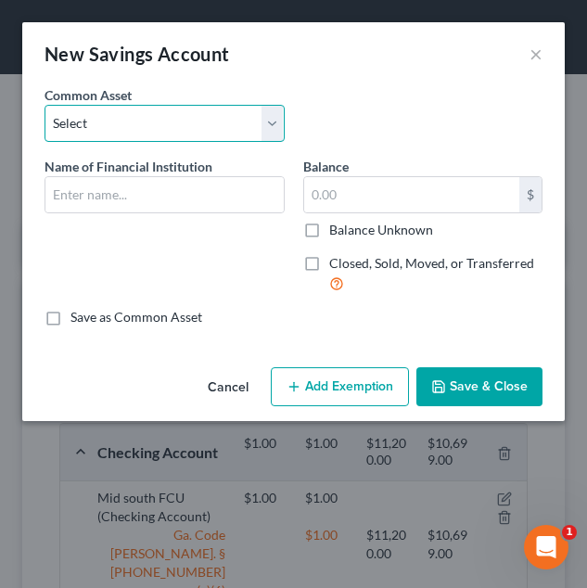
click at [251, 112] on select "Select Cadence Bank Chase Bank Bank of America [US_STATE]’s Own Credit Union [U…" at bounding box center [165, 123] width 240 height 37
select select "9"
click at [45, 105] on select "Select Cadence Bank Chase Bank Bank of America [US_STATE]’s Own Credit Union [U…" at bounding box center [165, 123] width 240 height 37
type input "Mid south FCU"
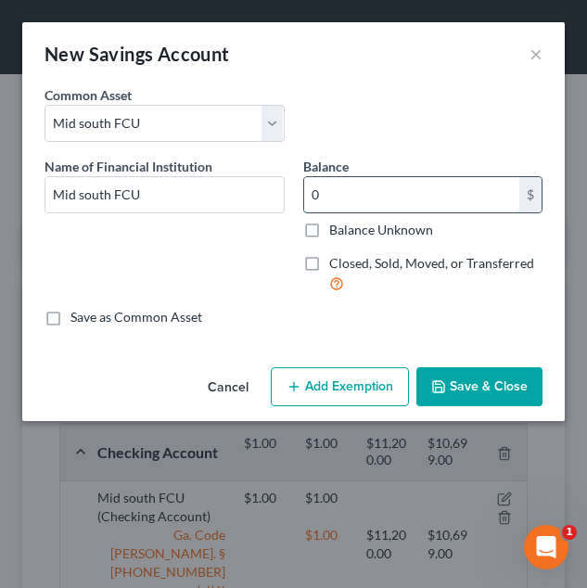
click at [396, 200] on input "0" at bounding box center [412, 194] width 216 height 35
type input "0.00"
click at [340, 377] on button "Add Exemption" at bounding box center [340, 386] width 138 height 39
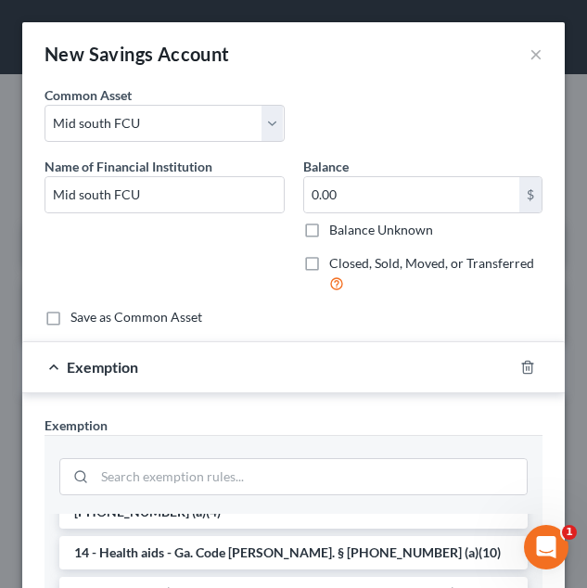
scroll to position [338, 0]
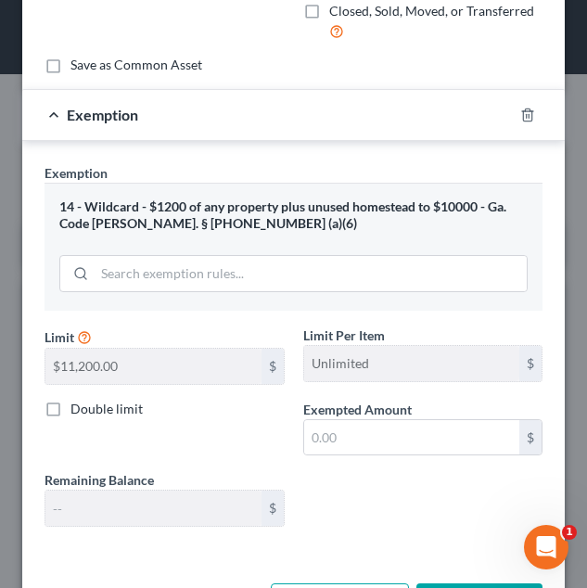
scroll to position [254, 0]
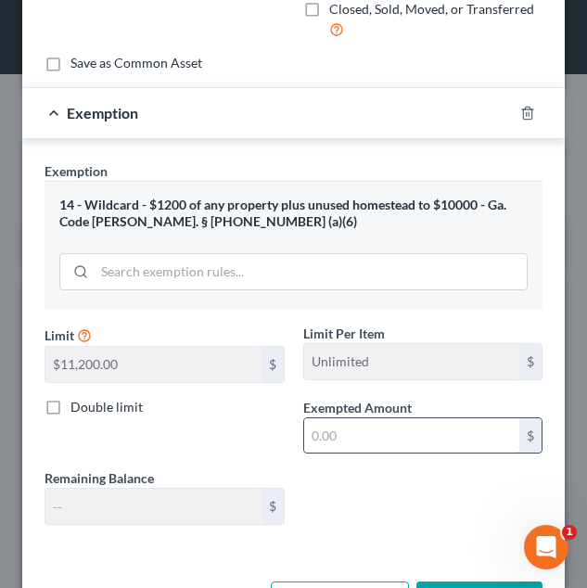
click at [370, 432] on input "text" at bounding box center [412, 435] width 216 height 35
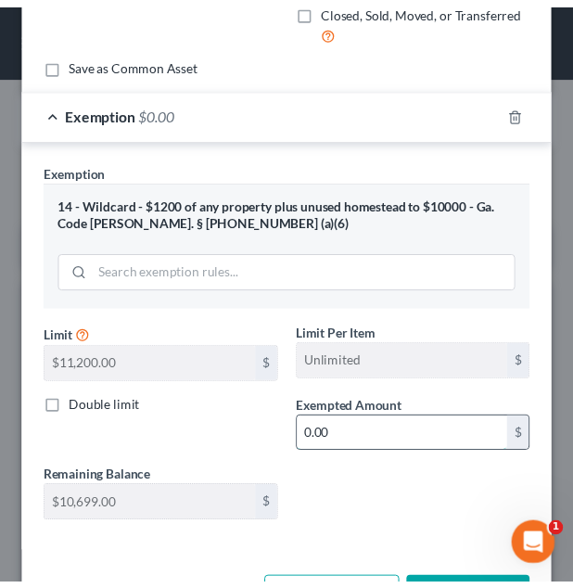
scroll to position [324, 0]
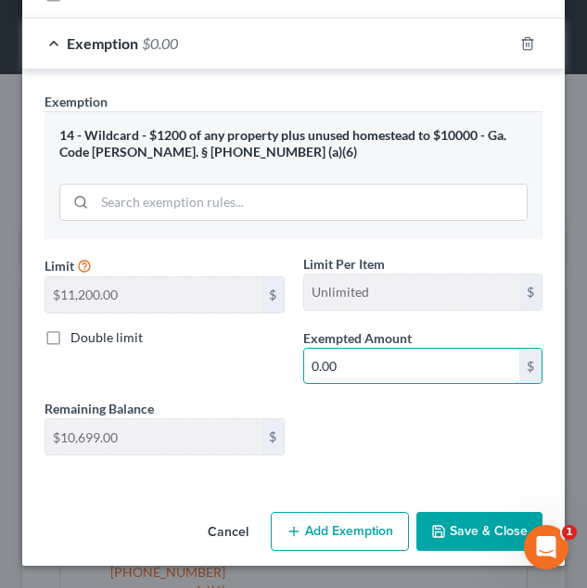
type input "0.00"
click at [417, 334] on div "Exempted Amount * 0.00 $" at bounding box center [423, 356] width 259 height 57
click at [443, 514] on button "Save & Close" at bounding box center [480, 531] width 126 height 39
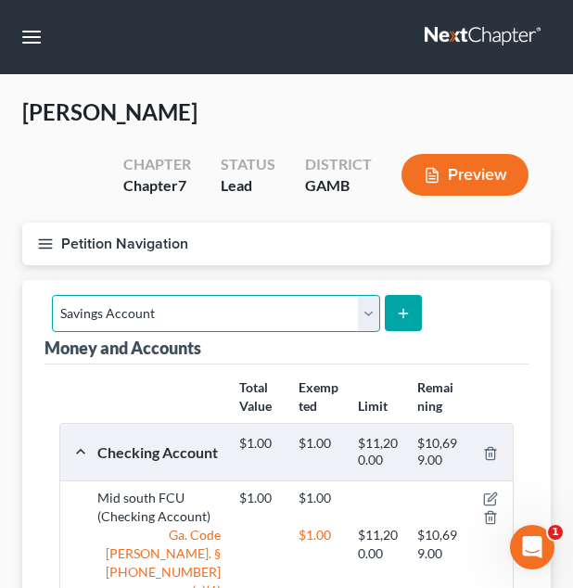
click at [302, 302] on select "Select Account Type Brokerage Cash on Hand Certificates of Deposit Checking Acc…" at bounding box center [216, 313] width 328 height 37
click at [480, 282] on div "Money and Accounts Select Account Type Brokerage Cash on Hand Certificates of D…" at bounding box center [287, 322] width 484 height 84
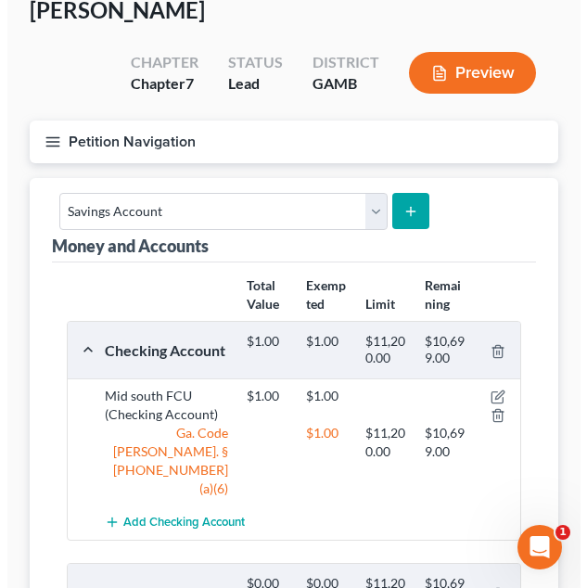
scroll to position [89, 0]
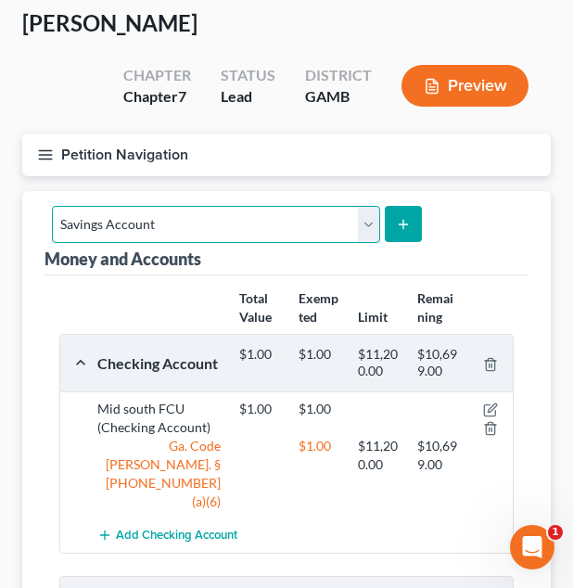
click at [296, 229] on select "Select Account Type Brokerage Cash on Hand Certificates of Deposit Checking Acc…" at bounding box center [216, 224] width 328 height 37
select select "checking"
click at [52, 206] on select "Select Account Type Brokerage Cash on Hand Certificates of Deposit Checking Acc…" at bounding box center [216, 224] width 328 height 37
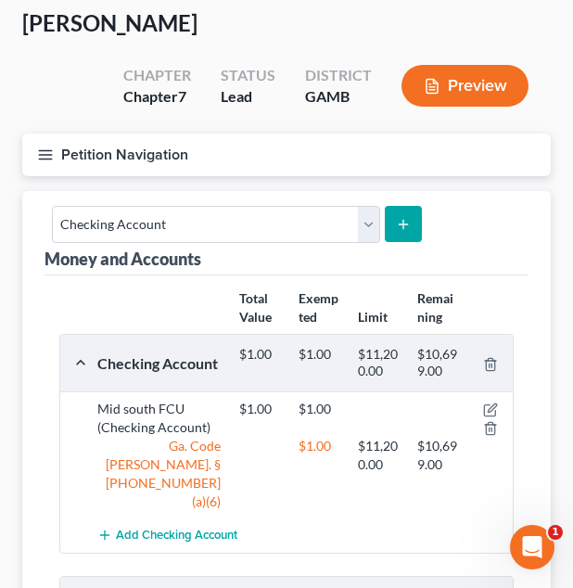
click at [400, 209] on button "submit" at bounding box center [403, 224] width 36 height 36
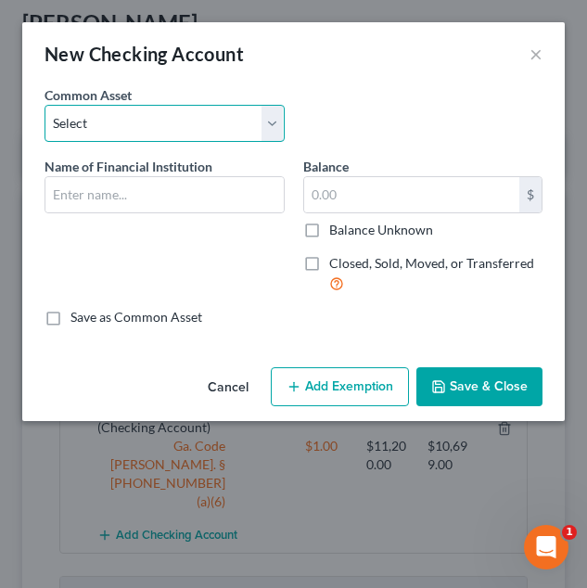
click at [247, 125] on select "Select USAA Bank Cadence Bank Colony Bank Chase Bank [US_STATE]’s Own Credit Un…" at bounding box center [165, 123] width 240 height 37
select select "8"
click at [45, 105] on select "Select USAA Bank Cadence Bank Colony Bank Chase Bank [US_STATE]’s Own Credit Un…" at bounding box center [165, 123] width 240 height 37
type input "Robins Federal Credit Union"
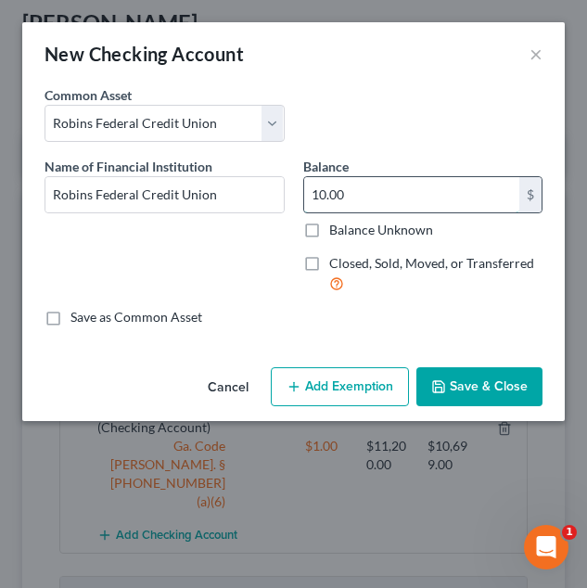
click at [377, 194] on input "10.00" at bounding box center [412, 194] width 216 height 35
type input "0.00"
click at [357, 371] on button "Add Exemption" at bounding box center [340, 386] width 138 height 39
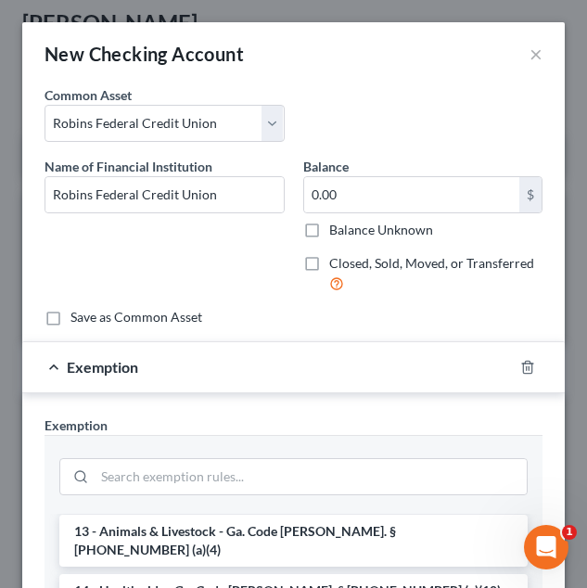
scroll to position [311, 0]
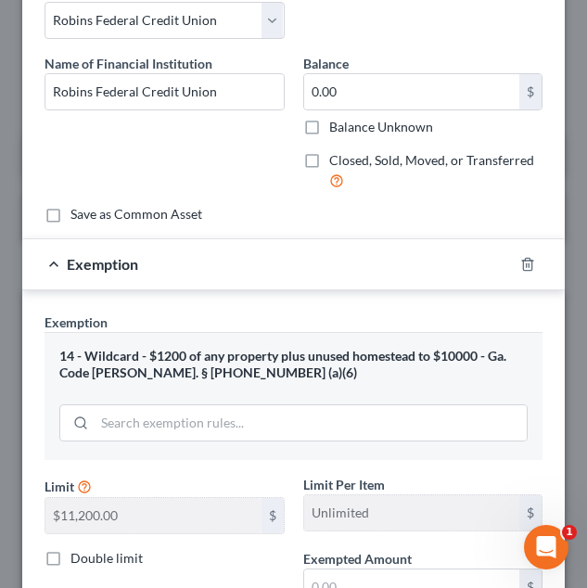
scroll to position [105, 0]
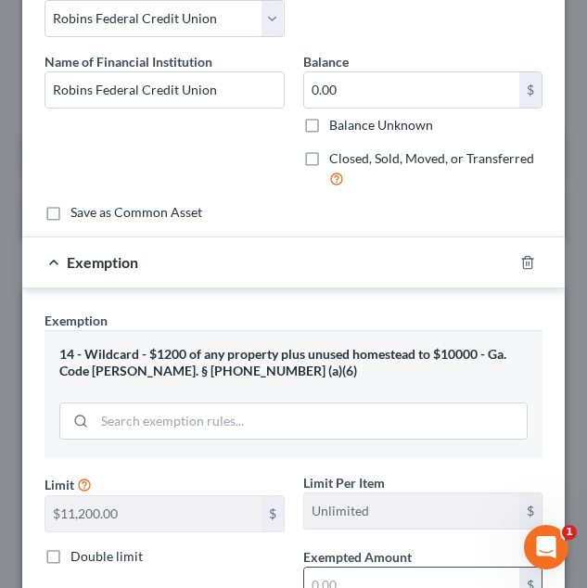
click at [373, 570] on input "text" at bounding box center [412, 585] width 216 height 35
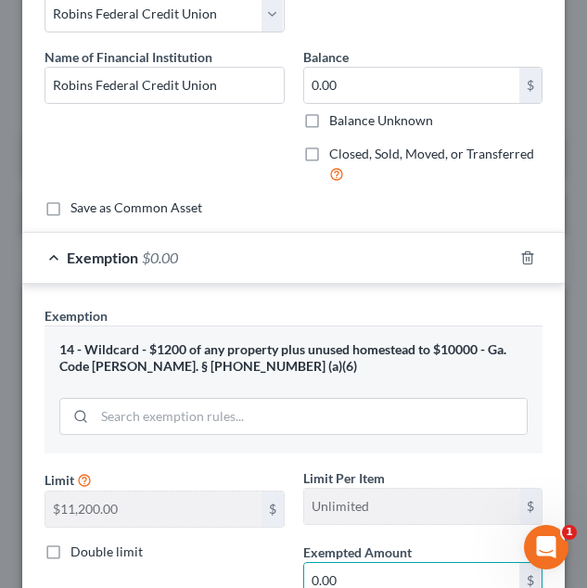
type input "0.00"
click at [245, 468] on div "Limit $11,200.00 $" at bounding box center [164, 497] width 259 height 59
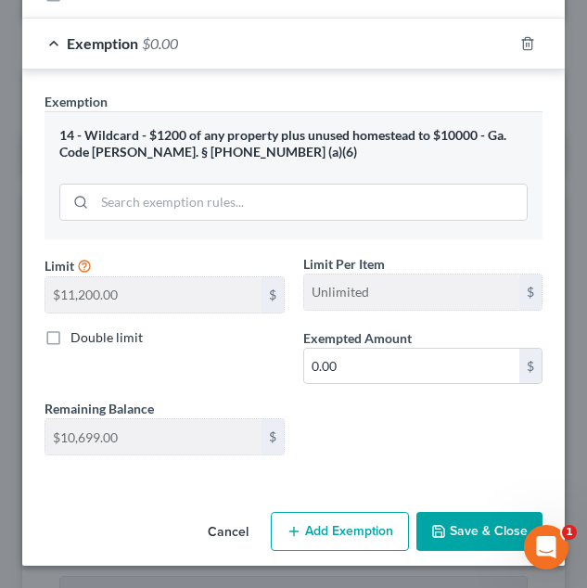
click at [447, 528] on button "Save & Close" at bounding box center [480, 531] width 126 height 39
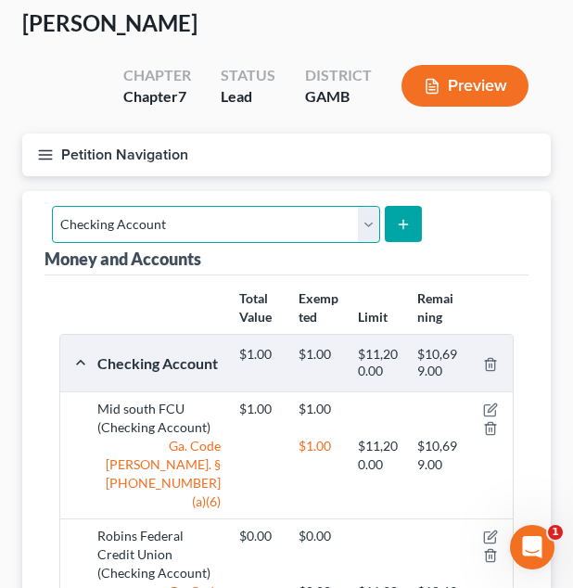
click at [321, 214] on select "Select Account Type Brokerage Cash on Hand Certificates of Deposit Checking Acc…" at bounding box center [216, 224] width 328 height 37
select select "savings"
click at [52, 206] on select "Select Account Type Brokerage Cash on Hand Certificates of Deposit Checking Acc…" at bounding box center [216, 224] width 328 height 37
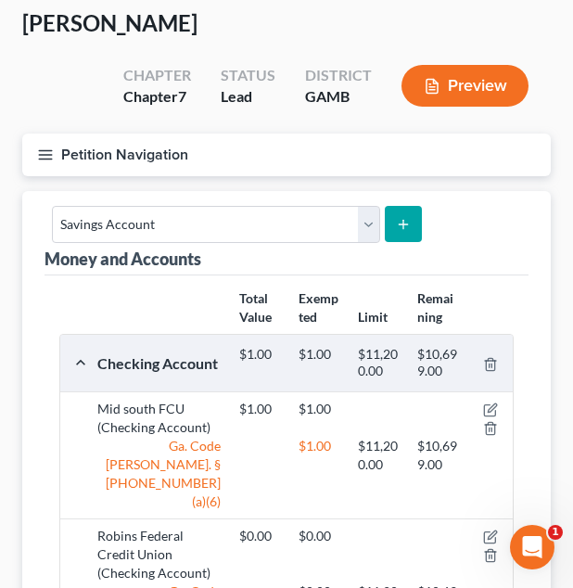
click at [396, 218] on icon "submit" at bounding box center [403, 224] width 15 height 15
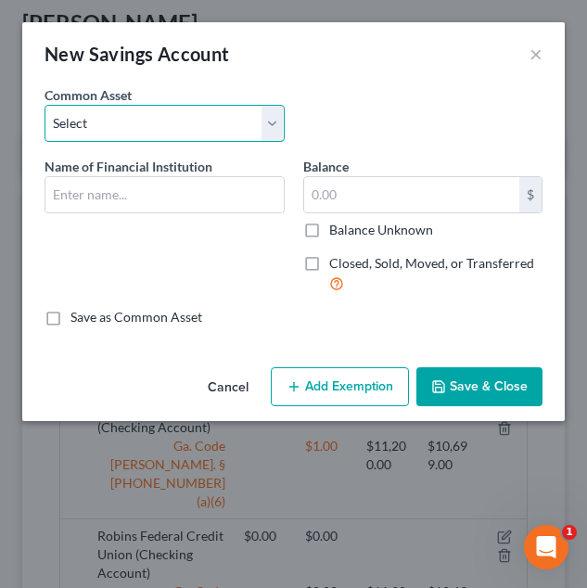
click at [197, 131] on select "Select Cadence Bank Chase Bank Bank of America [US_STATE]’s Own Credit Union [U…" at bounding box center [165, 123] width 240 height 37
select select "5"
click at [45, 105] on select "Select Cadence Bank Chase Bank Bank of America [US_STATE]’s Own Credit Union [U…" at bounding box center [165, 123] width 240 height 37
type input "Robins Federal Credit Union"
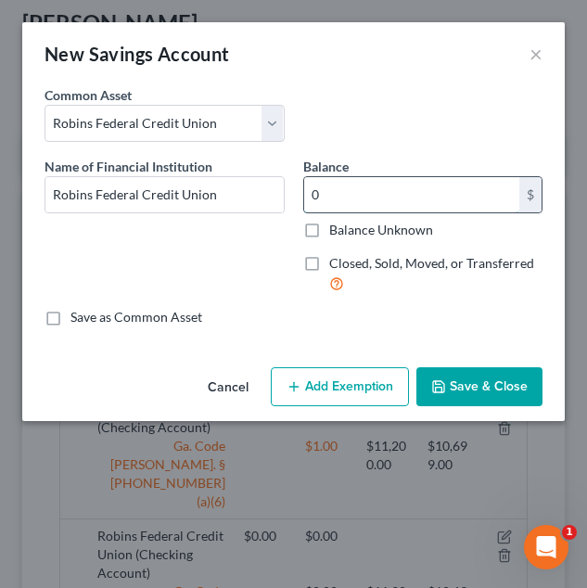
click at [377, 197] on input "0" at bounding box center [412, 194] width 216 height 35
type input "0.00"
click at [330, 378] on button "Add Exemption" at bounding box center [340, 386] width 138 height 39
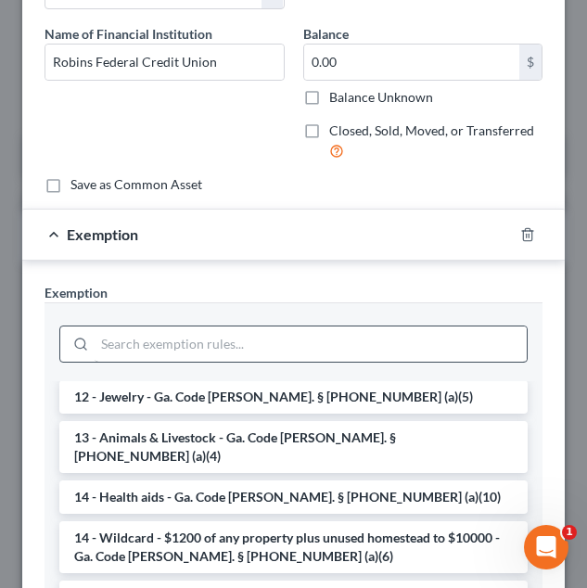
scroll to position [262, 0]
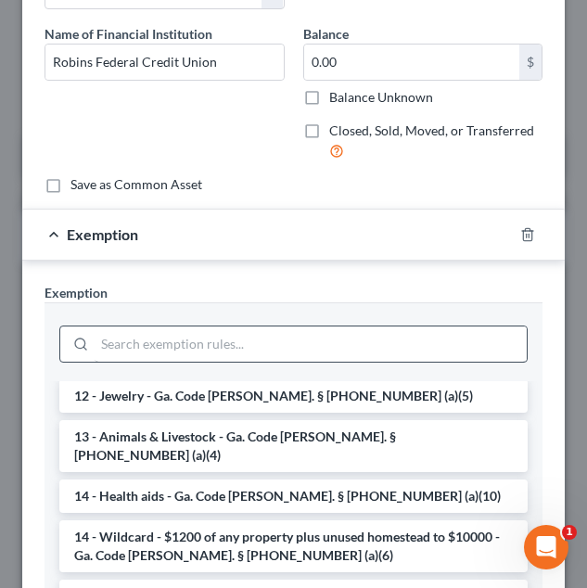
click at [259, 520] on li "14 - Wildcard - $1200 of any property plus unused homestead to $10000 - Ga. Cod…" at bounding box center [293, 546] width 468 height 52
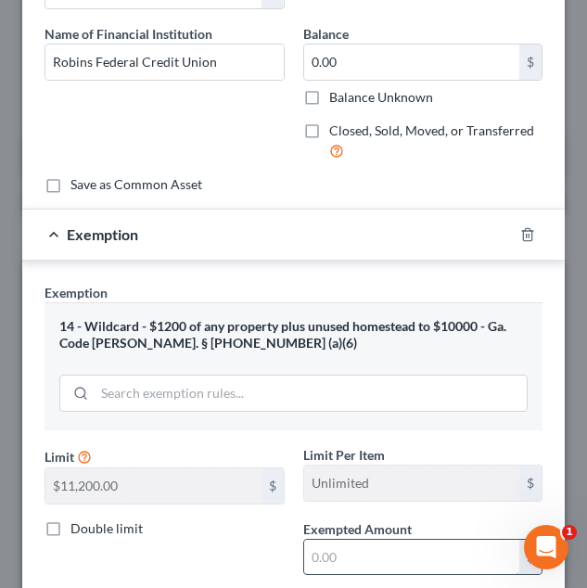
click at [401, 559] on input "text" at bounding box center [412, 557] width 216 height 35
type input "0.00"
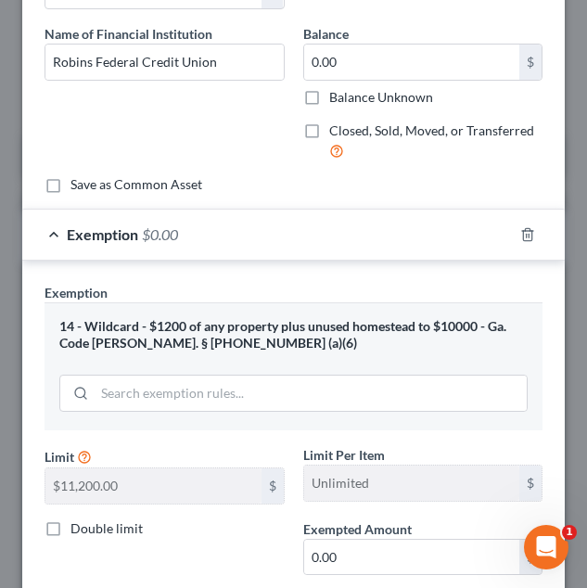
click at [257, 451] on div "Limit $11,200.00 $" at bounding box center [164, 474] width 259 height 59
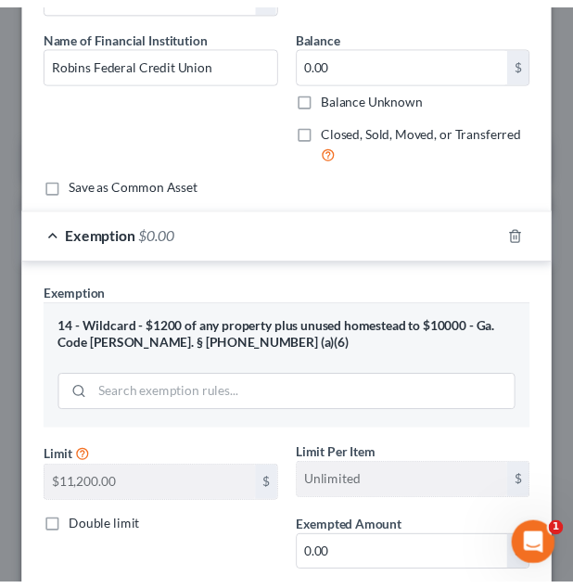
scroll to position [324, 0]
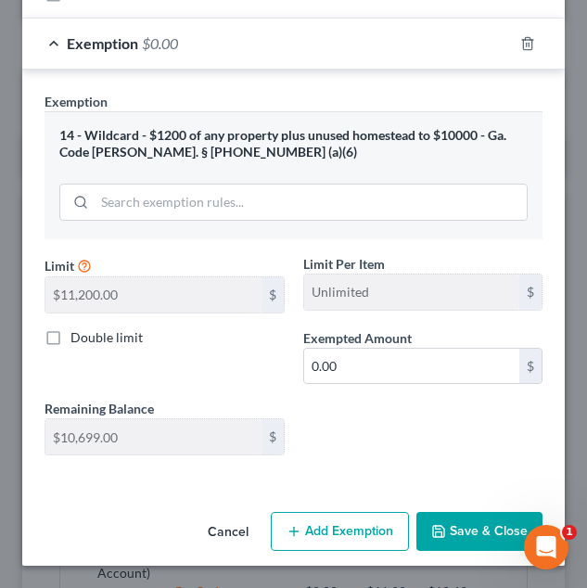
click at [433, 524] on icon "button" at bounding box center [438, 531] width 15 height 15
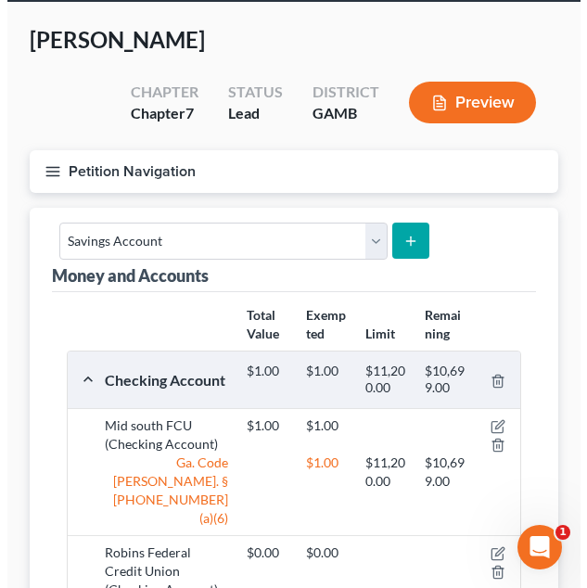
scroll to position [0, 0]
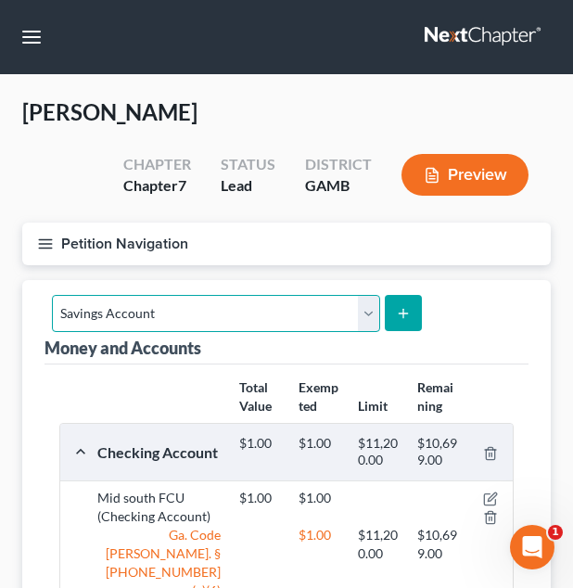
click at [217, 314] on select "Select Account Type Brokerage Cash on Hand Certificates of Deposit Checking Acc…" at bounding box center [216, 313] width 328 height 37
select select "checking"
click at [52, 295] on select "Select Account Type Brokerage Cash on Hand Certificates of Deposit Checking Acc…" at bounding box center [216, 313] width 328 height 37
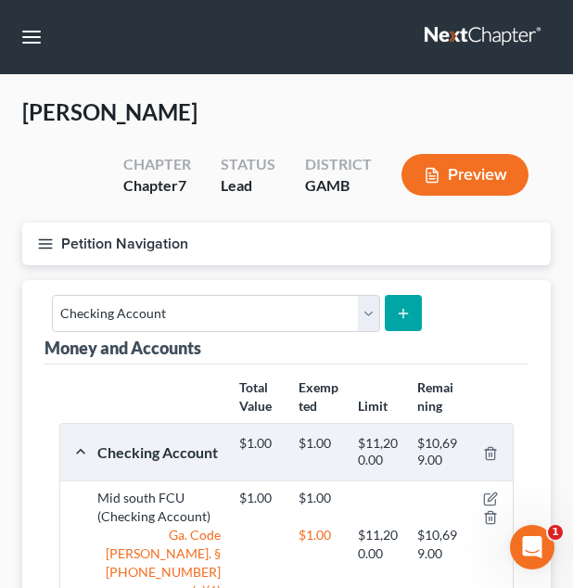
click at [411, 321] on button "submit" at bounding box center [403, 313] width 36 height 36
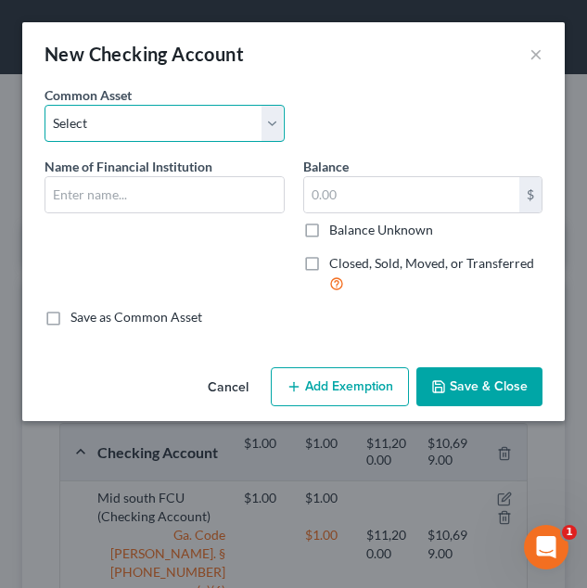
click at [246, 131] on select "Select USAA Bank Cadence Bank Colony Bank Chase Bank [US_STATE]’s Own Credit Un…" at bounding box center [165, 123] width 240 height 37
select select "9"
click at [45, 105] on select "Select USAA Bank Cadence Bank Colony Bank Chase Bank [US_STATE]’s Own Credit Un…" at bounding box center [165, 123] width 240 height 37
type input "Navy Federal Credit Union"
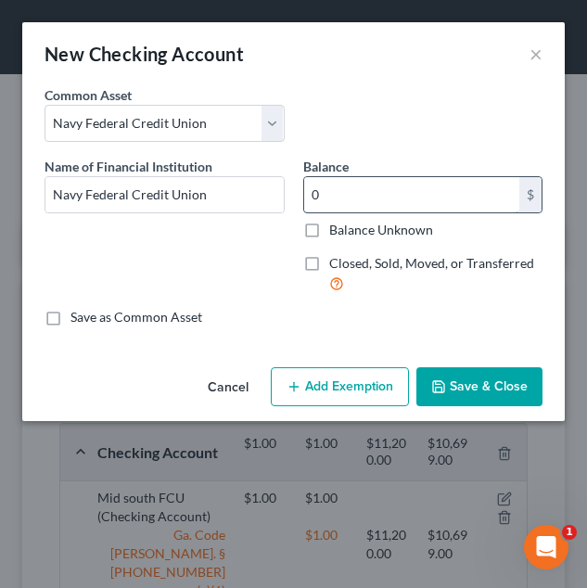
click at [392, 193] on input "0" at bounding box center [412, 194] width 216 height 35
type input "0.0"
click at [352, 382] on button "Add Exemption" at bounding box center [340, 386] width 138 height 39
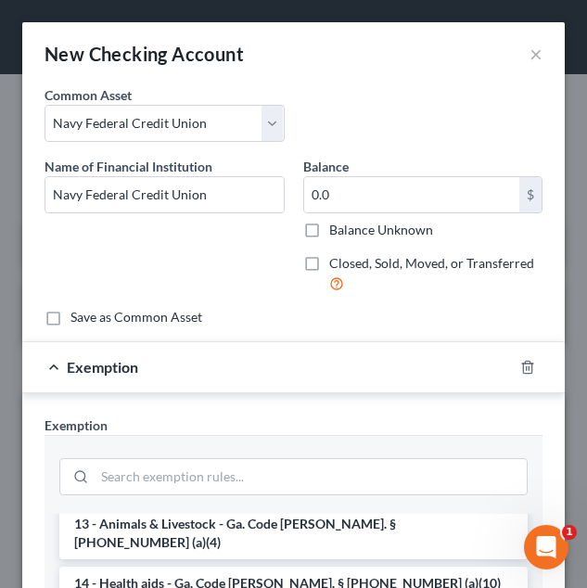
scroll to position [308, 0]
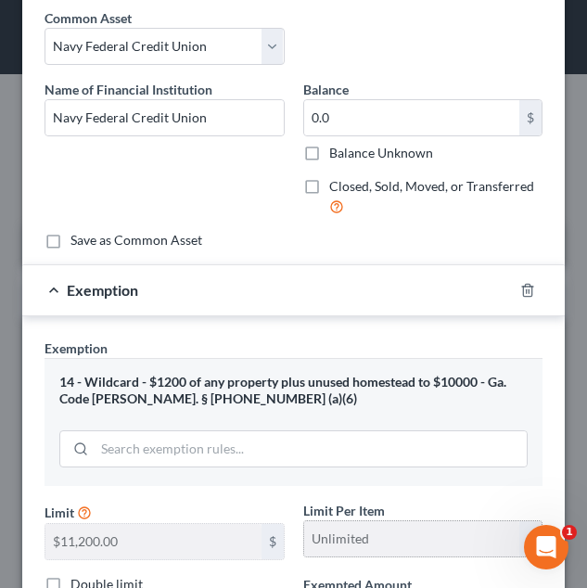
scroll to position [145, 0]
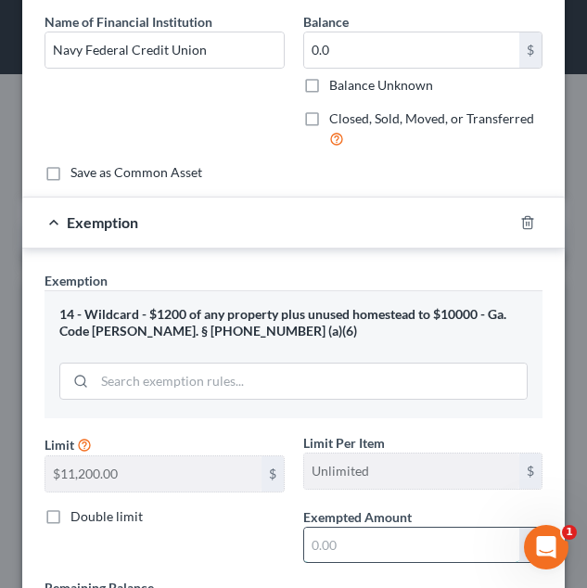
click at [340, 533] on input "text" at bounding box center [412, 545] width 216 height 35
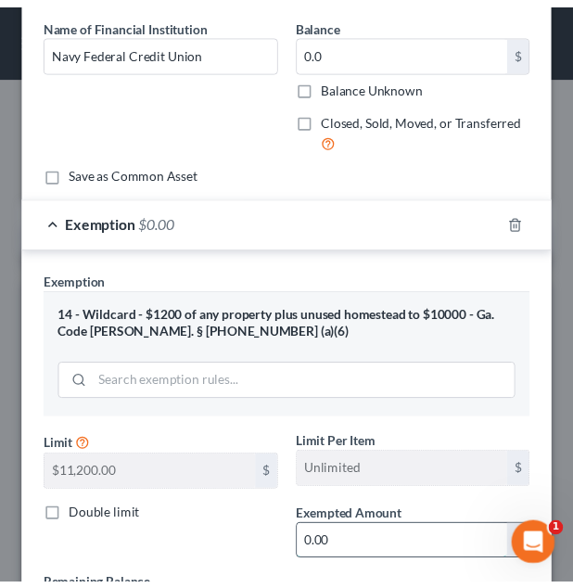
scroll to position [324, 0]
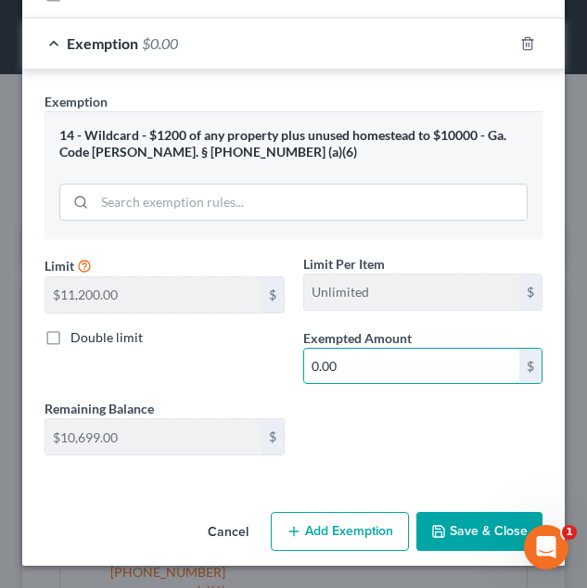
type input "0.00"
click at [468, 536] on button "Save & Close" at bounding box center [480, 531] width 126 height 39
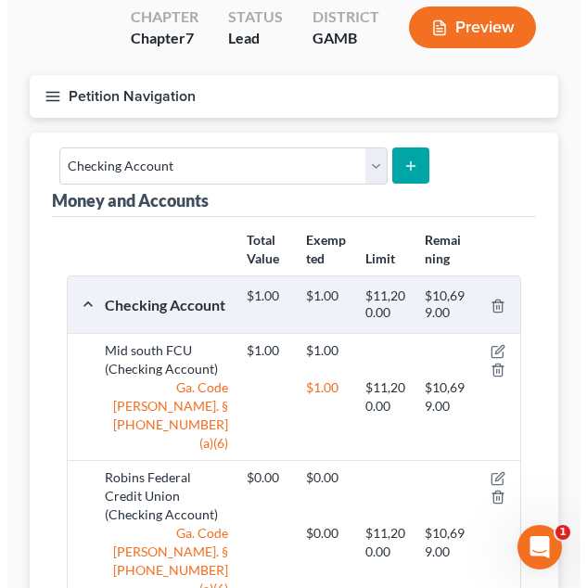
scroll to position [117, 0]
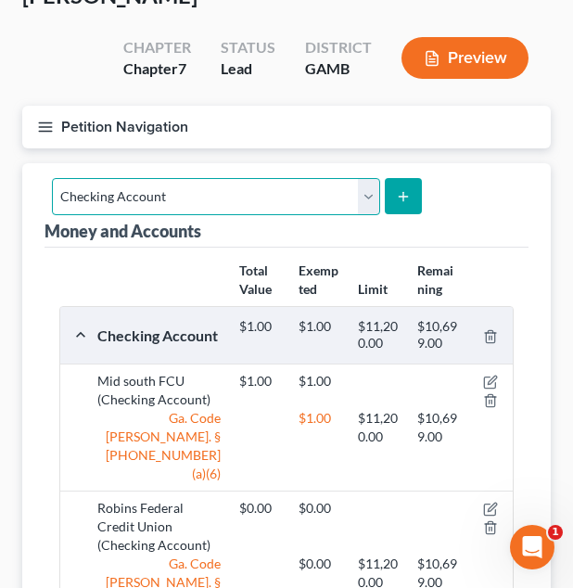
click at [267, 178] on select "Select Account Type Brokerage Cash on Hand Certificates of Deposit Checking Acc…" at bounding box center [216, 196] width 328 height 37
select select "savings"
click at [52, 178] on select "Select Account Type Brokerage Cash on Hand Certificates of Deposit Checking Acc…" at bounding box center [216, 196] width 328 height 37
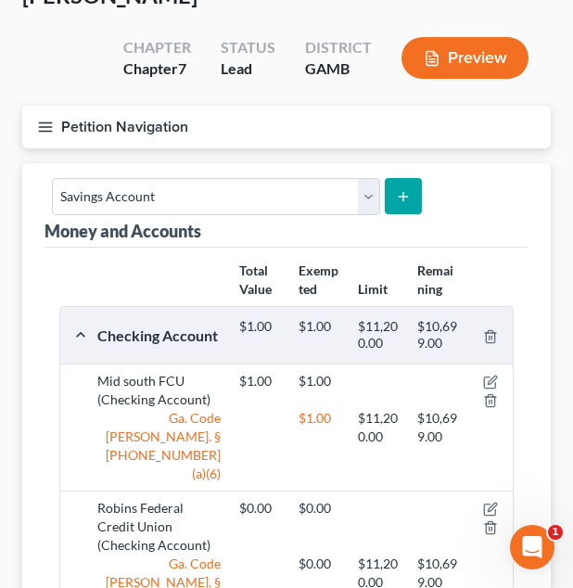
click at [409, 183] on button "submit" at bounding box center [403, 196] width 36 height 36
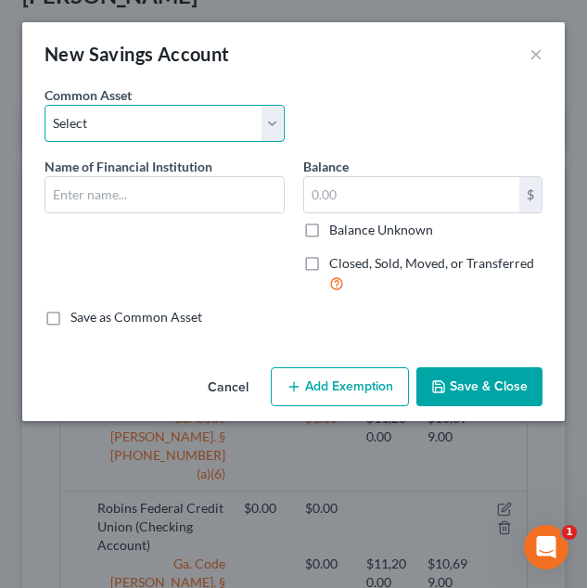
click at [252, 141] on select "Select Cadence Bank Chase Bank Bank of America [US_STATE]’s Own Credit Union [U…" at bounding box center [165, 123] width 240 height 37
select select "7"
click at [45, 105] on select "Select Cadence Bank Chase Bank Bank of America [US_STATE]’s Own Credit Union [U…" at bounding box center [165, 123] width 240 height 37
type input "Navy Federal Credit Union"
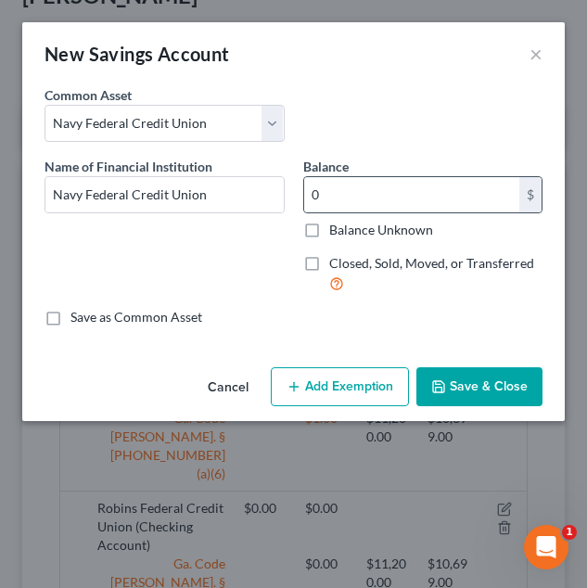
click at [381, 212] on div "0 $" at bounding box center [423, 194] width 240 height 37
click at [380, 190] on input "0" at bounding box center [412, 194] width 216 height 35
type input "0.00"
click at [321, 393] on button "Add Exemption" at bounding box center [340, 386] width 138 height 39
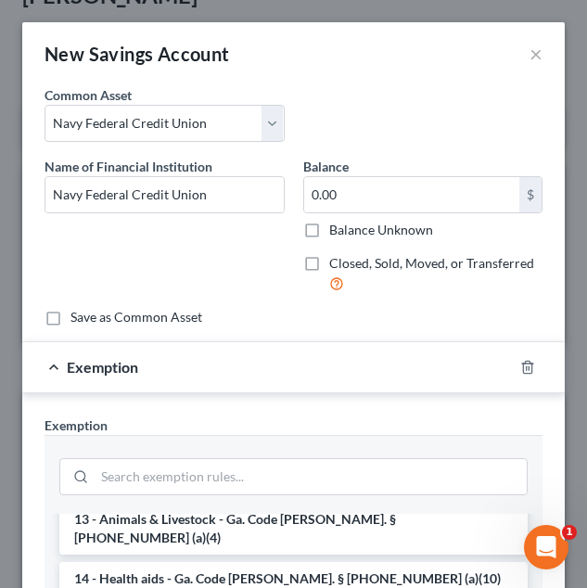
scroll to position [313, 0]
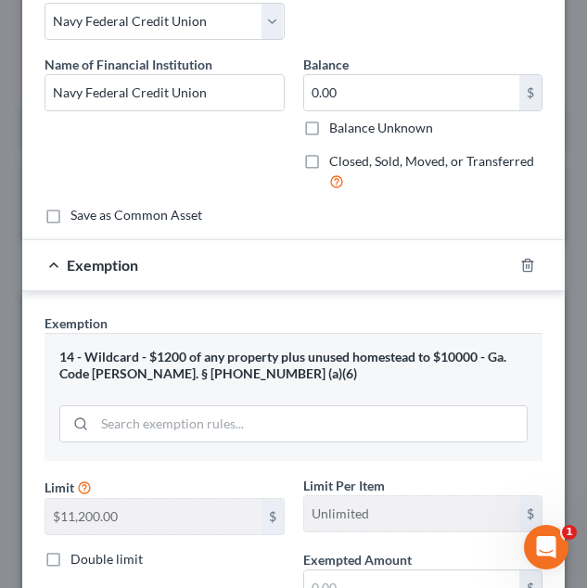
scroll to position [161, 0]
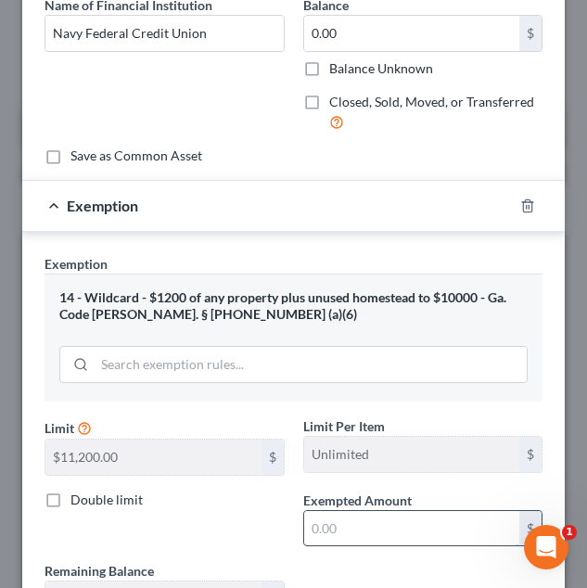
click at [330, 541] on input "text" at bounding box center [412, 528] width 216 height 35
type input "0.00"
click at [232, 541] on div "Double limit" at bounding box center [164, 519] width 259 height 57
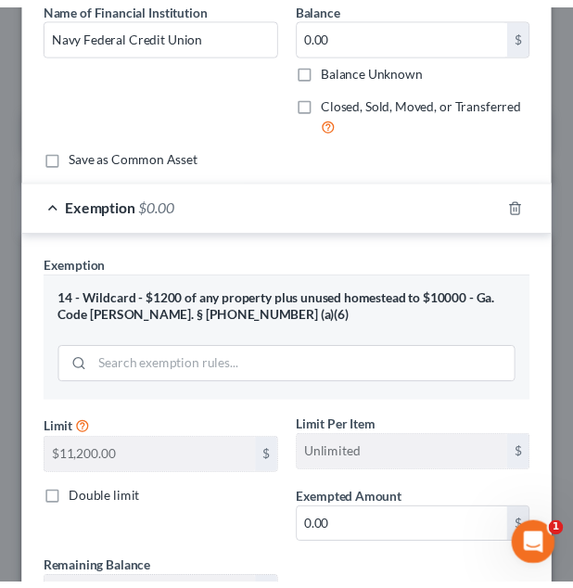
scroll to position [324, 0]
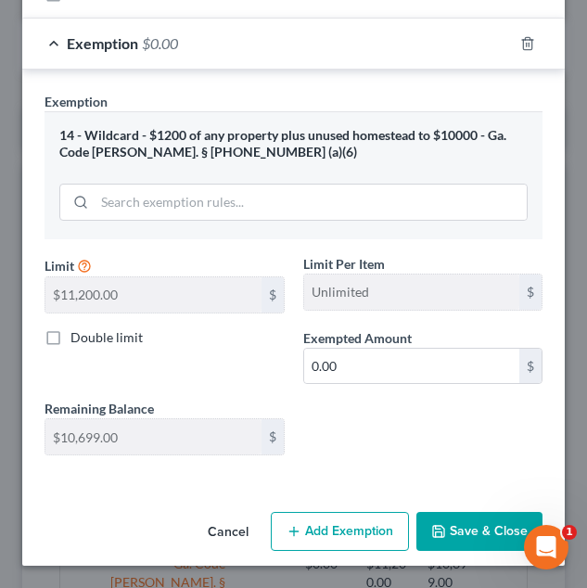
click at [444, 515] on button "Save & Close" at bounding box center [480, 531] width 126 height 39
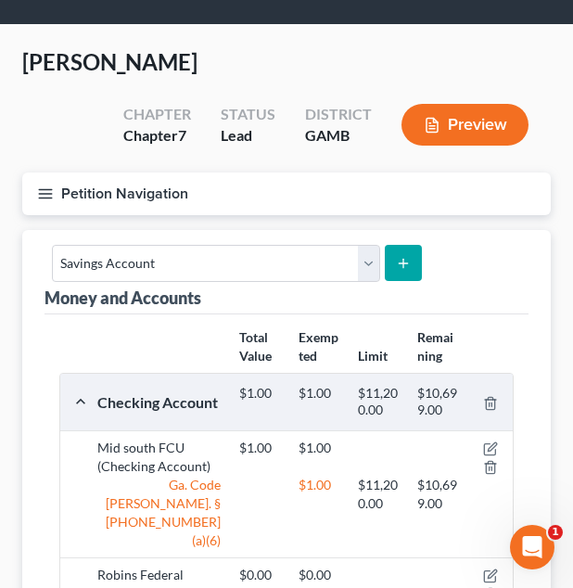
scroll to position [49, 0]
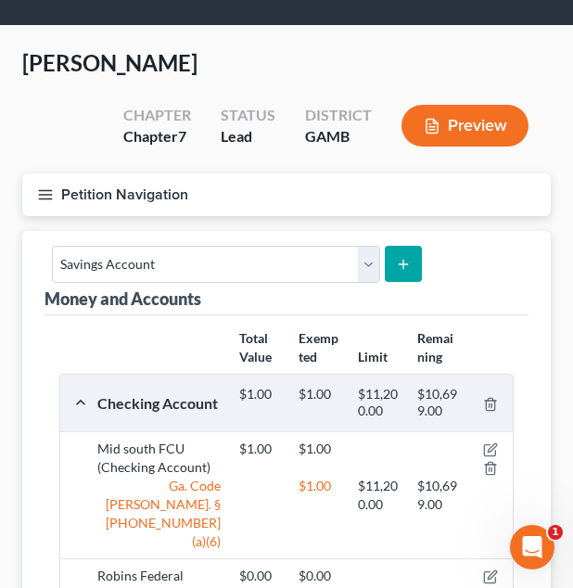
click at [292, 196] on button "Petition Navigation" at bounding box center [286, 194] width 529 height 43
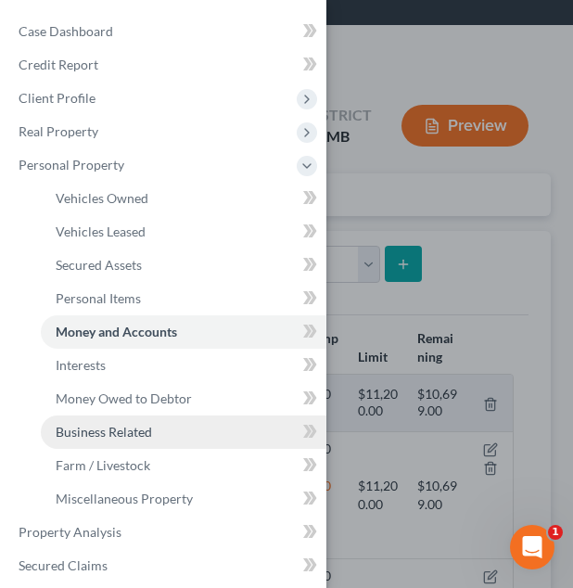
click at [233, 428] on link "Business Related" at bounding box center [184, 432] width 286 height 33
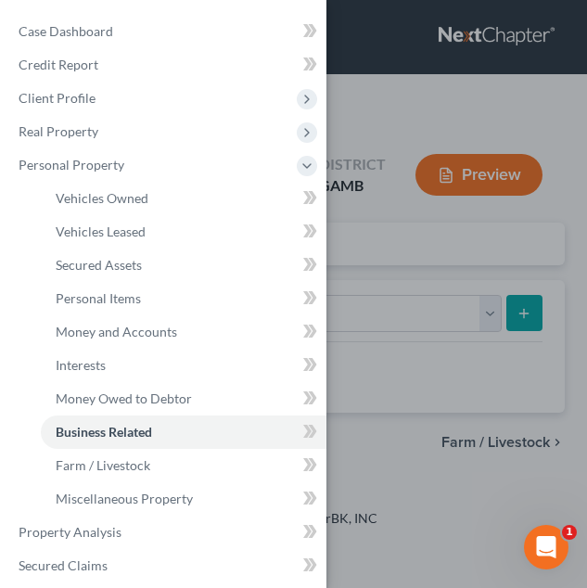
click at [431, 351] on div "Case Dashboard Payments Invoices Payments Payments Credit Report Client Profile" at bounding box center [293, 294] width 587 height 588
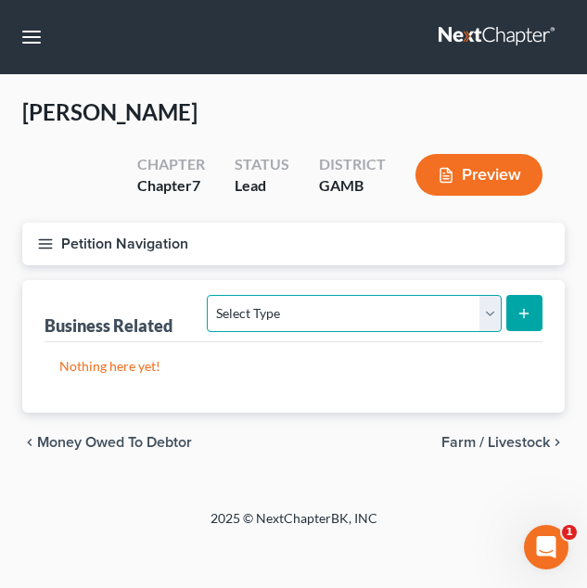
click at [386, 329] on select "Select Type Customer Lists Franchises Inventory Licenses Machinery Office Equip…" at bounding box center [354, 313] width 294 height 37
click at [342, 308] on select "Select Type Customer Lists Franchises Inventory Licenses Machinery Office Equip…" at bounding box center [354, 313] width 294 height 37
click at [289, 268] on div "Petition Navigation Case Dashboard Payments Invoices Payments Payments Credit R…" at bounding box center [293, 252] width 561 height 58
click at [254, 256] on button "Petition Navigation" at bounding box center [293, 244] width 543 height 43
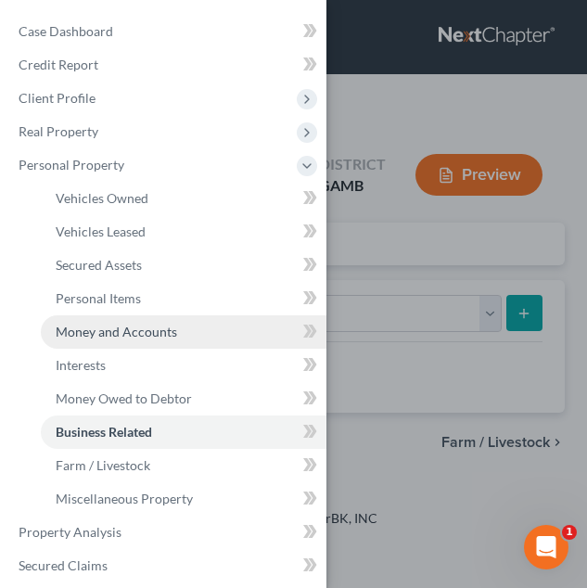
click at [166, 318] on link "Money and Accounts" at bounding box center [184, 331] width 286 height 33
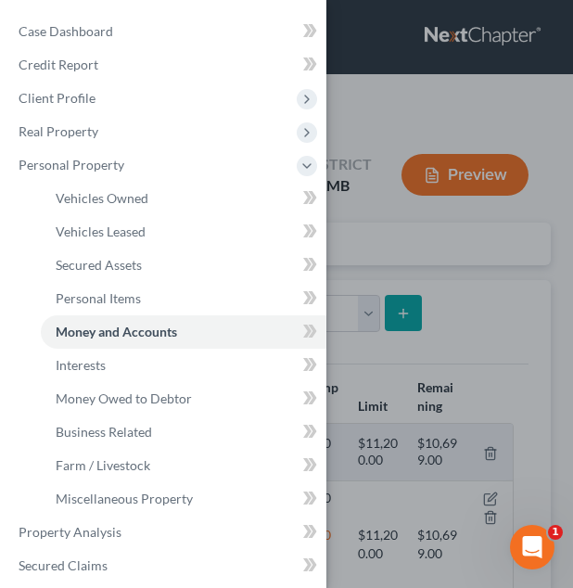
click at [367, 284] on div "Case Dashboard Payments Invoices Payments Payments Credit Report Client Profile" at bounding box center [286, 294] width 573 height 588
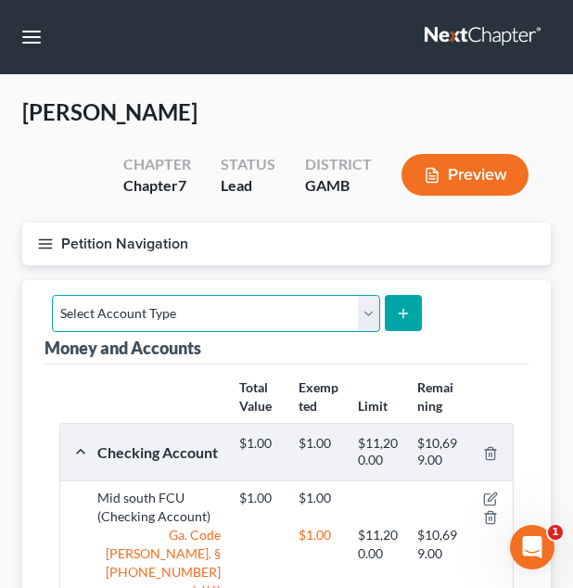
click at [332, 309] on select "Select Account Type Brokerage Cash on Hand Certificates of Deposit Checking Acc…" at bounding box center [216, 313] width 328 height 37
select select "checking"
click at [52, 295] on select "Select Account Type Brokerage Cash on Hand Certificates of Deposit Checking Acc…" at bounding box center [216, 313] width 328 height 37
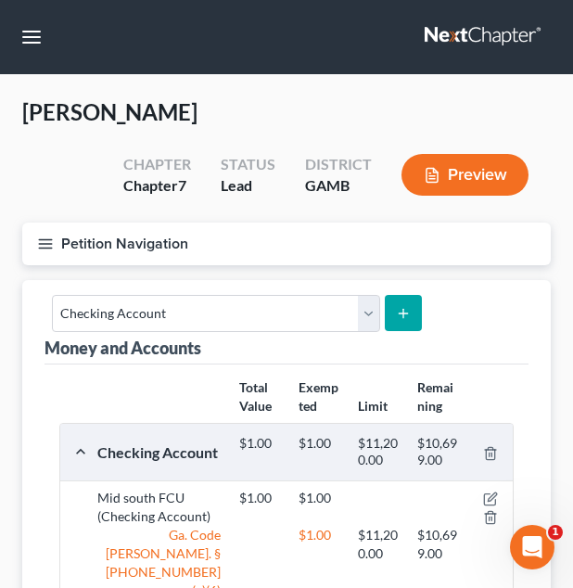
click at [387, 304] on button "submit" at bounding box center [403, 313] width 36 height 36
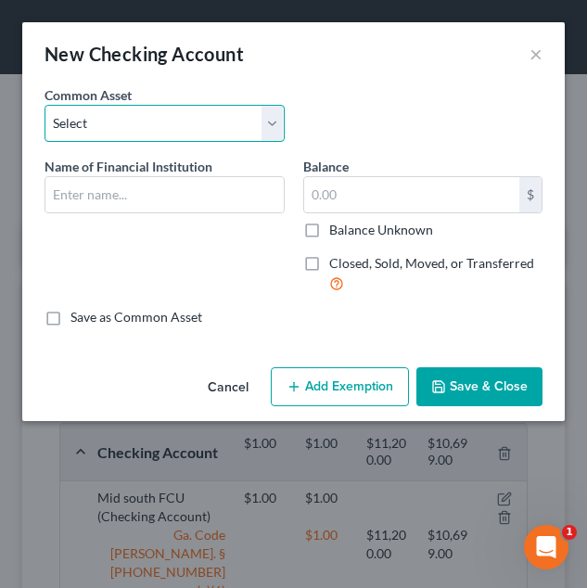
click at [237, 127] on select "Select USAA Bank Cadence Bank Colony Bank Chase Bank [US_STATE]’s Own Credit Un…" at bounding box center [165, 123] width 240 height 37
select select "15"
click at [45, 105] on select "Select USAA Bank Cadence Bank Colony Bank Chase Bank [US_STATE]’s Own Credit Un…" at bounding box center [165, 123] width 240 height 37
type input "Truist Bank"
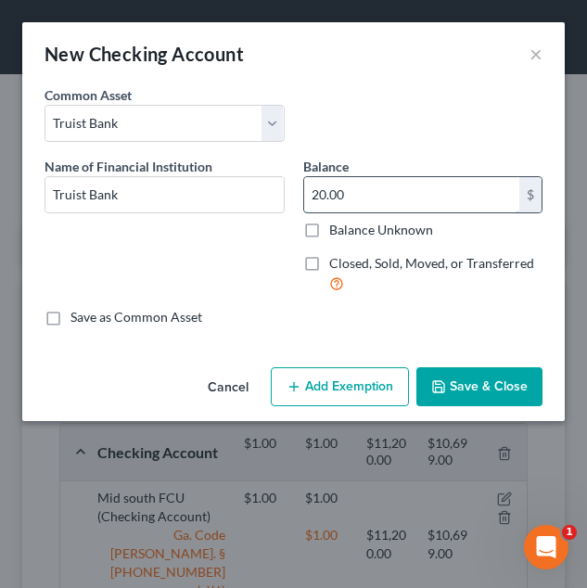
click at [398, 194] on input "20.00" at bounding box center [412, 194] width 216 height 35
type input "0.00"
click at [335, 371] on button "Add Exemption" at bounding box center [340, 386] width 138 height 39
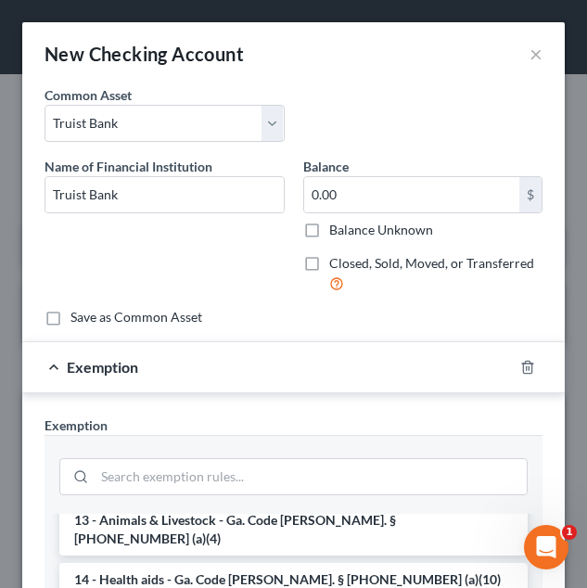
scroll to position [312, 0]
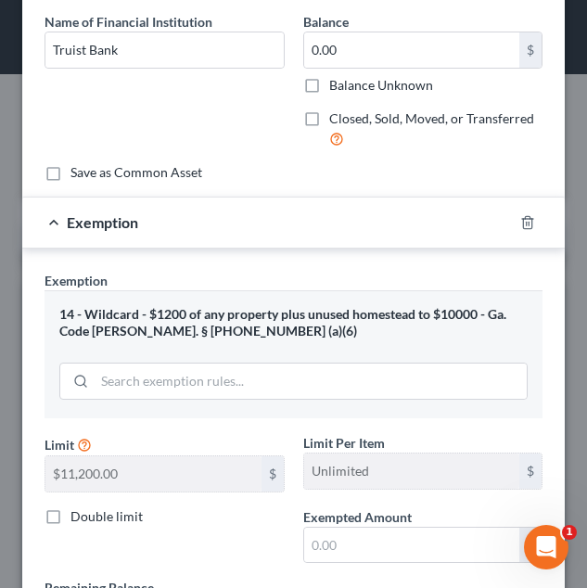
scroll to position [149, 0]
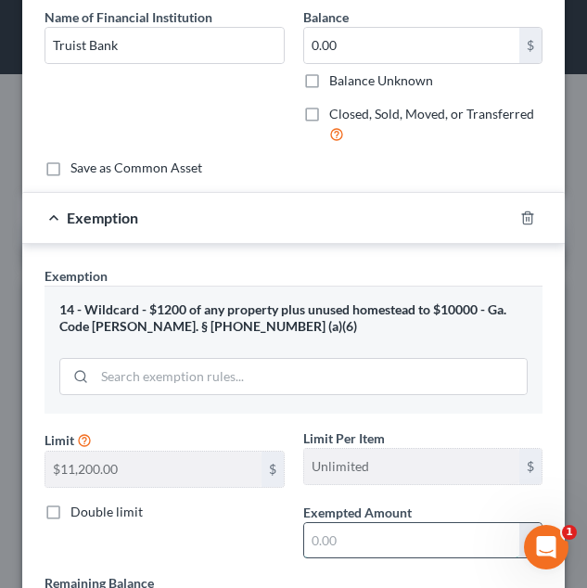
click at [337, 523] on input "text" at bounding box center [412, 540] width 216 height 35
type input "0.00"
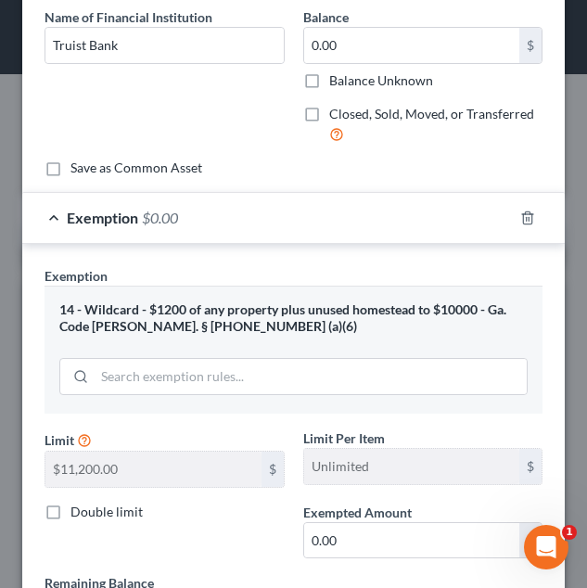
click at [233, 519] on div "Double limit" at bounding box center [165, 512] width 240 height 19
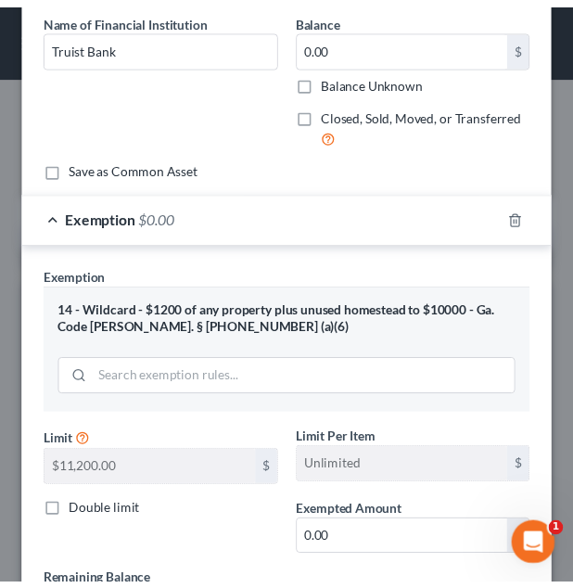
scroll to position [324, 0]
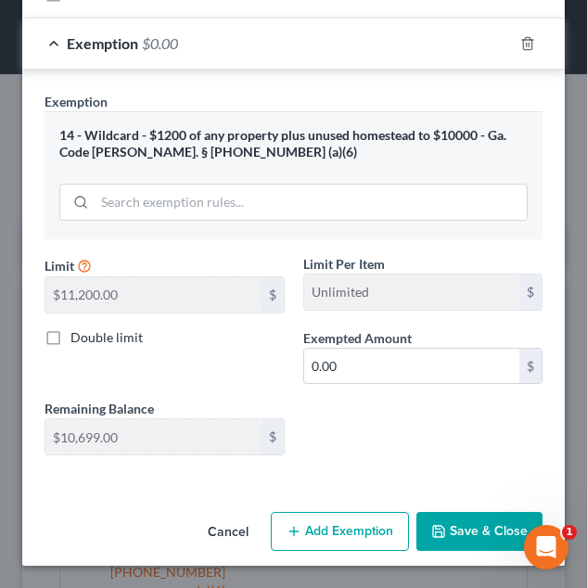
click at [467, 519] on button "Save & Close" at bounding box center [480, 531] width 126 height 39
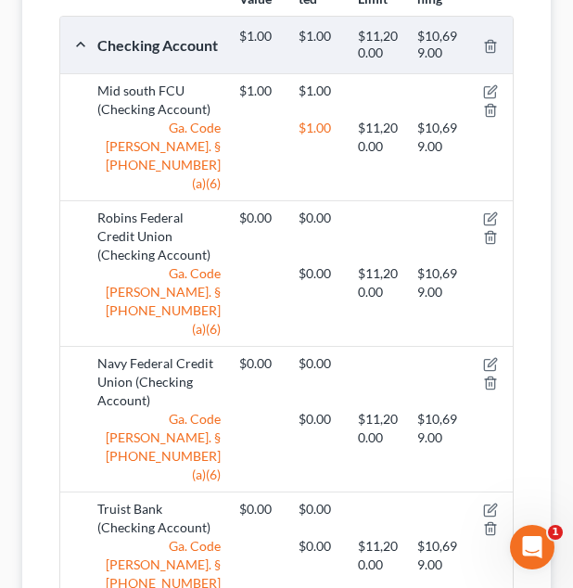
scroll to position [0, 0]
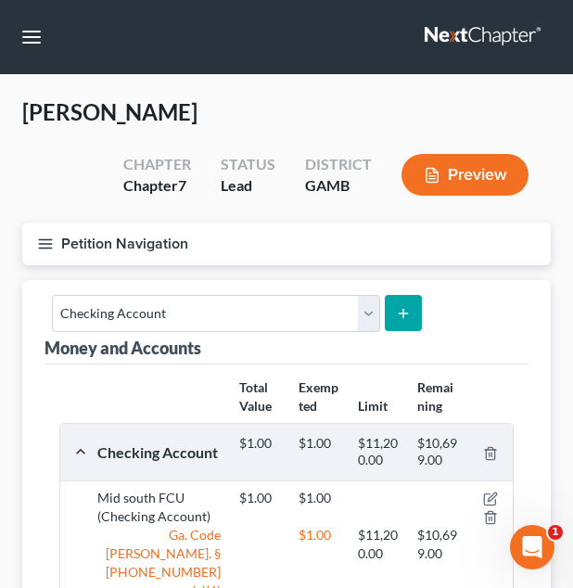
click at [245, 258] on button "Petition Navigation" at bounding box center [286, 244] width 529 height 43
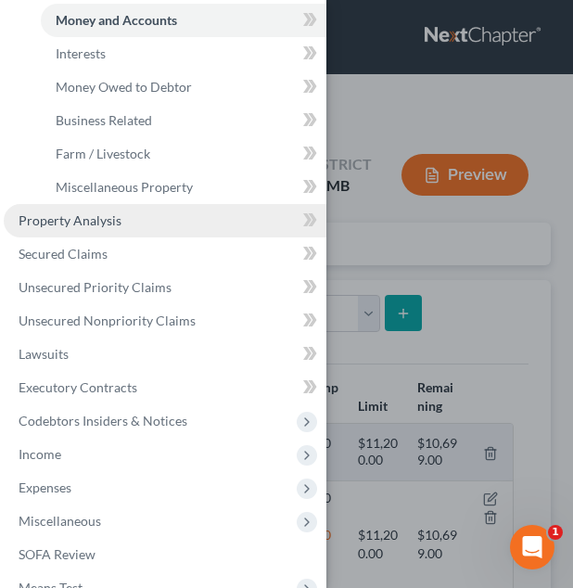
scroll to position [313, 0]
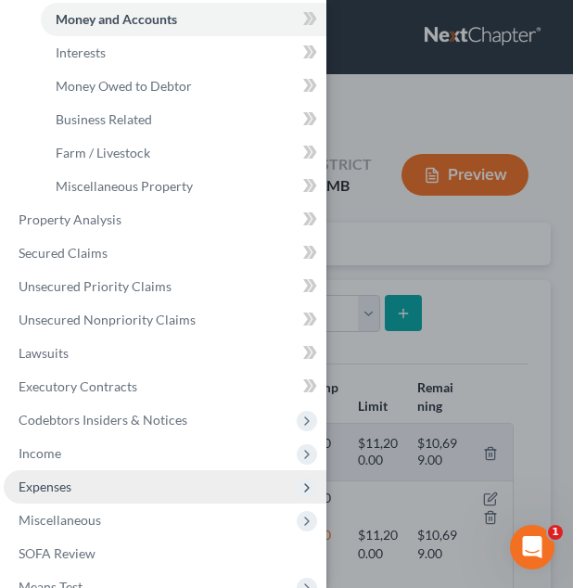
click at [173, 481] on span "Expenses" at bounding box center [165, 486] width 323 height 33
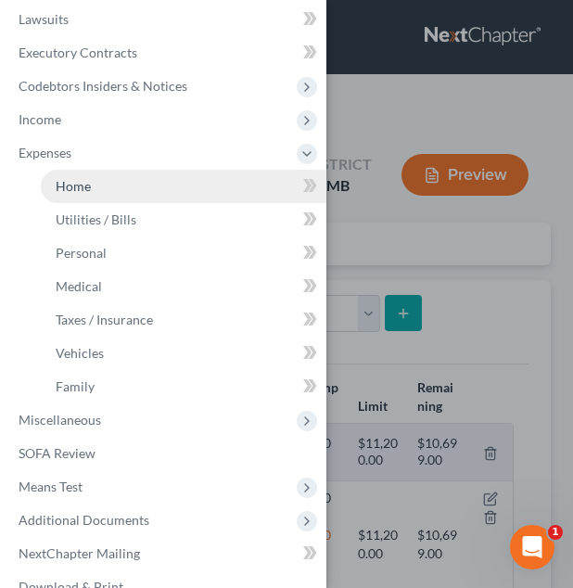
click at [190, 178] on link "Home" at bounding box center [184, 186] width 286 height 33
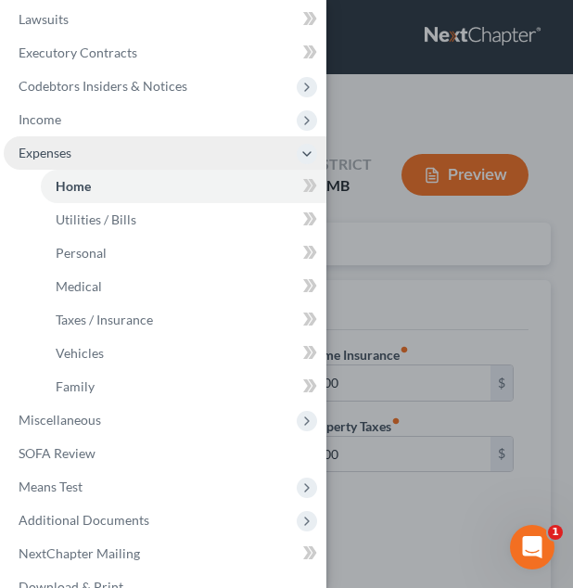
click at [272, 167] on span "Expenses" at bounding box center [165, 152] width 323 height 33
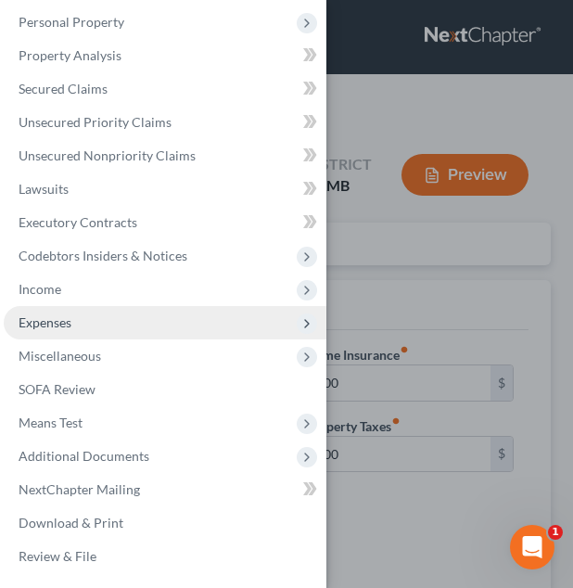
scroll to position [143, 0]
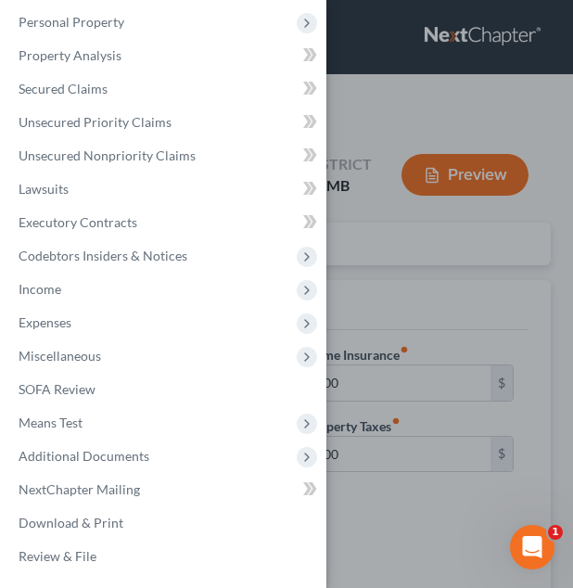
click at [389, 199] on div "Case Dashboard Payments Invoices Payments Payments Credit Report Client Profile" at bounding box center [286, 294] width 573 height 588
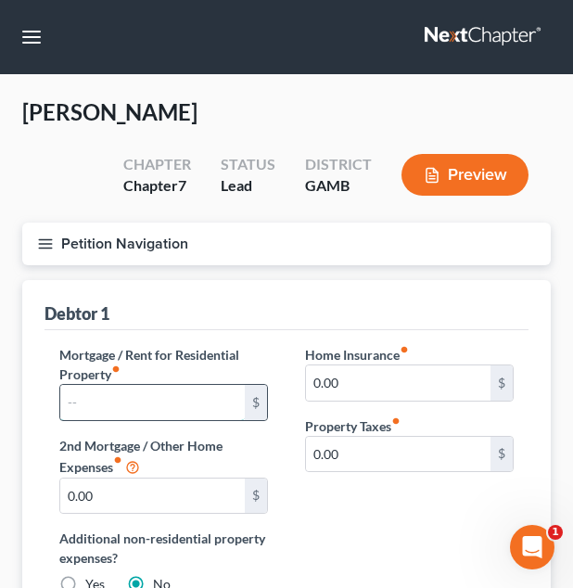
click at [160, 397] on input "text" at bounding box center [152, 402] width 185 height 35
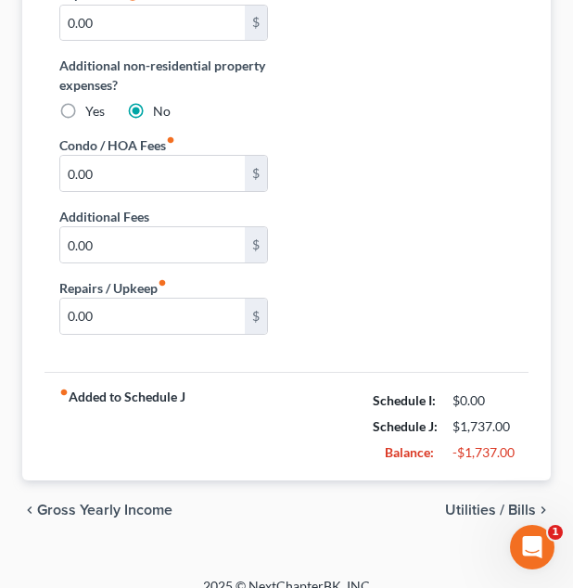
scroll to position [495, 0]
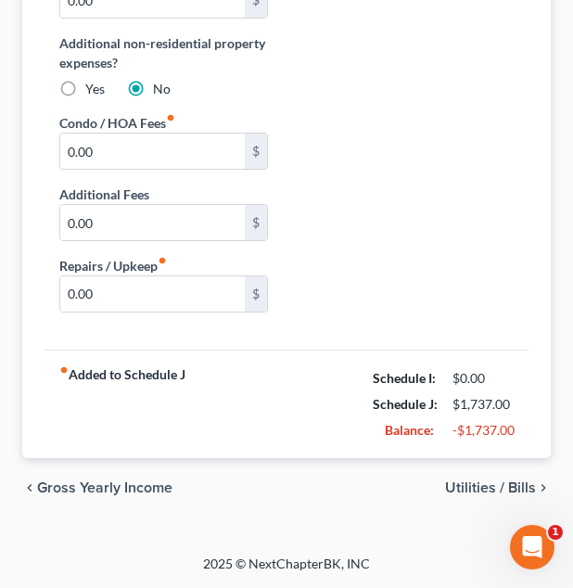
type input "1,440"
click at [471, 484] on span "Utilities / Bills" at bounding box center [490, 488] width 91 height 15
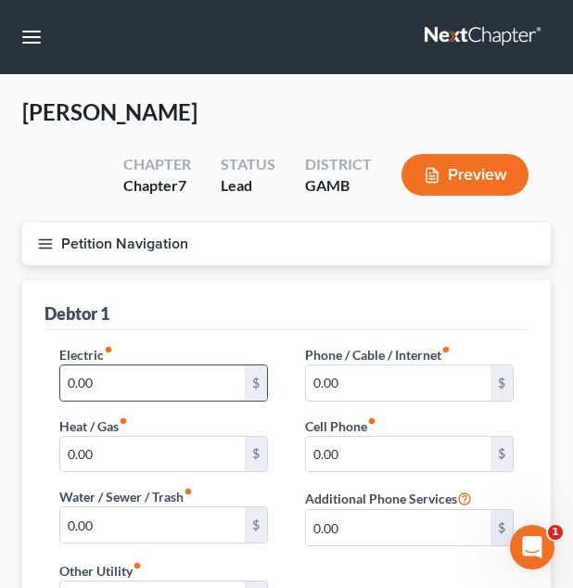
click at [198, 399] on input "0.00" at bounding box center [152, 382] width 185 height 35
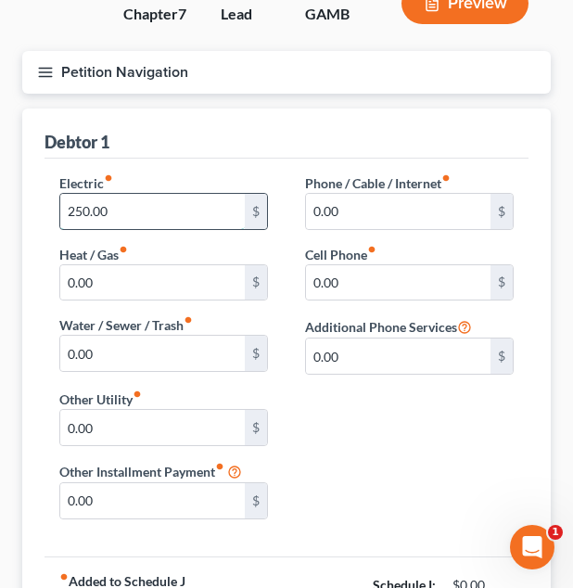
scroll to position [173, 0]
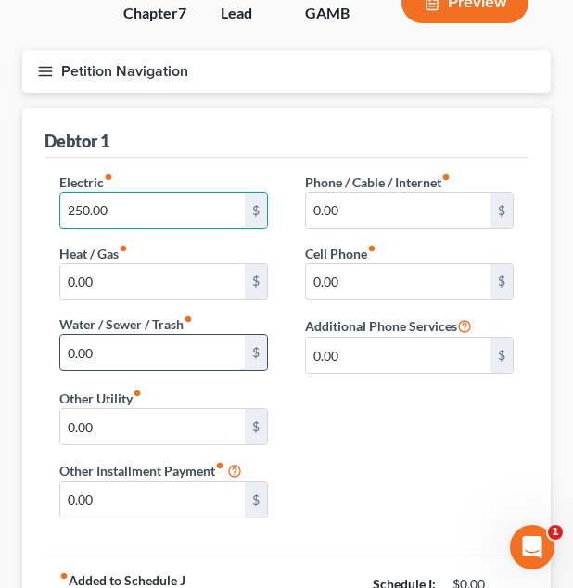
type input "250.00"
click at [151, 365] on input "0.00" at bounding box center [152, 352] width 185 height 35
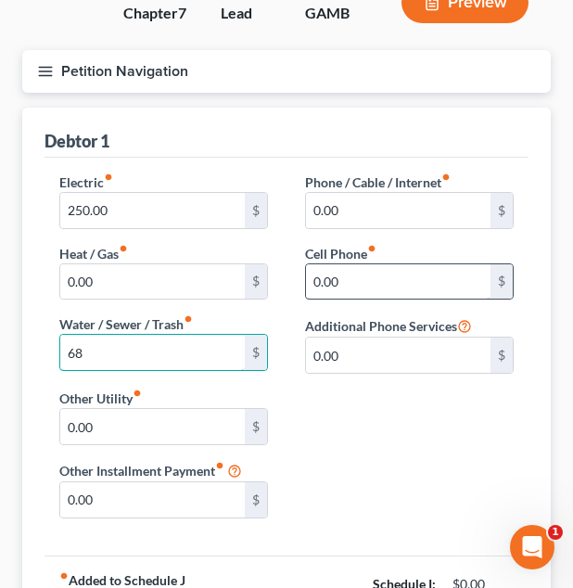
type input "68"
click at [351, 267] on input "0.00" at bounding box center [398, 281] width 185 height 35
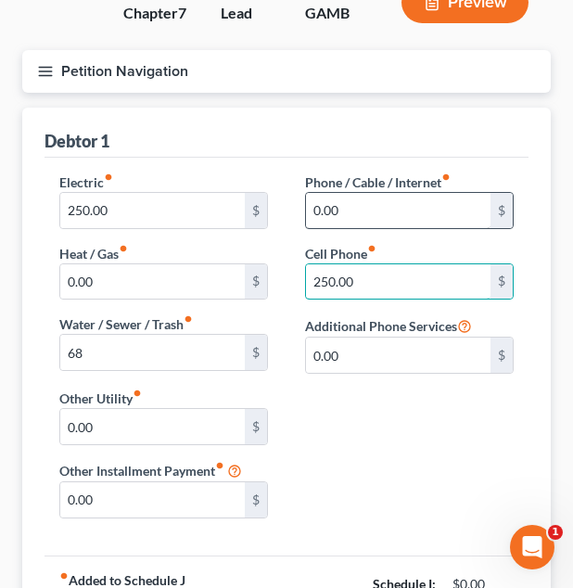
type input "250.00"
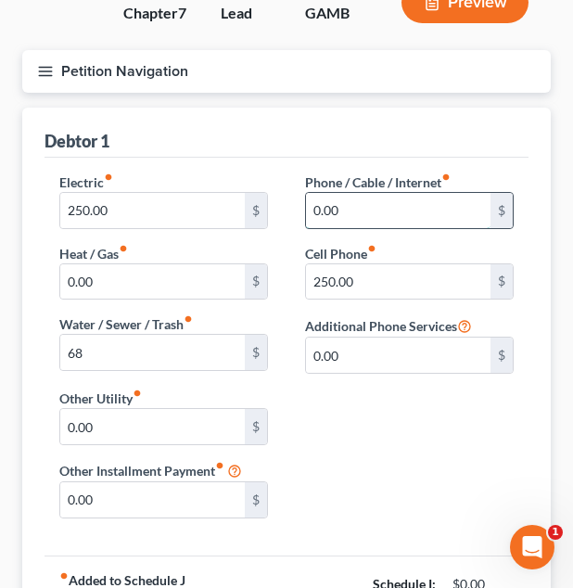
click at [391, 211] on input "0.00" at bounding box center [398, 210] width 185 height 35
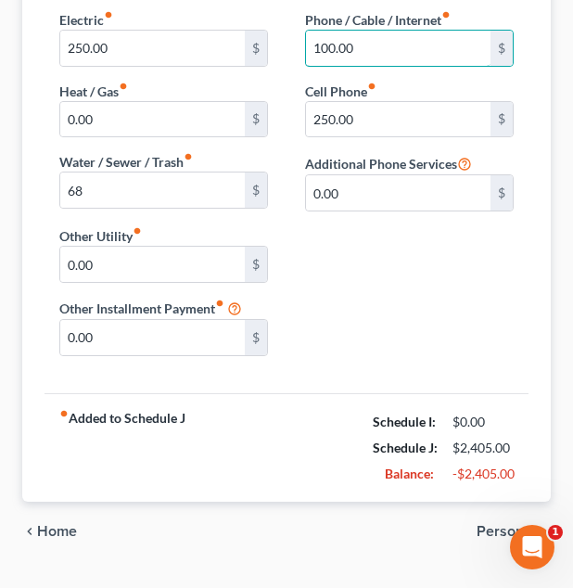
scroll to position [378, 0]
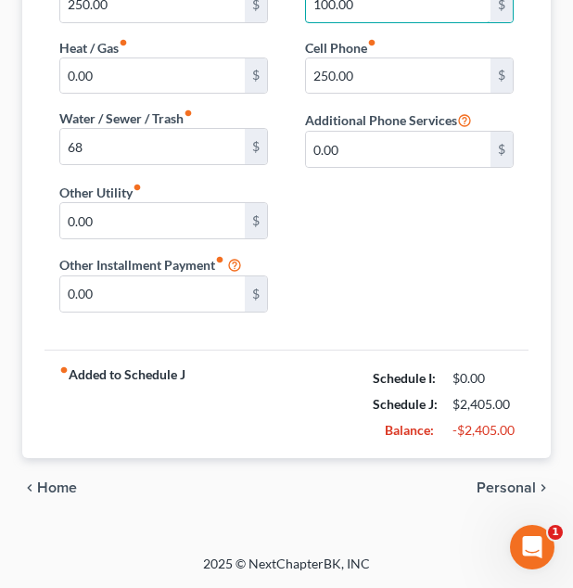
type input "100.00"
click at [518, 483] on span "Personal" at bounding box center [506, 488] width 59 height 15
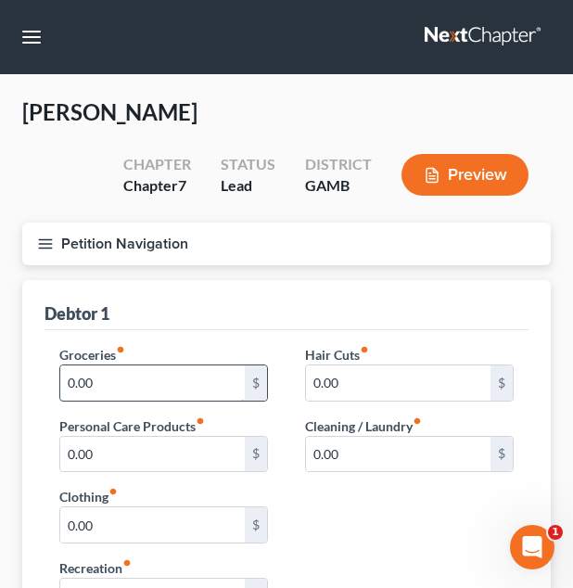
click at [174, 390] on input "0.00" at bounding box center [152, 382] width 185 height 35
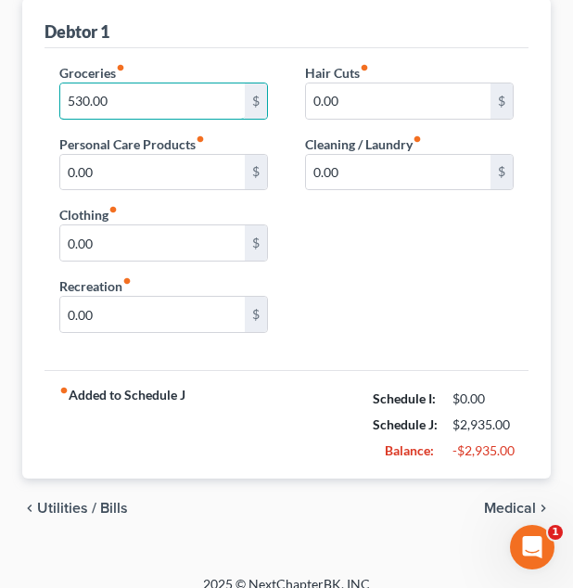
scroll to position [302, 0]
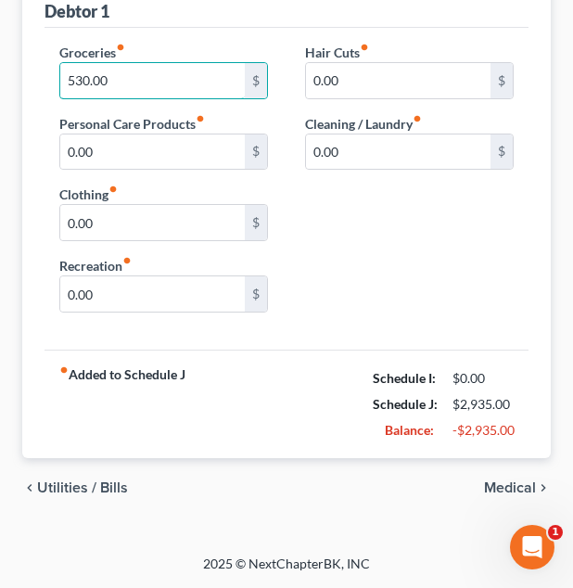
type input "530.00"
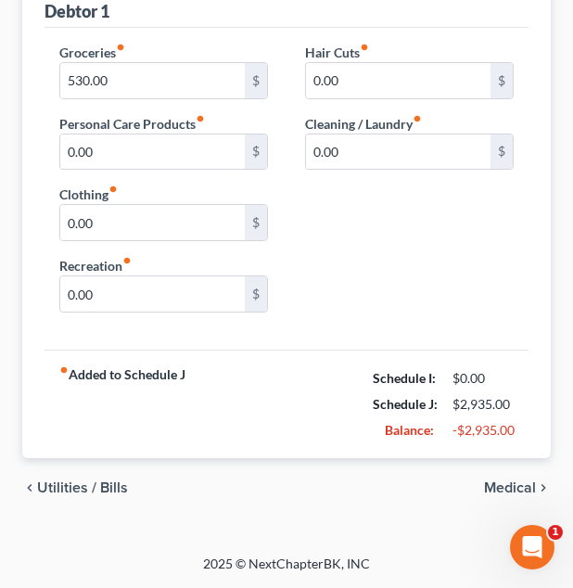
click at [506, 481] on span "Medical" at bounding box center [510, 488] width 52 height 15
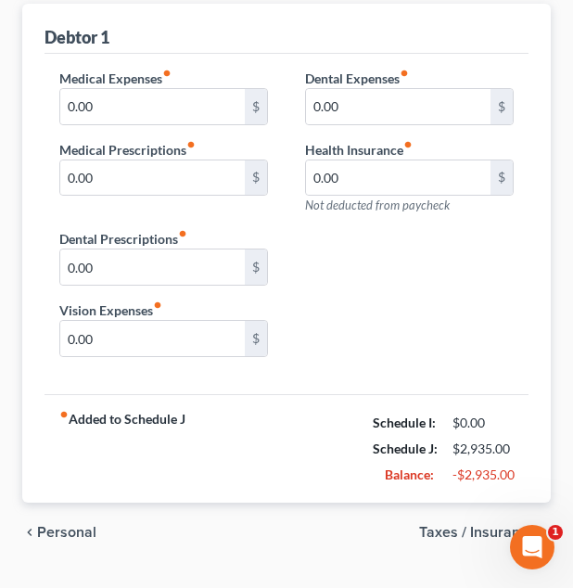
scroll to position [321, 0]
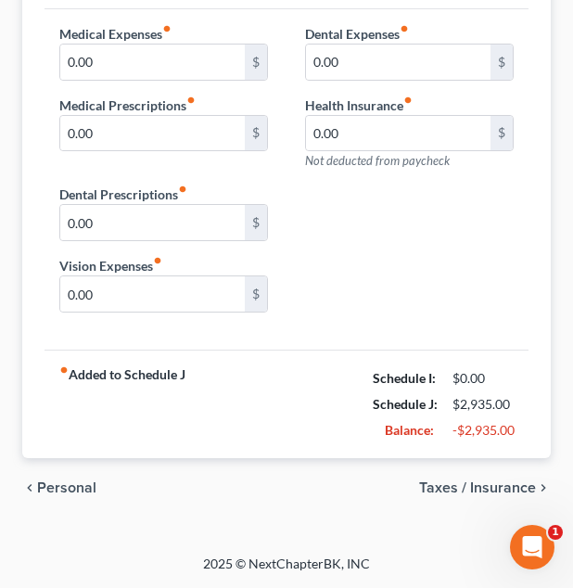
click at [458, 488] on span "Taxes / Insurance" at bounding box center [477, 488] width 117 height 15
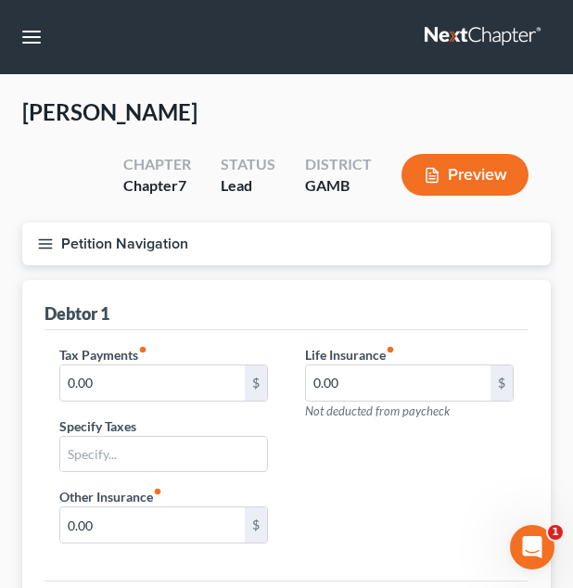
scroll to position [231, 0]
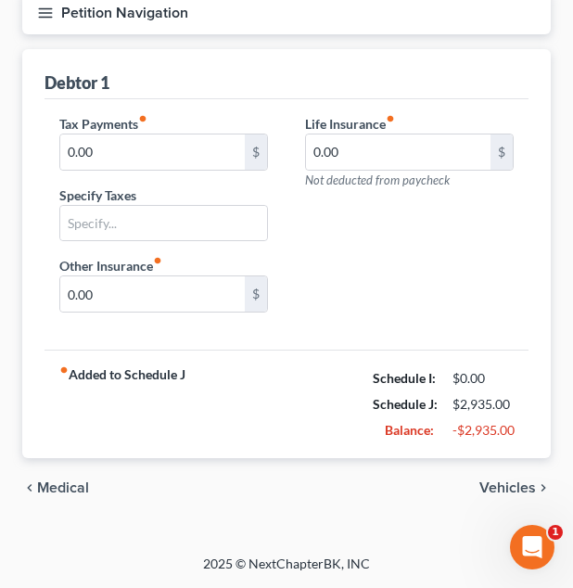
click at [510, 489] on span "Vehicles" at bounding box center [508, 488] width 57 height 15
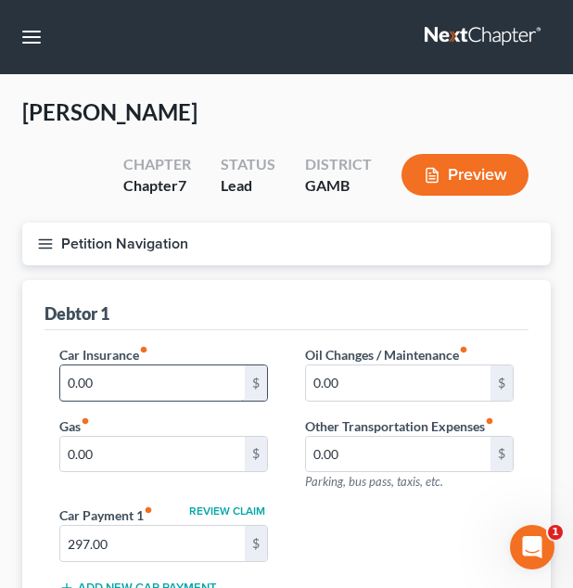
click at [147, 393] on input "0.00" at bounding box center [152, 382] width 185 height 35
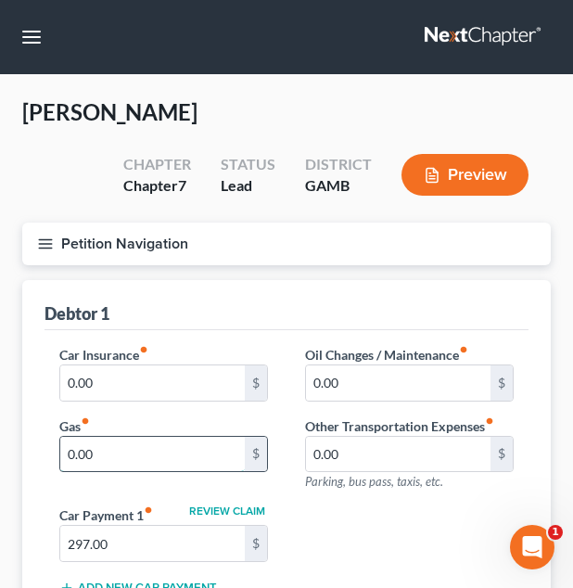
click at [147, 454] on input "0.00" at bounding box center [152, 454] width 185 height 35
type input "90.00"
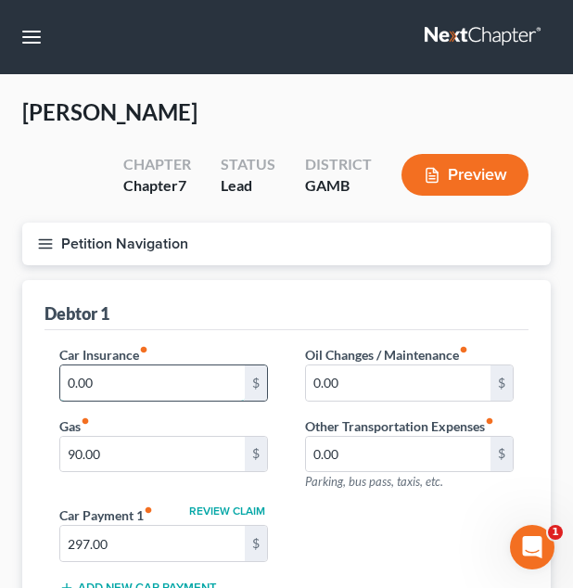
click at [120, 393] on input "0.00" at bounding box center [152, 382] width 185 height 35
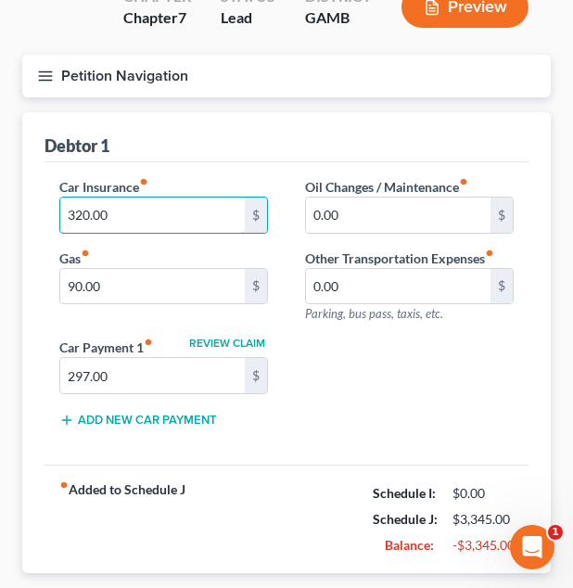
scroll to position [167, 0]
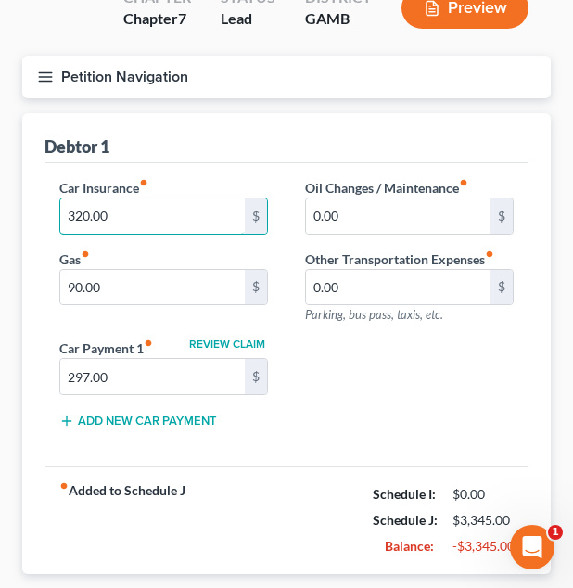
type input "320.00"
click at [352, 62] on button "Petition Navigation" at bounding box center [286, 77] width 529 height 43
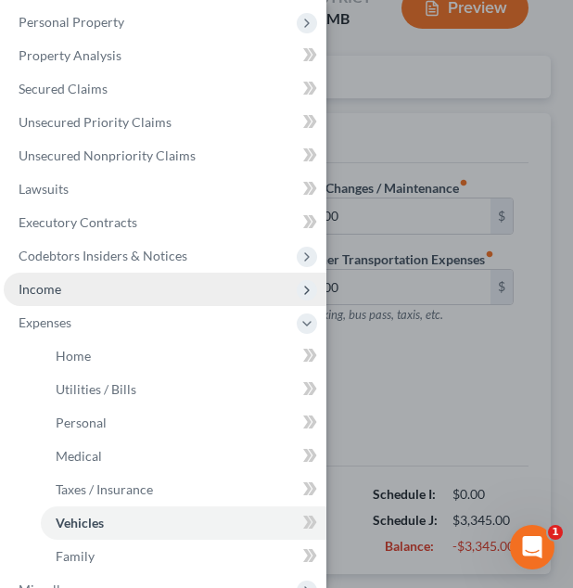
click at [93, 285] on span "Income" at bounding box center [165, 289] width 323 height 33
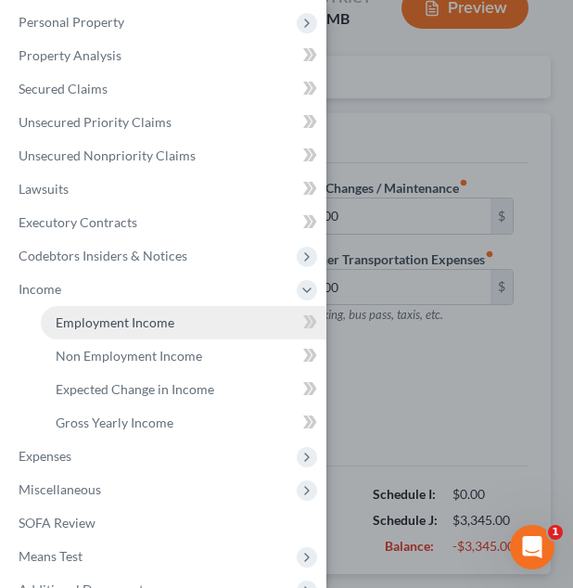
click at [96, 316] on span "Employment Income" at bounding box center [115, 322] width 119 height 16
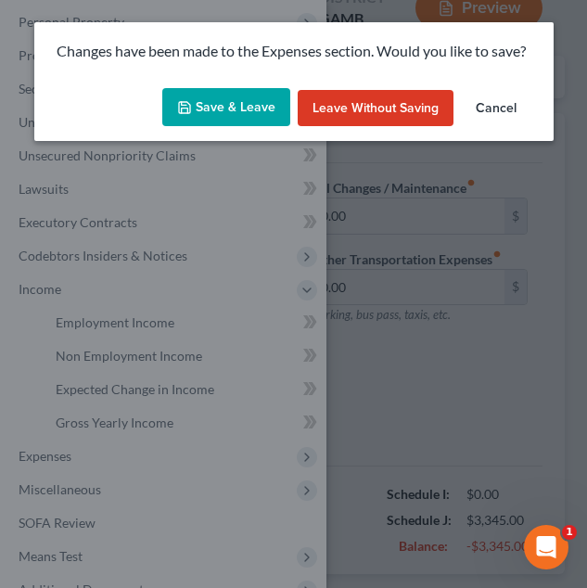
click at [224, 113] on button "Save & Leave" at bounding box center [226, 107] width 128 height 39
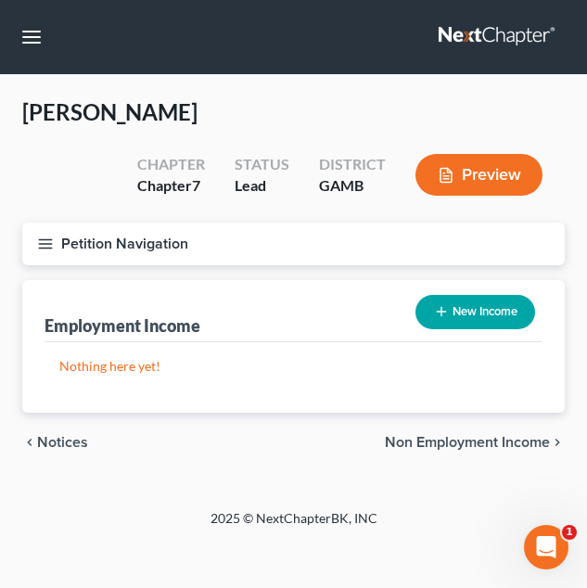
click at [107, 244] on button "Petition Navigation" at bounding box center [293, 244] width 543 height 43
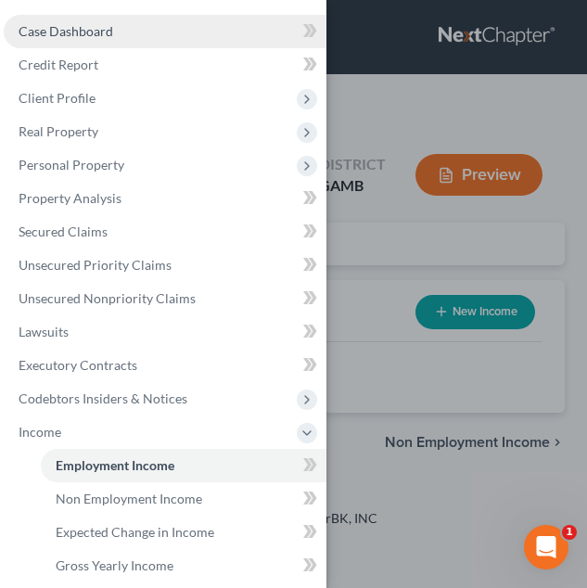
click at [116, 27] on link "Case Dashboard" at bounding box center [165, 31] width 323 height 33
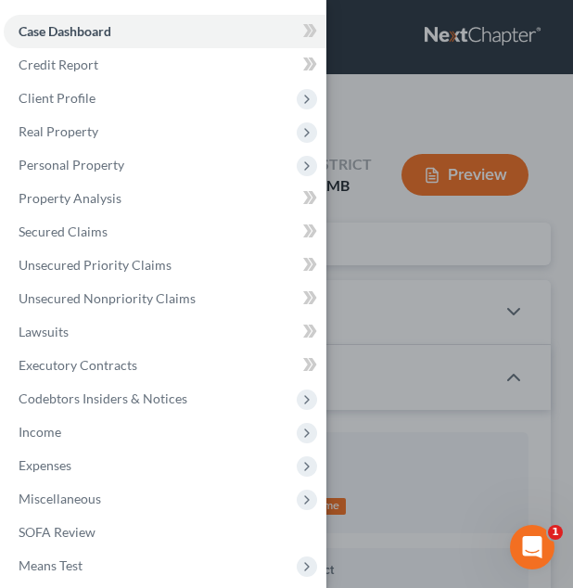
click at [354, 156] on div "Case Dashboard Payments Invoices Payments Payments Credit Report Client Profile" at bounding box center [286, 294] width 573 height 588
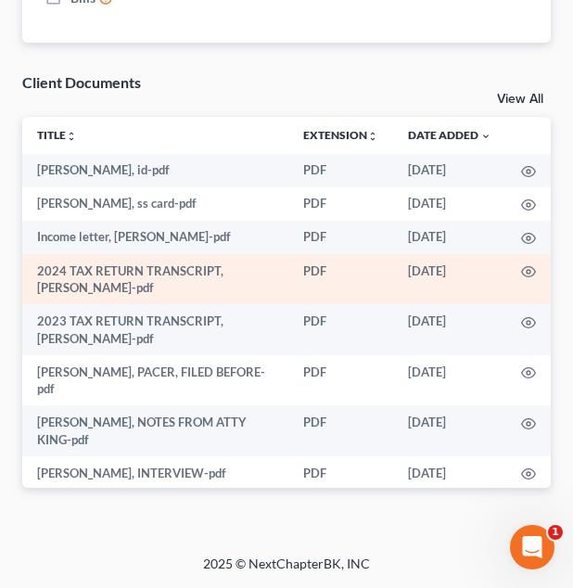
scroll to position [50, 0]
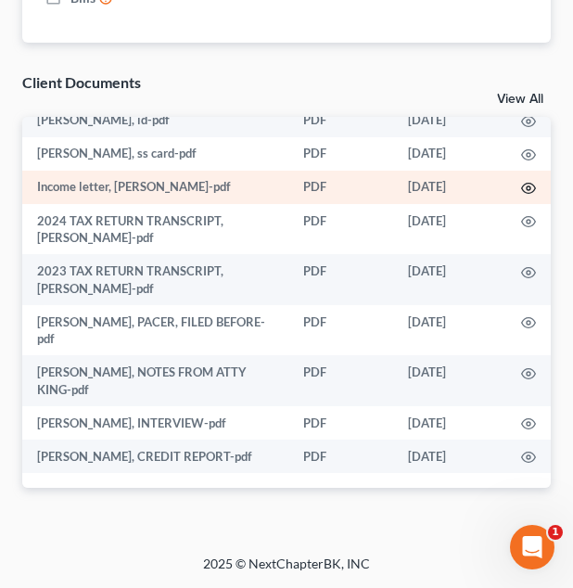
click at [522, 186] on icon "button" at bounding box center [529, 189] width 14 height 10
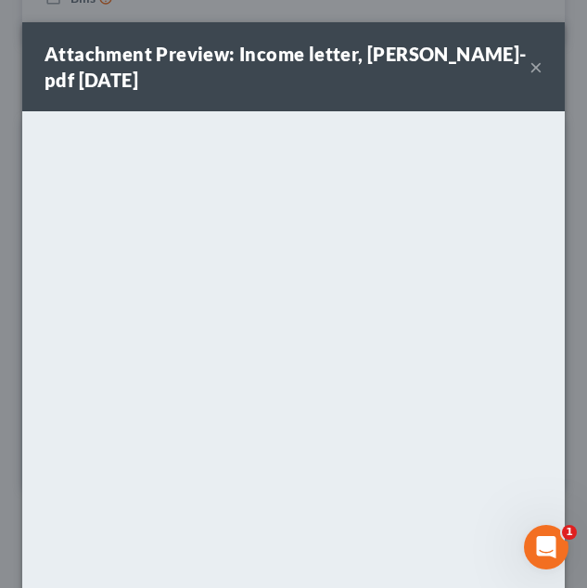
click at [530, 65] on button "×" at bounding box center [536, 67] width 13 height 22
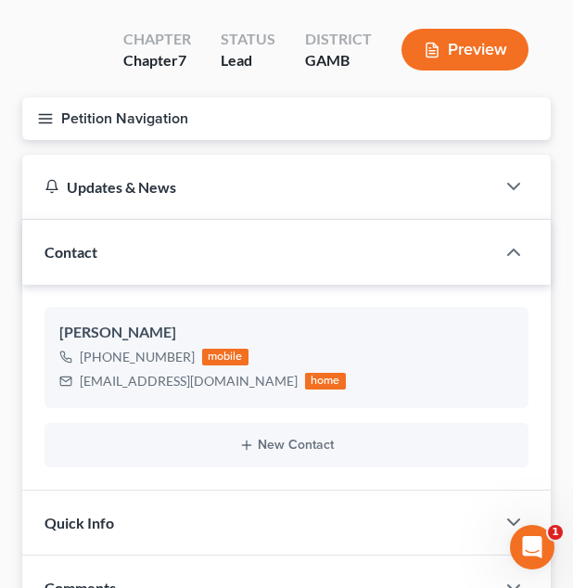
scroll to position [0, 0]
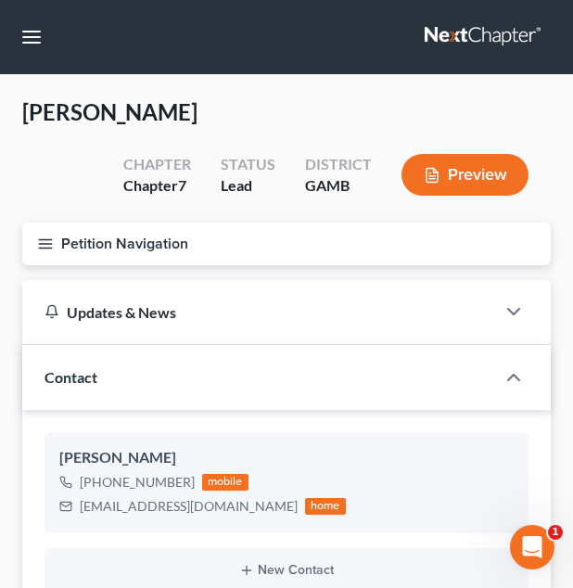
click at [140, 243] on button "Petition Navigation" at bounding box center [286, 244] width 529 height 43
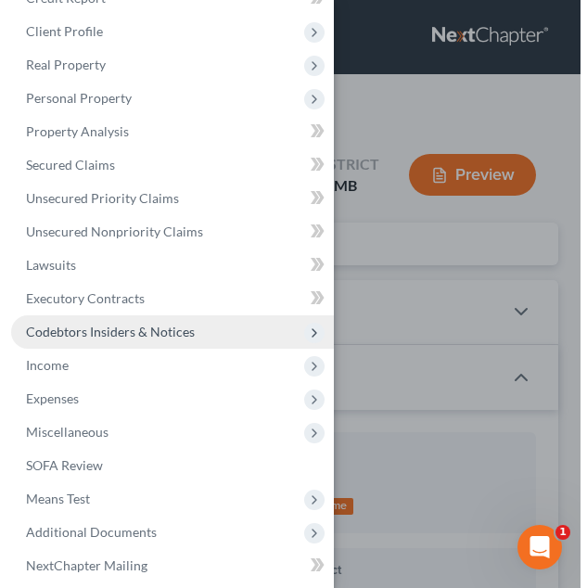
scroll to position [74, 0]
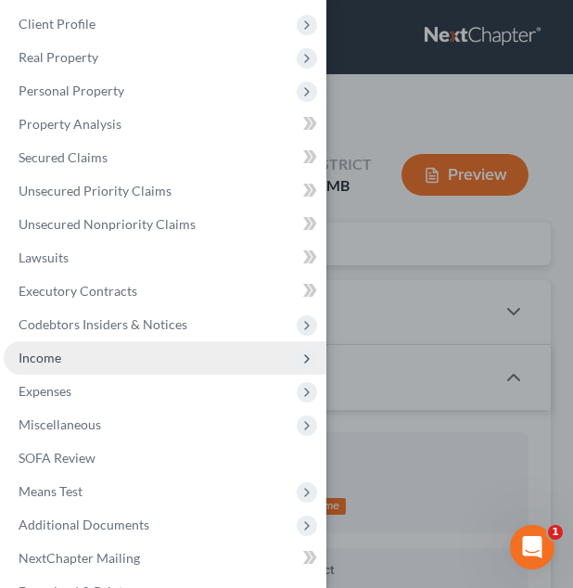
click at [132, 358] on span "Income" at bounding box center [165, 357] width 323 height 33
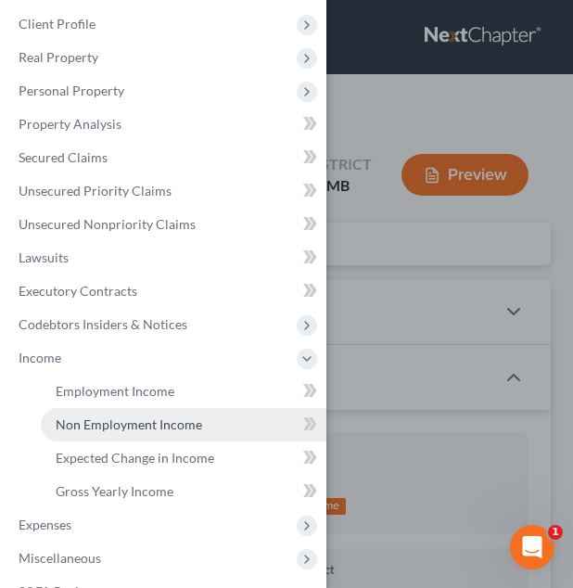
click at [153, 412] on link "Non Employment Income" at bounding box center [184, 424] width 286 height 33
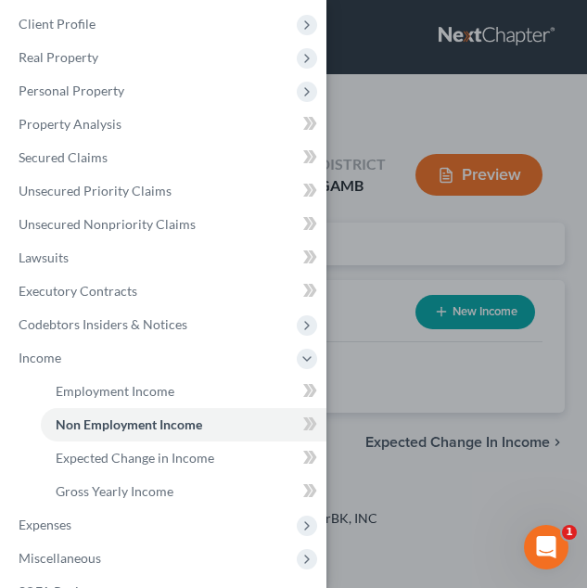
click at [423, 346] on div "Case Dashboard Payments Invoices Payments Payments Credit Report Client Profile" at bounding box center [293, 294] width 587 height 588
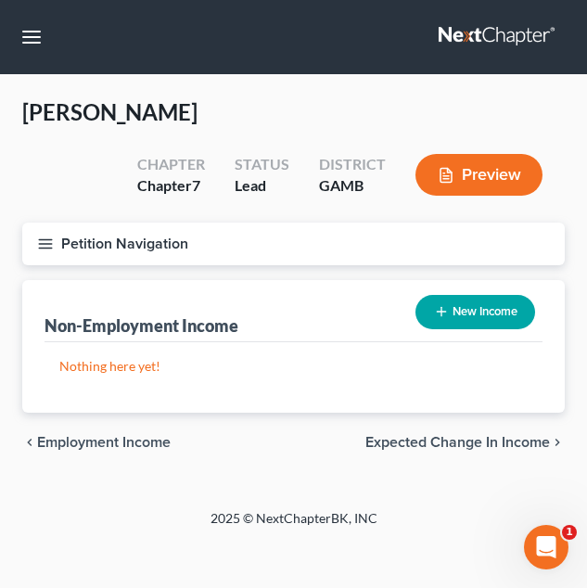
click at [462, 314] on button "New Income" at bounding box center [476, 312] width 120 height 34
select select "0"
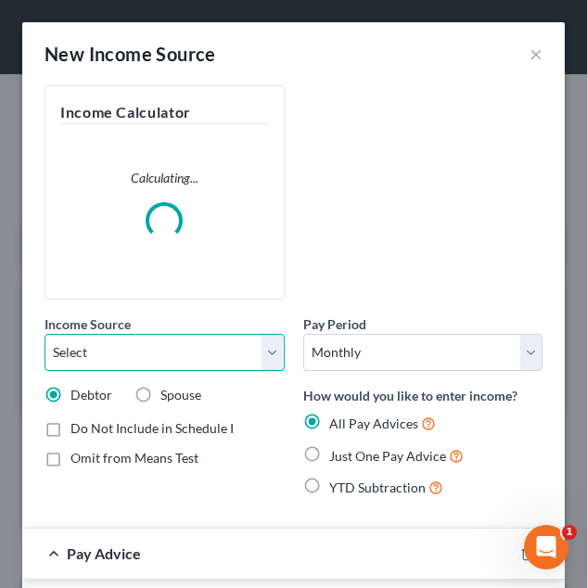
click at [255, 352] on select "Select Unemployment Disability (from employer) Pension Retirement Social Securi…" at bounding box center [165, 352] width 240 height 37
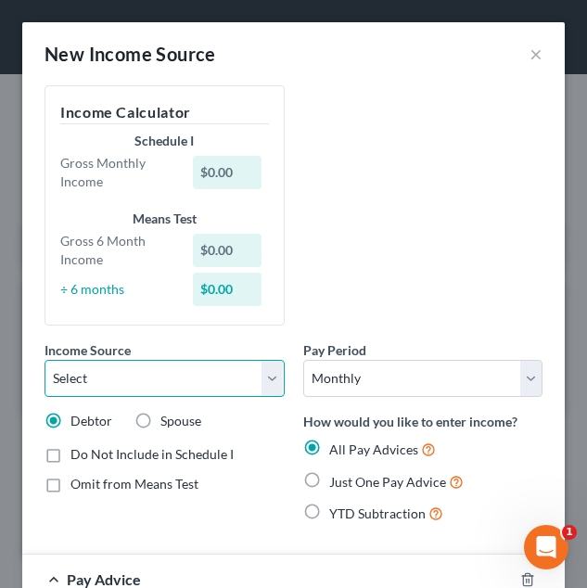
click at [198, 372] on select "Select Unemployment Disability (from employer) Pension Retirement Social Securi…" at bounding box center [165, 378] width 240 height 37
select select "12"
click at [45, 360] on select "Select Unemployment Disability (from employer) Pension Retirement Social Securi…" at bounding box center [165, 378] width 240 height 37
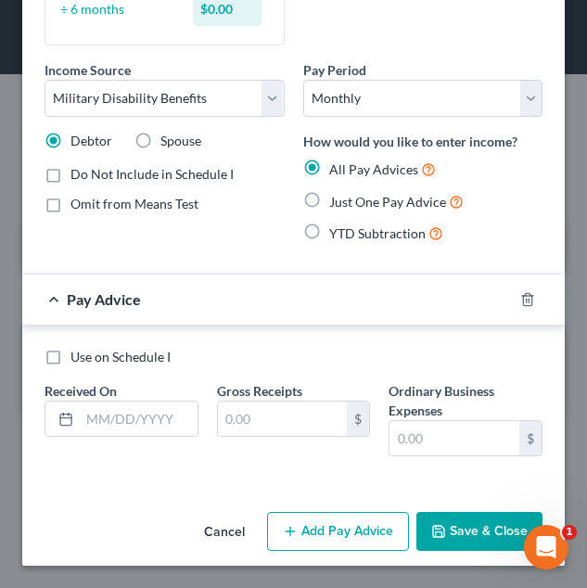
click at [354, 198] on span "Just One Pay Advice" at bounding box center [387, 202] width 117 height 16
click at [349, 198] on input "Just One Pay Advice" at bounding box center [343, 197] width 12 height 12
radio input "true"
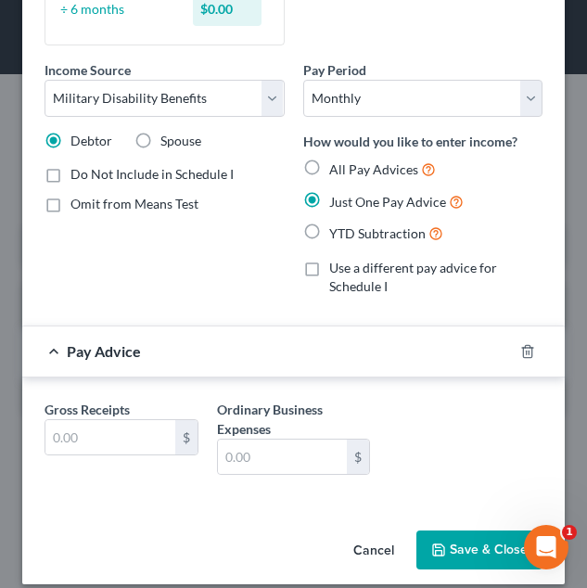
click at [332, 156] on div "How would you like to enter income? All Pay Advices Just One Pay Advice YTD Sub…" at bounding box center [423, 188] width 240 height 113
click at [330, 170] on span "All Pay Advices" at bounding box center [373, 169] width 89 height 16
click at [337, 170] on input "All Pay Advices" at bounding box center [343, 165] width 12 height 12
radio input "true"
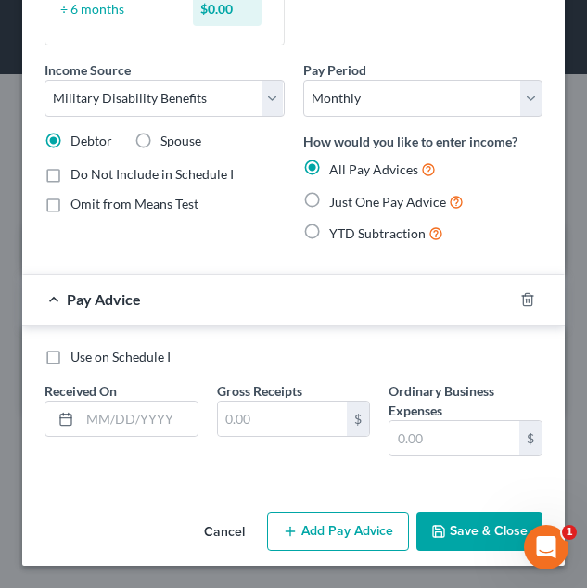
click at [321, 191] on div "Just One Pay Advice" at bounding box center [423, 201] width 240 height 21
click at [320, 198] on div "Just One Pay Advice" at bounding box center [423, 201] width 240 height 21
click at [329, 202] on label "Just One Pay Advice" at bounding box center [396, 201] width 135 height 21
click at [337, 202] on input "Just One Pay Advice" at bounding box center [343, 197] width 12 height 12
radio input "true"
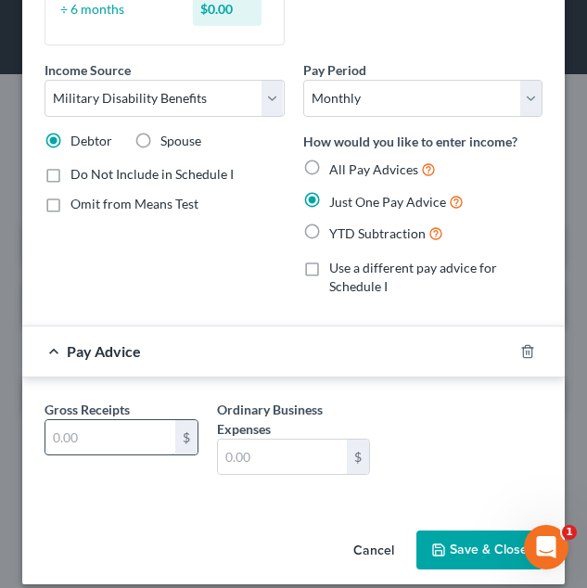
click at [129, 425] on input "text" at bounding box center [110, 437] width 130 height 35
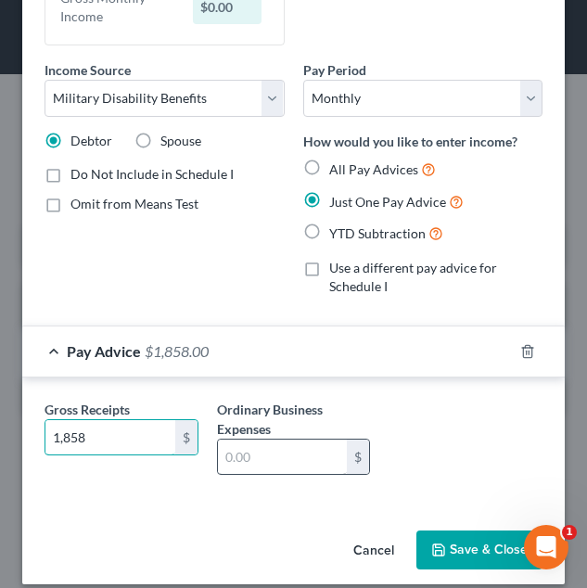
type input "1,858"
click at [279, 469] on input "text" at bounding box center [283, 457] width 130 height 35
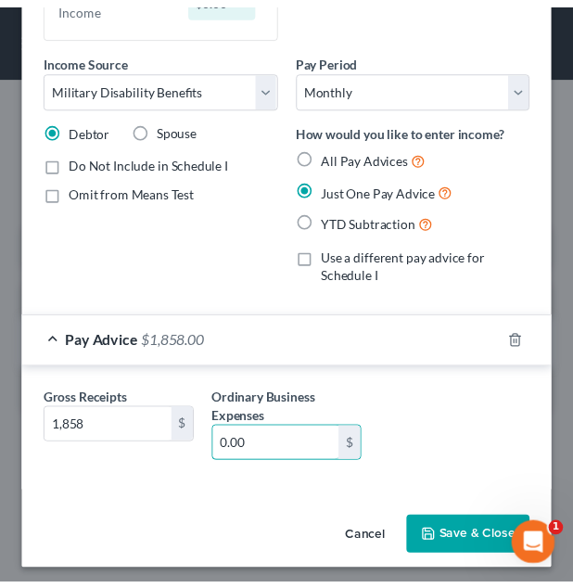
scroll to position [262, 0]
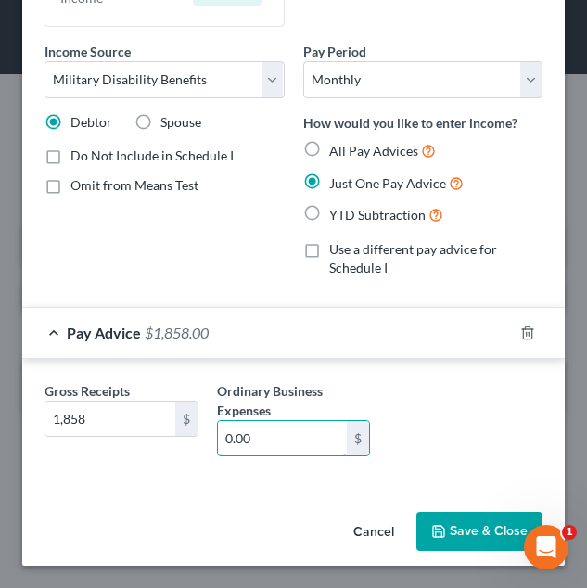
type input "0.00"
click at [431, 429] on div "Gross Receipts 1,858 $ Ordinary Business Expenses 0.00 $" at bounding box center [293, 426] width 517 height 91
click at [468, 530] on button "Save & Close" at bounding box center [480, 531] width 126 height 39
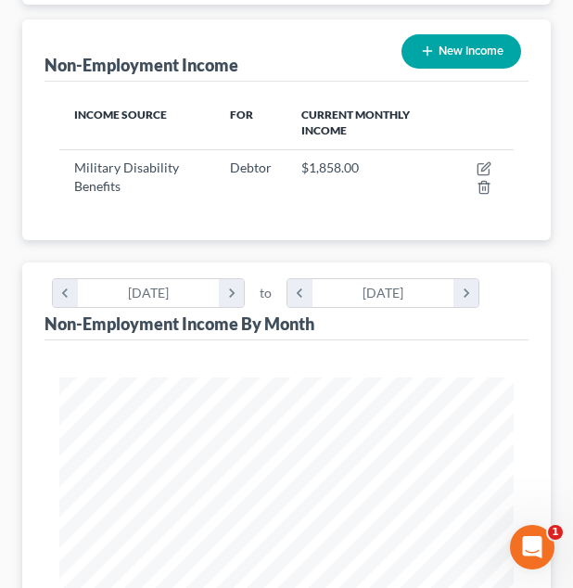
scroll to position [0, 0]
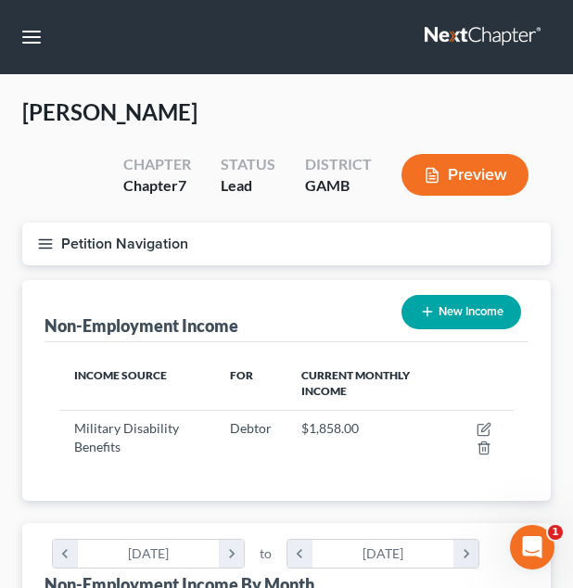
click at [270, 232] on button "Petition Navigation" at bounding box center [286, 244] width 529 height 43
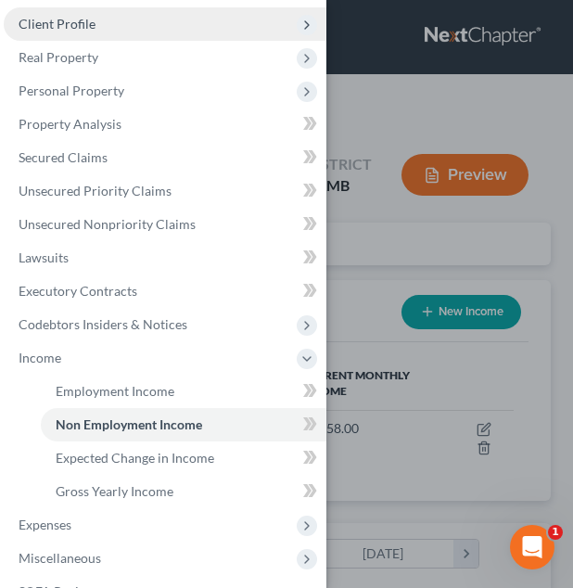
click at [117, 27] on span "Client Profile" at bounding box center [165, 23] width 323 height 33
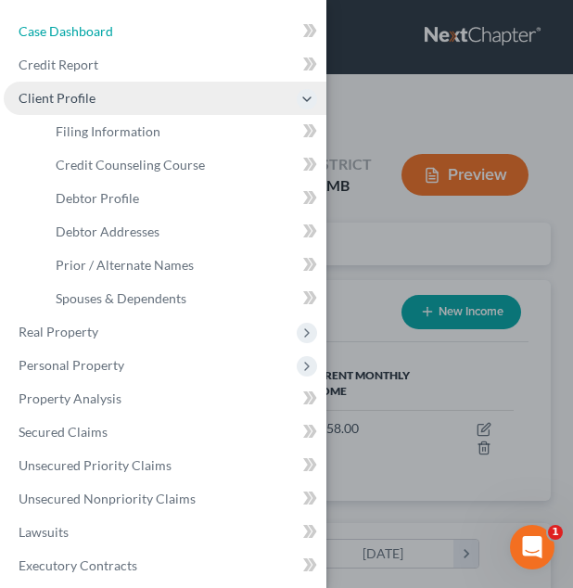
click at [122, 38] on link "Case Dashboard" at bounding box center [165, 31] width 323 height 33
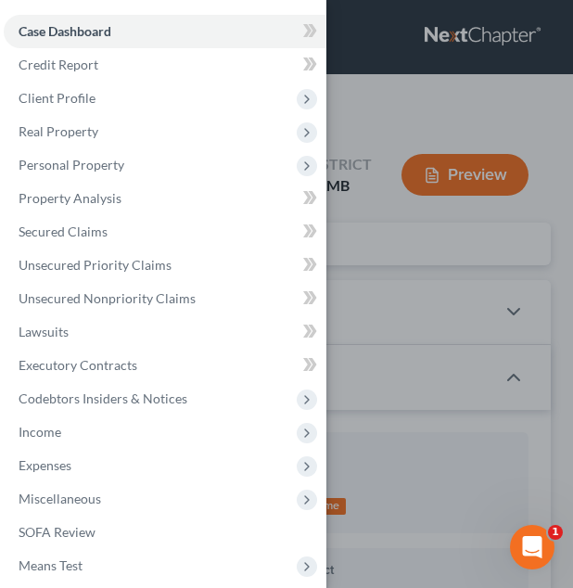
click at [432, 221] on div "Case Dashboard Payments Invoices Payments Payments Credit Report Client Profile" at bounding box center [286, 294] width 573 height 588
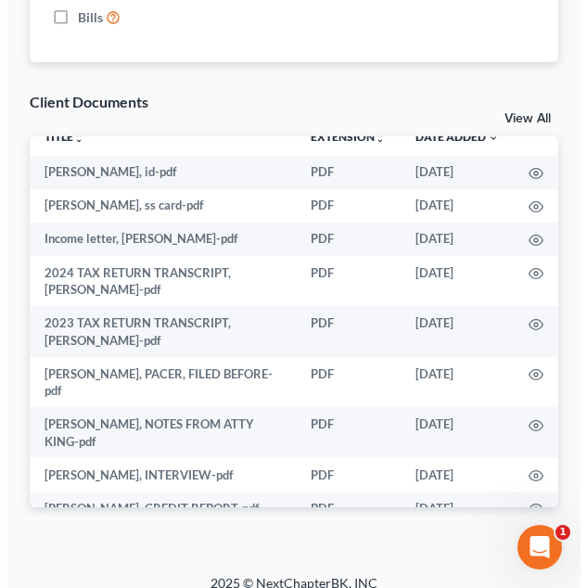
scroll to position [19, 0]
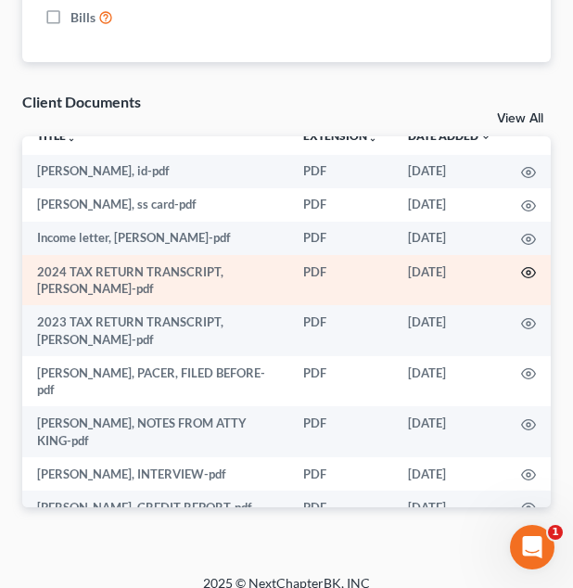
click at [521, 276] on icon "button" at bounding box center [528, 272] width 15 height 15
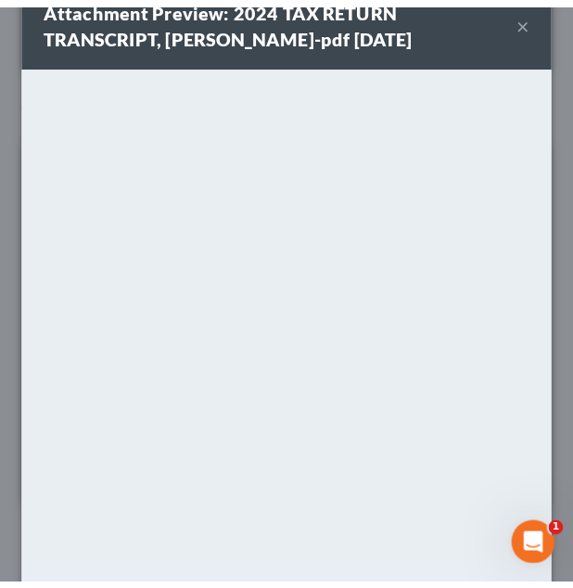
scroll to position [48, 0]
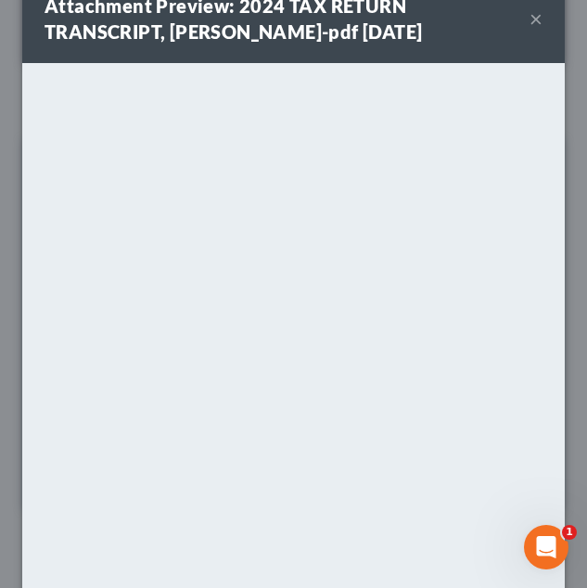
click at [530, 17] on button "×" at bounding box center [536, 18] width 13 height 22
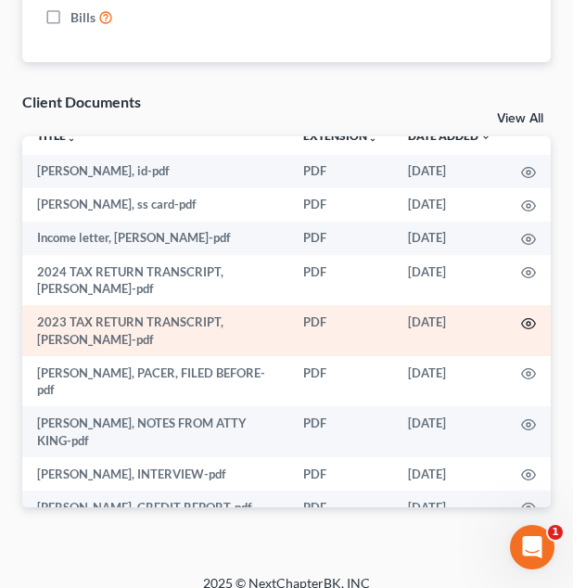
click at [521, 324] on icon "button" at bounding box center [528, 323] width 15 height 15
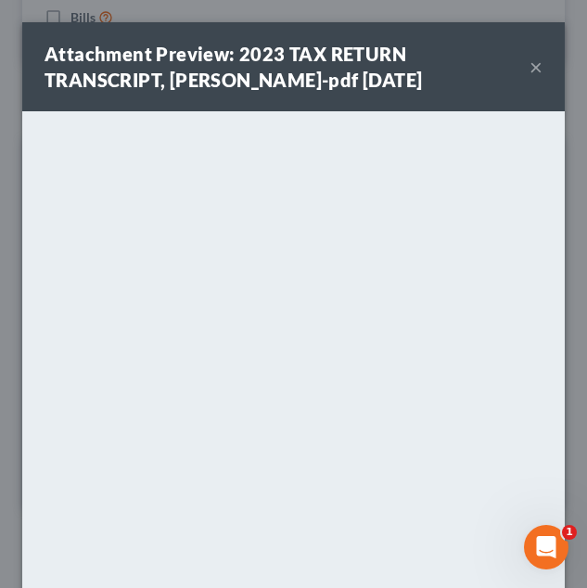
click at [530, 66] on button "×" at bounding box center [536, 67] width 13 height 22
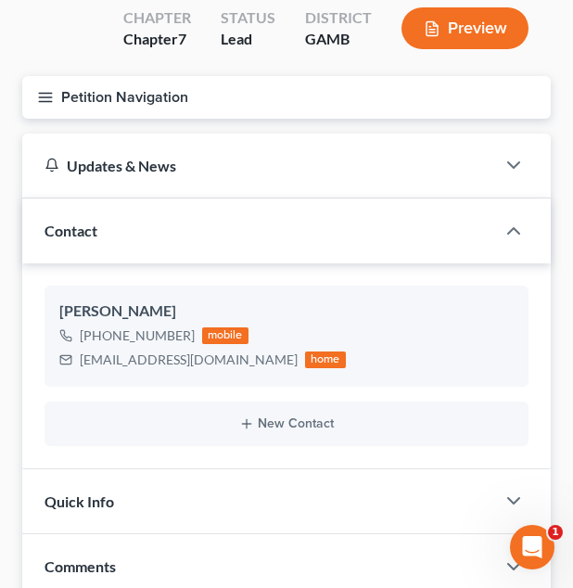
scroll to position [146, 0]
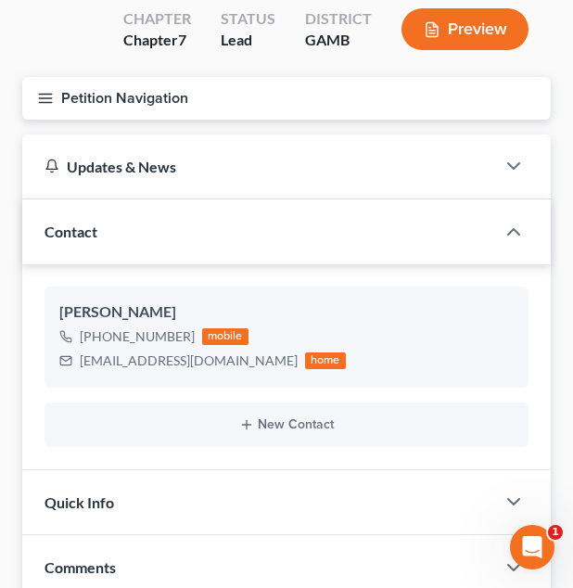
click at [352, 106] on button "Petition Navigation" at bounding box center [286, 98] width 529 height 43
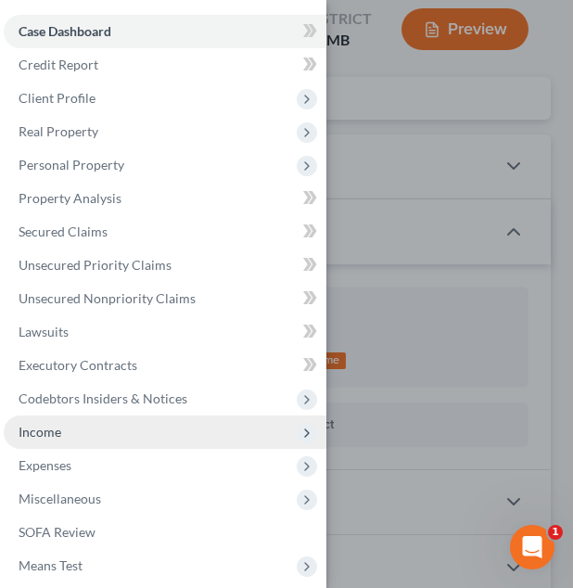
click at [141, 444] on span "Income" at bounding box center [165, 432] width 323 height 33
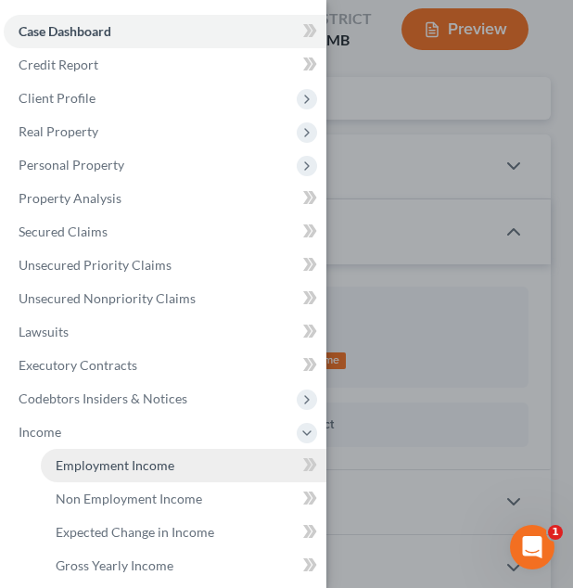
click at [147, 478] on link "Employment Income" at bounding box center [184, 465] width 286 height 33
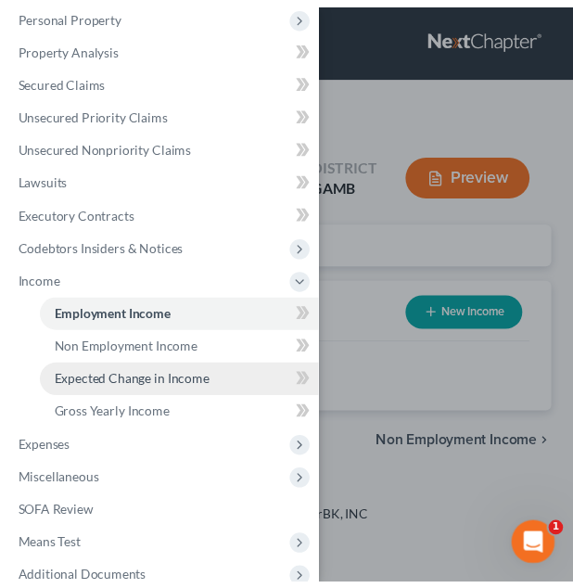
scroll to position [153, 0]
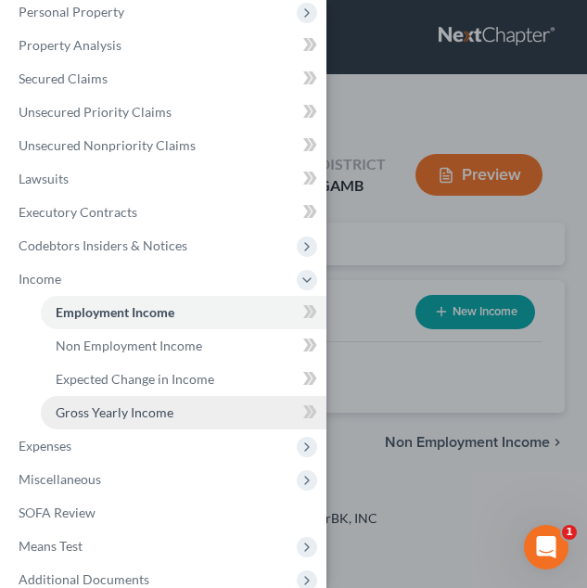
click at [177, 401] on link "Gross Yearly Income" at bounding box center [184, 412] width 286 height 33
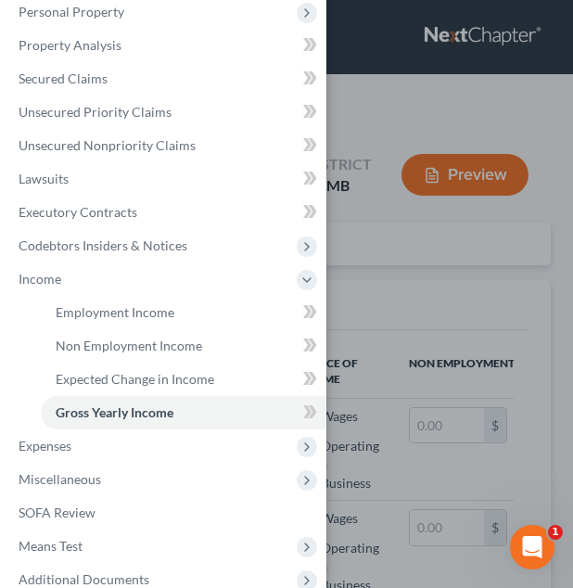
click at [385, 323] on div "Case Dashboard Payments Invoices Payments Payments Credit Report Client Profile" at bounding box center [286, 294] width 573 height 588
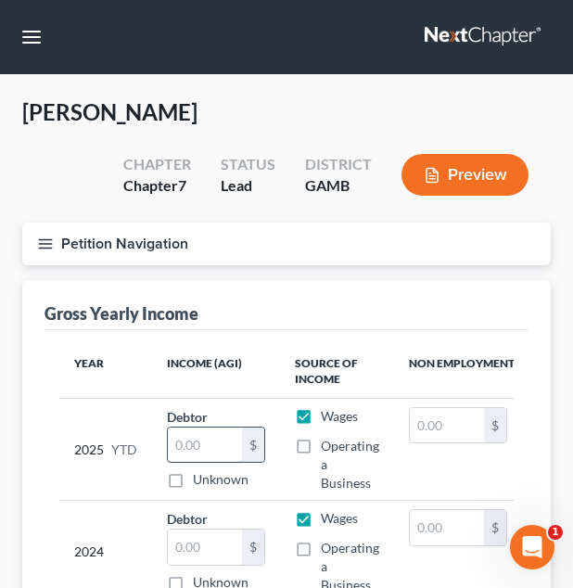
scroll to position [88, 0]
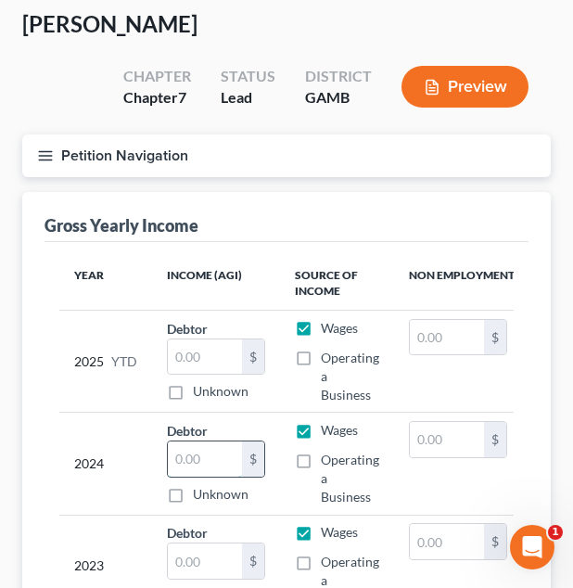
click at [204, 457] on input "text" at bounding box center [205, 459] width 74 height 35
type input "21,743"
click at [179, 557] on input "text" at bounding box center [205, 561] width 74 height 35
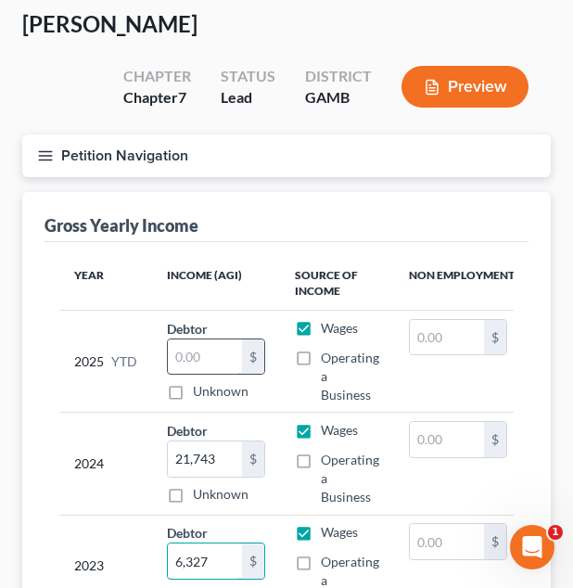
type input "6,327"
click at [181, 349] on input "text" at bounding box center [205, 357] width 74 height 35
type input "16,722"
click at [196, 169] on button "Petition Navigation" at bounding box center [286, 156] width 529 height 43
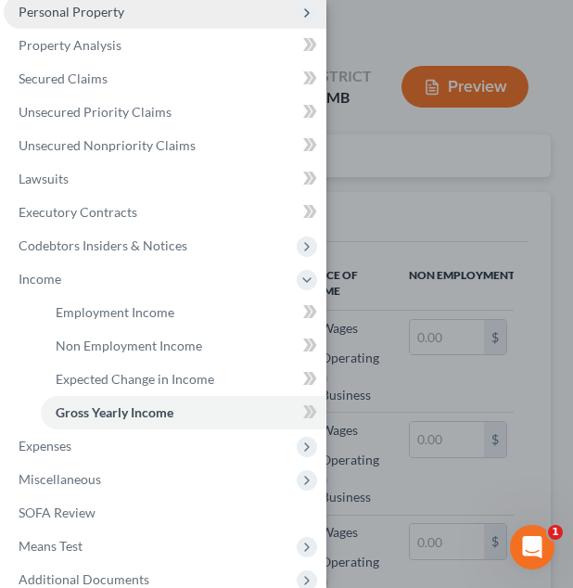
scroll to position [0, 0]
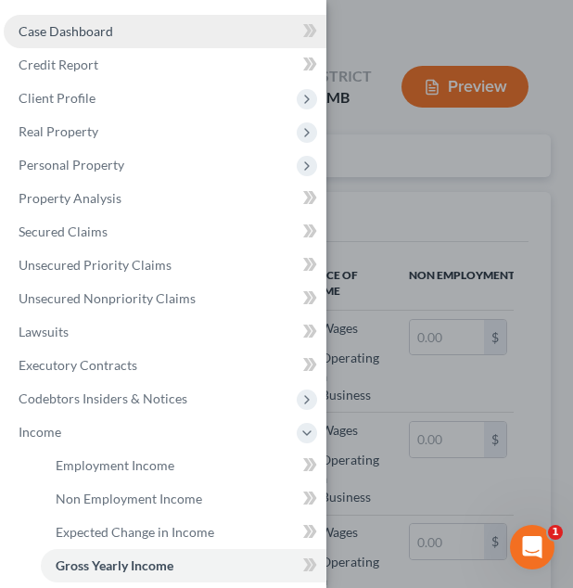
click at [143, 28] on link "Case Dashboard" at bounding box center [165, 31] width 323 height 33
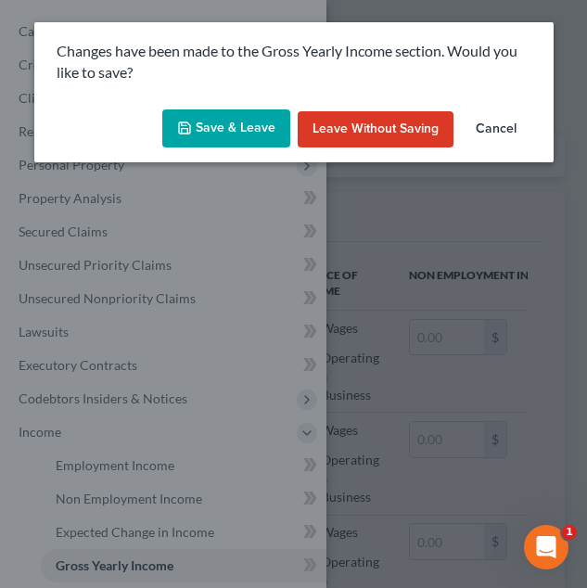
click at [232, 110] on button "Save & Leave" at bounding box center [226, 128] width 128 height 39
